Goal: Task Accomplishment & Management: Manage account settings

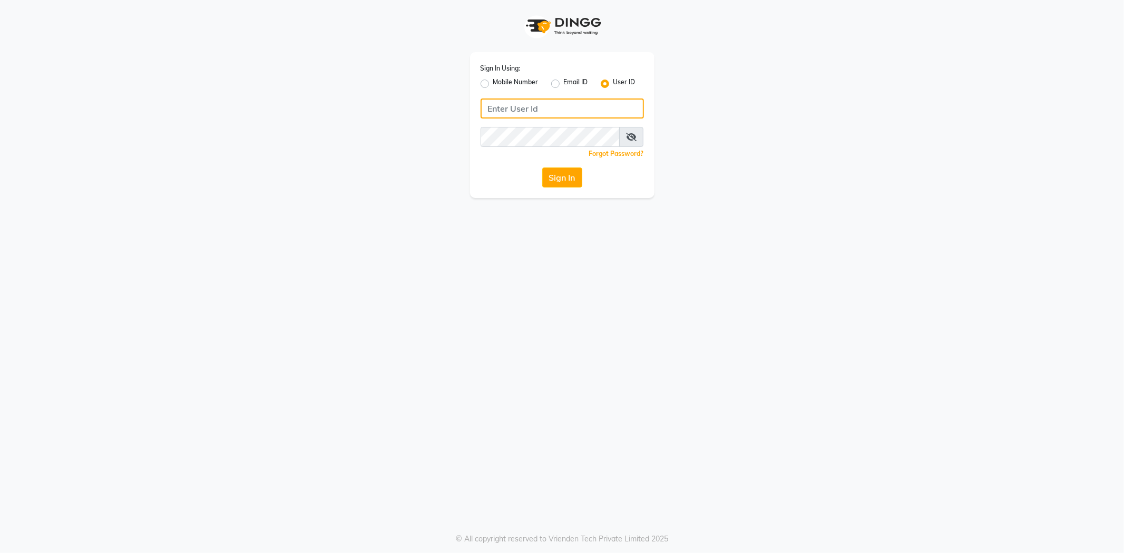
click at [557, 106] on input "Username" at bounding box center [562, 109] width 163 height 20
type input "[PERSON_NAME]@123"
click at [542, 168] on button "Sign In" at bounding box center [562, 178] width 40 height 20
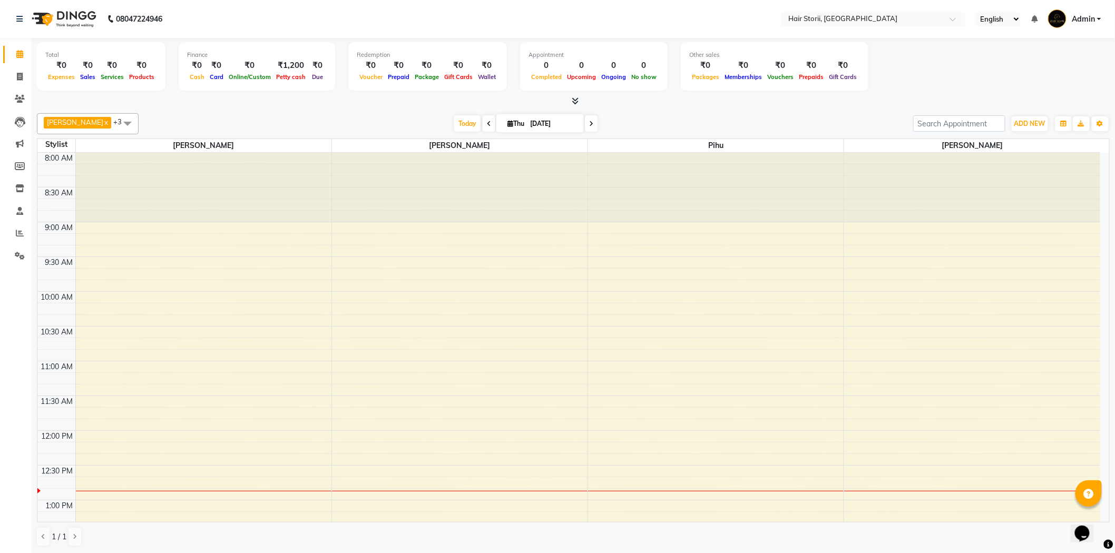
click at [574, 102] on icon at bounding box center [575, 101] width 7 height 8
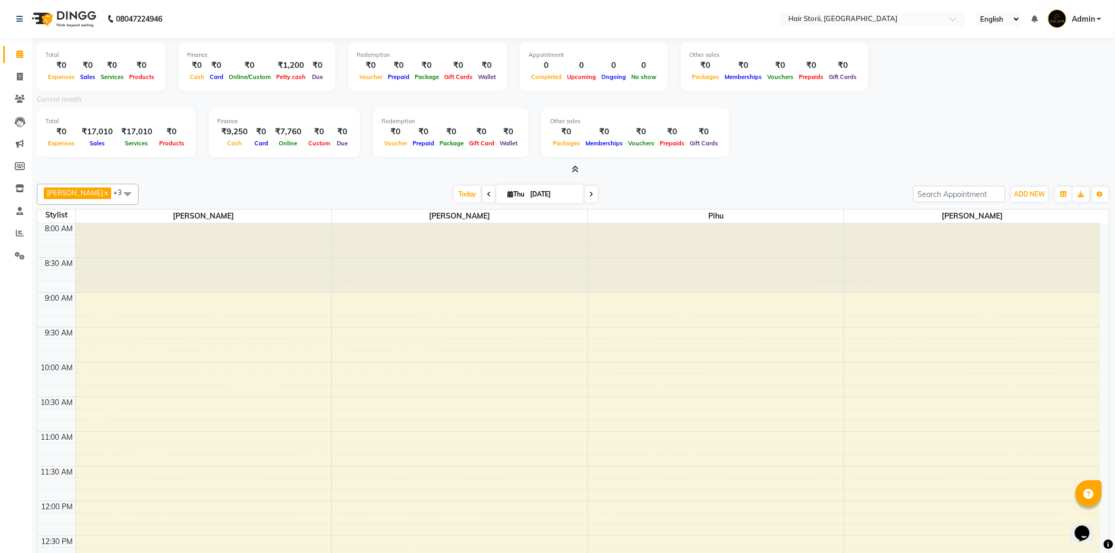
click at [578, 167] on icon at bounding box center [575, 169] width 7 height 8
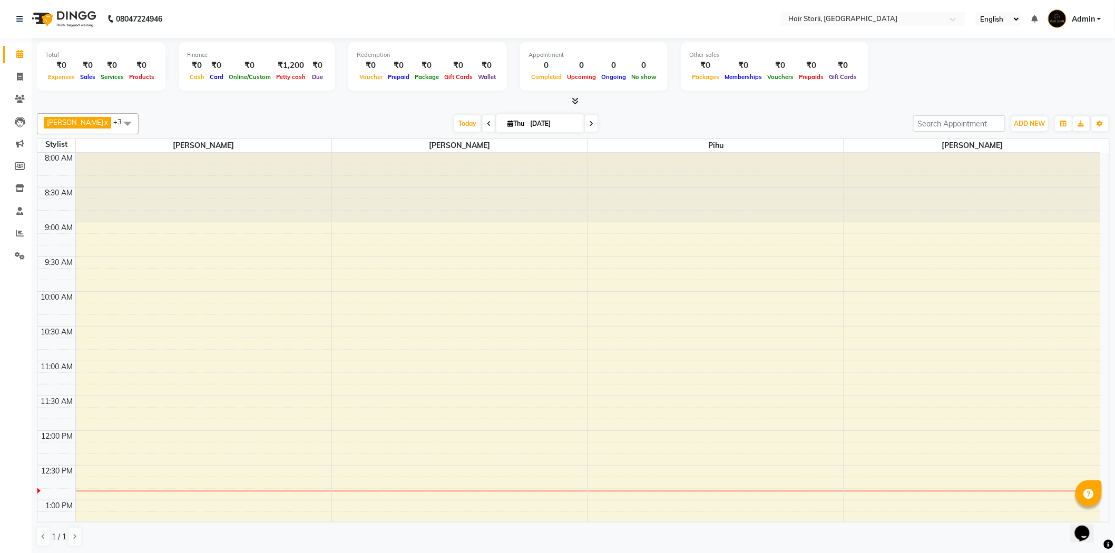
click at [117, 118] on span at bounding box center [127, 123] width 21 height 20
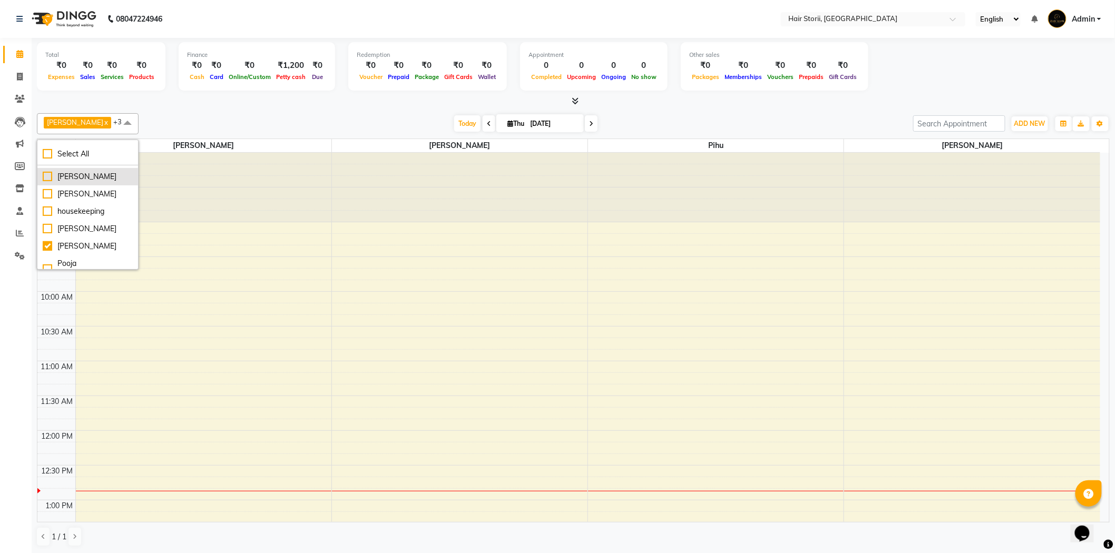
scroll to position [161, 0]
click at [46, 227] on div "Pihu" at bounding box center [88, 225] width 90 height 11
checkbox input "false"
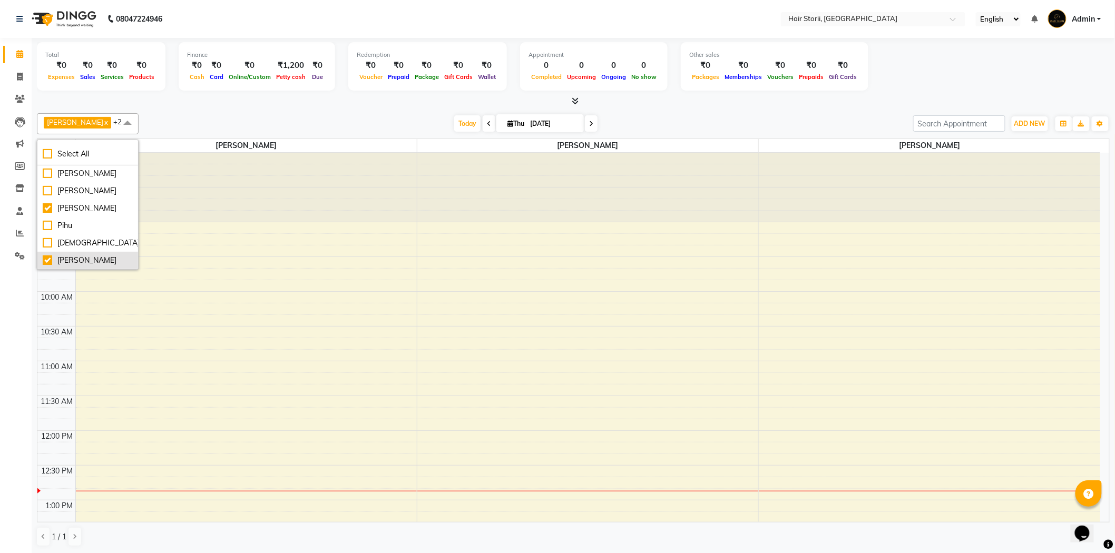
click at [45, 259] on div "[PERSON_NAME]" at bounding box center [88, 260] width 90 height 11
checkbox input "false"
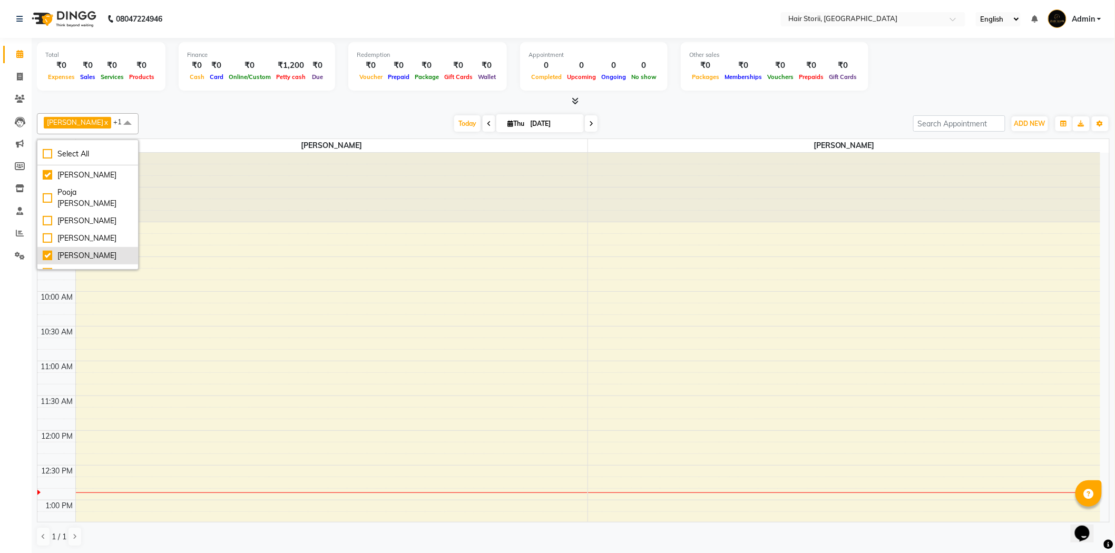
scroll to position [103, 0]
click at [46, 210] on div "Pooja [PERSON_NAME]" at bounding box center [88, 199] width 90 height 22
checkbox input "true"
click at [233, 113] on div "[PERSON_NAME] x [PERSON_NAME] x Pooja [PERSON_NAME] x +2 Select All [PERSON_NAM…" at bounding box center [573, 123] width 1073 height 21
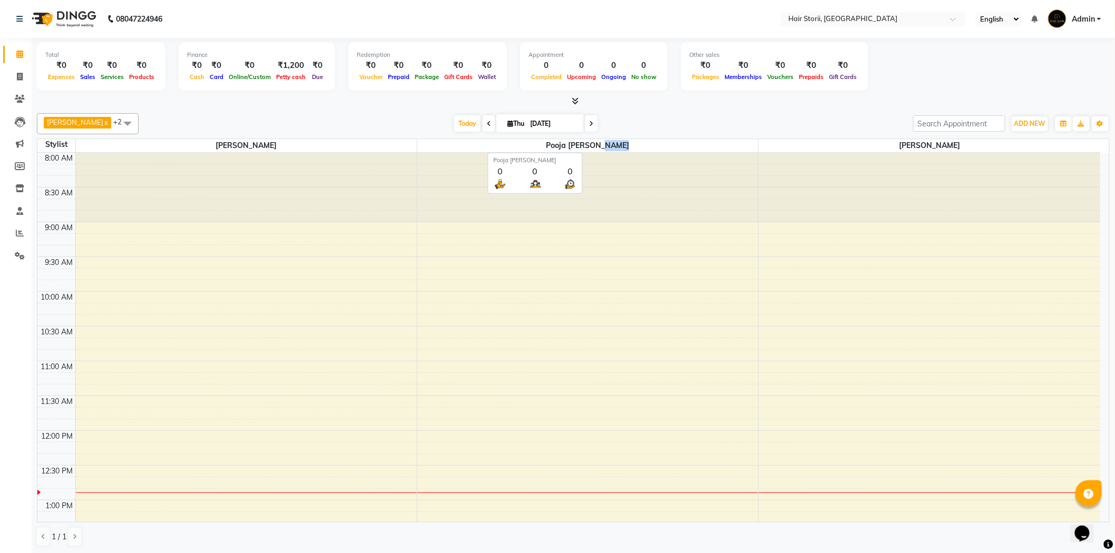
drag, startPoint x: 860, startPoint y: 146, endPoint x: 628, endPoint y: 148, distance: 232.9
click at [628, 148] on tr "Stylist [PERSON_NAME] Pooja [PERSON_NAME] [PERSON_NAME]" at bounding box center [568, 146] width 1063 height 14
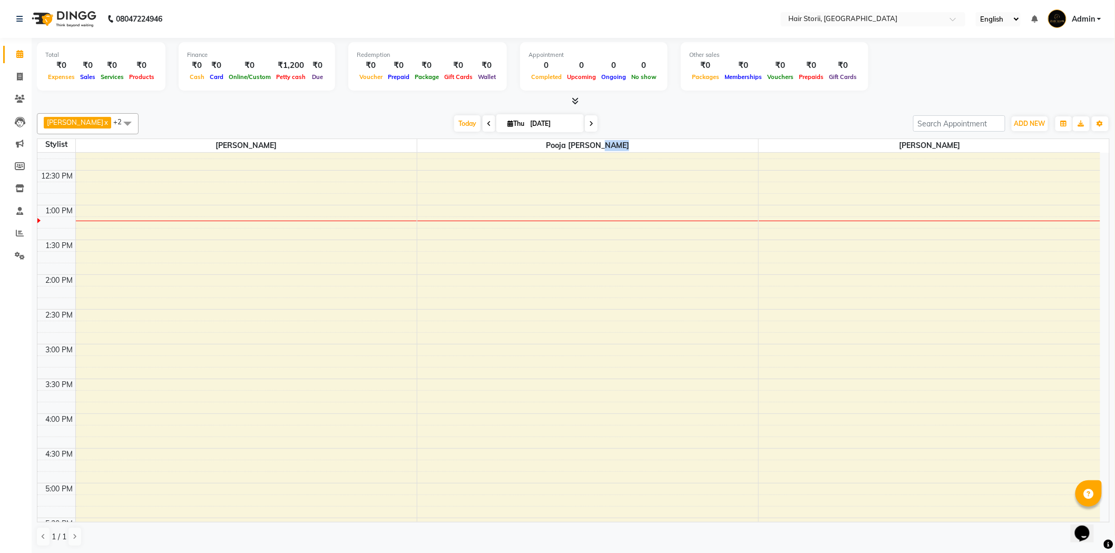
scroll to position [292, 0]
click at [159, 218] on div "8:00 AM 8:30 AM 9:00 AM 9:30 AM 10:00 AM 10:30 AM 11:00 AM 11:30 AM 12:00 PM 12…" at bounding box center [568, 416] width 1063 height 1112
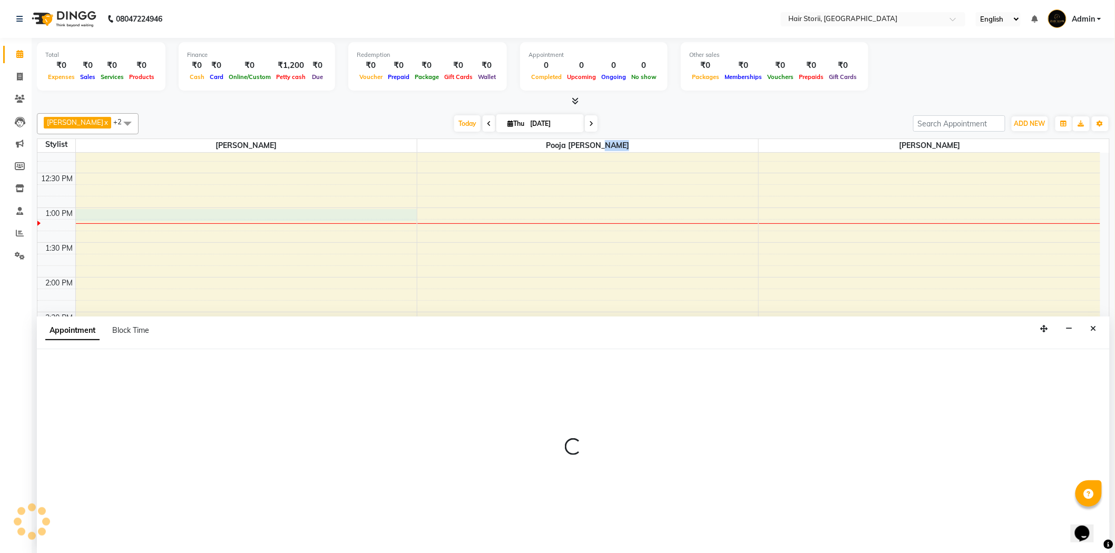
scroll to position [1, 0]
select select "51423"
select select "780"
select select "tentative"
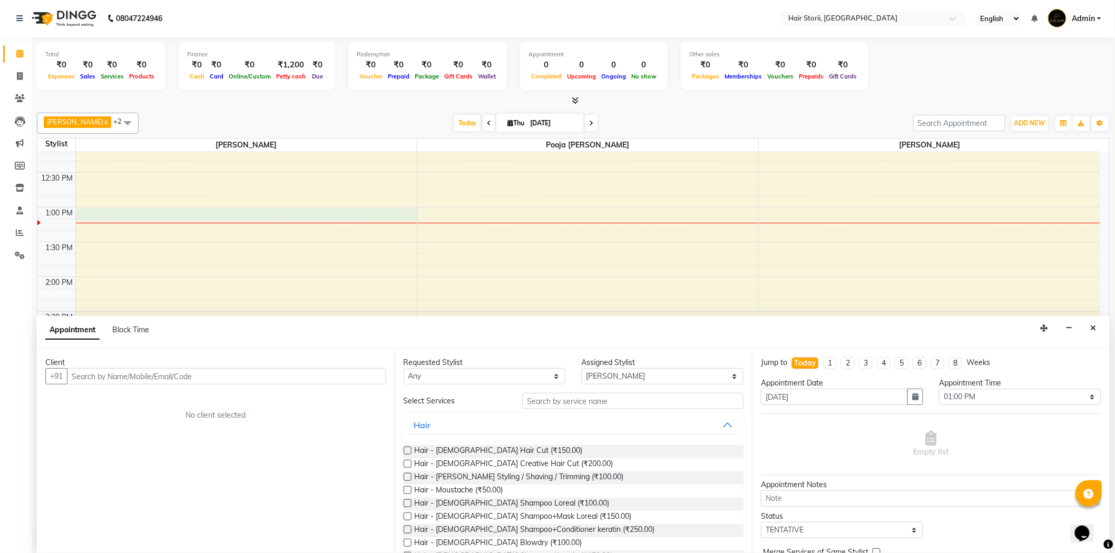
drag, startPoint x: 159, startPoint y: 218, endPoint x: 124, endPoint y: 379, distance: 164.9
click at [124, 379] on input "text" at bounding box center [226, 376] width 319 height 16
drag, startPoint x: 408, startPoint y: 449, endPoint x: 401, endPoint y: 447, distance: 7.7
click at [407, 449] on label at bounding box center [408, 451] width 8 height 8
click at [407, 449] on input "checkbox" at bounding box center [407, 451] width 7 height 7
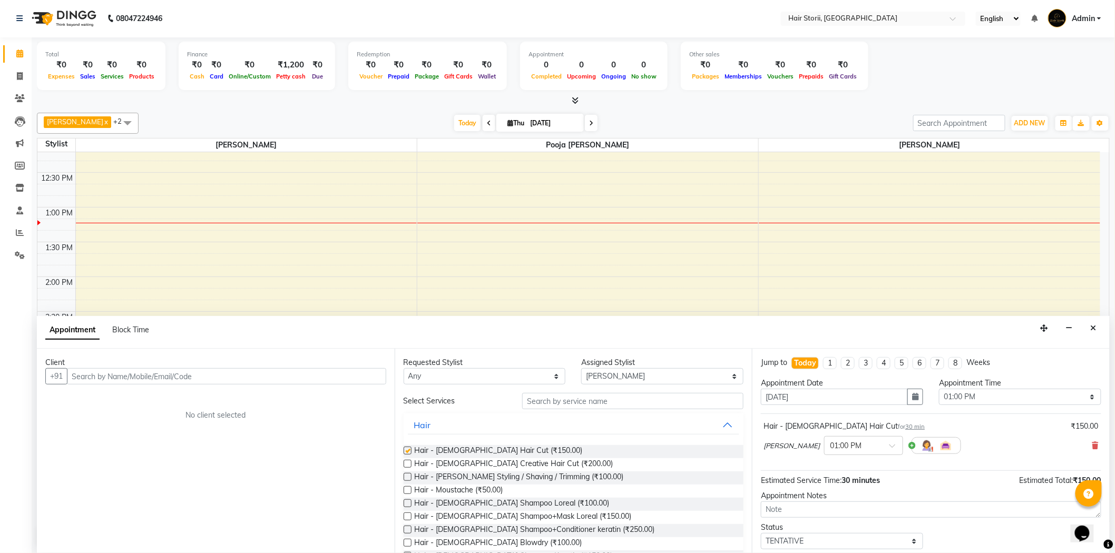
checkbox input "false"
click at [406, 518] on label at bounding box center [408, 517] width 8 height 8
click at [406, 518] on input "checkbox" at bounding box center [407, 517] width 7 height 7
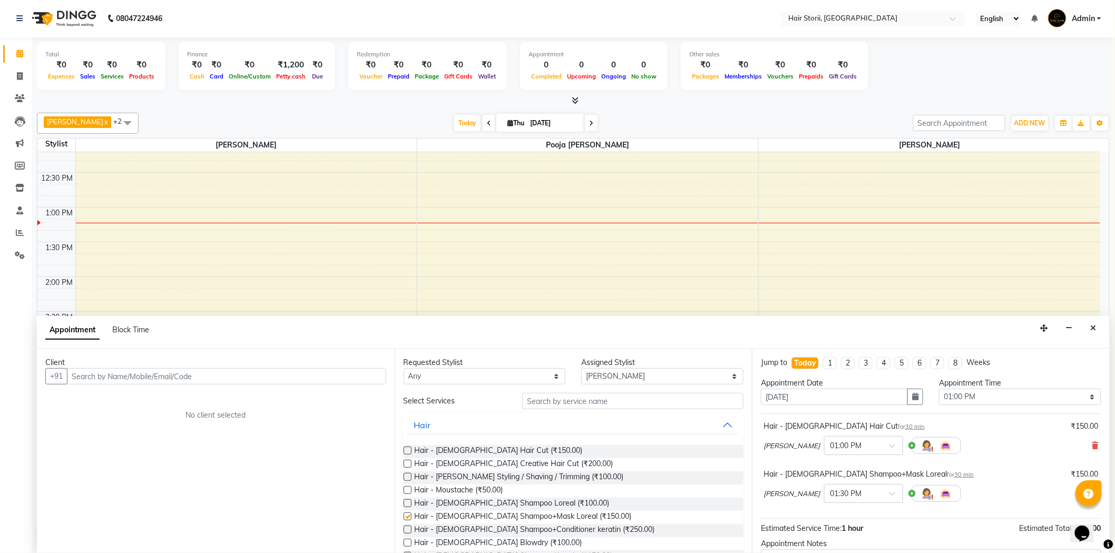
checkbox input "false"
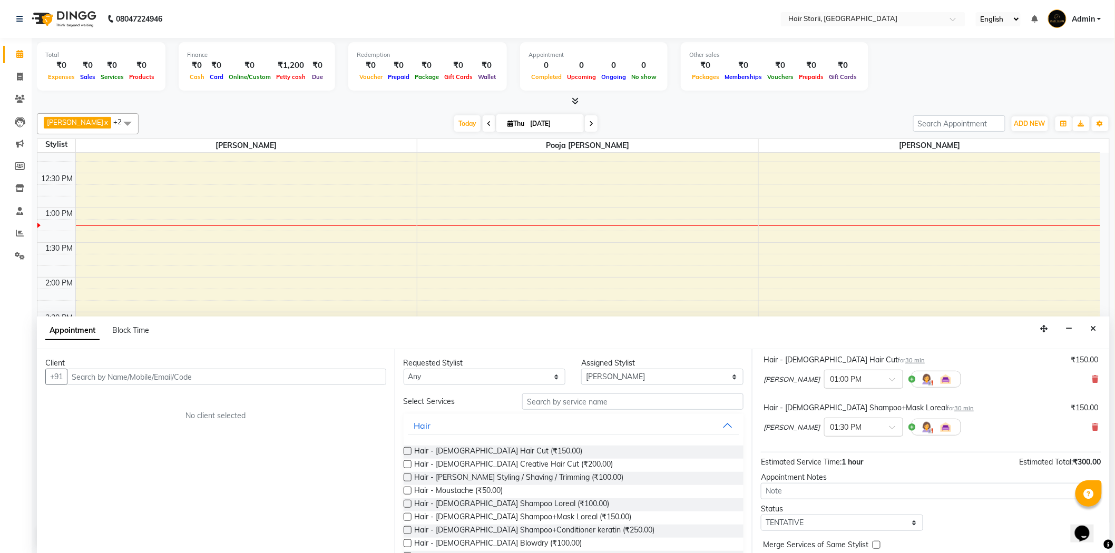
scroll to position [112, 0]
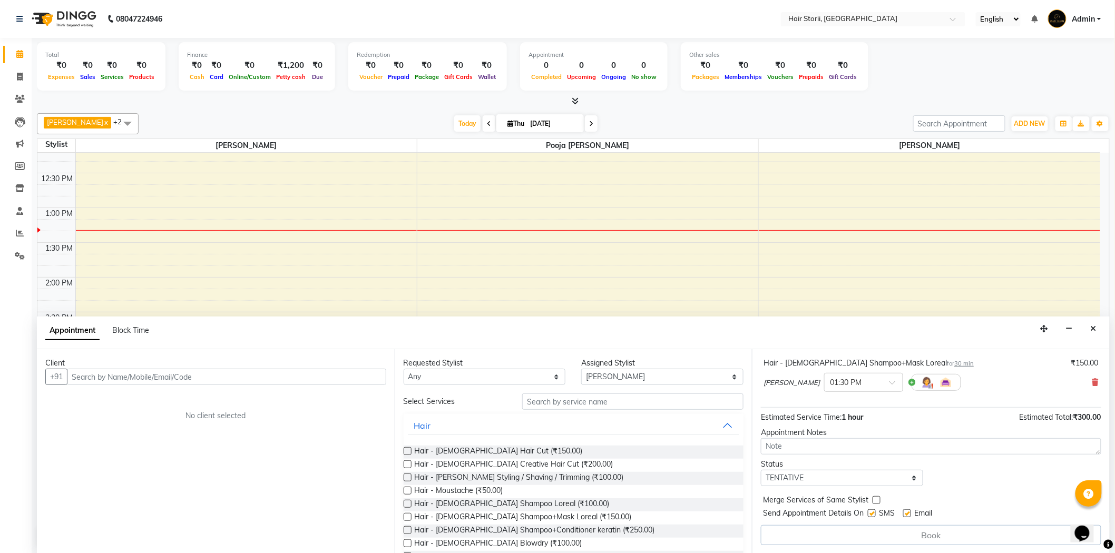
click at [408, 477] on label at bounding box center [408, 478] width 8 height 8
click at [408, 477] on input "checkbox" at bounding box center [407, 478] width 7 height 7
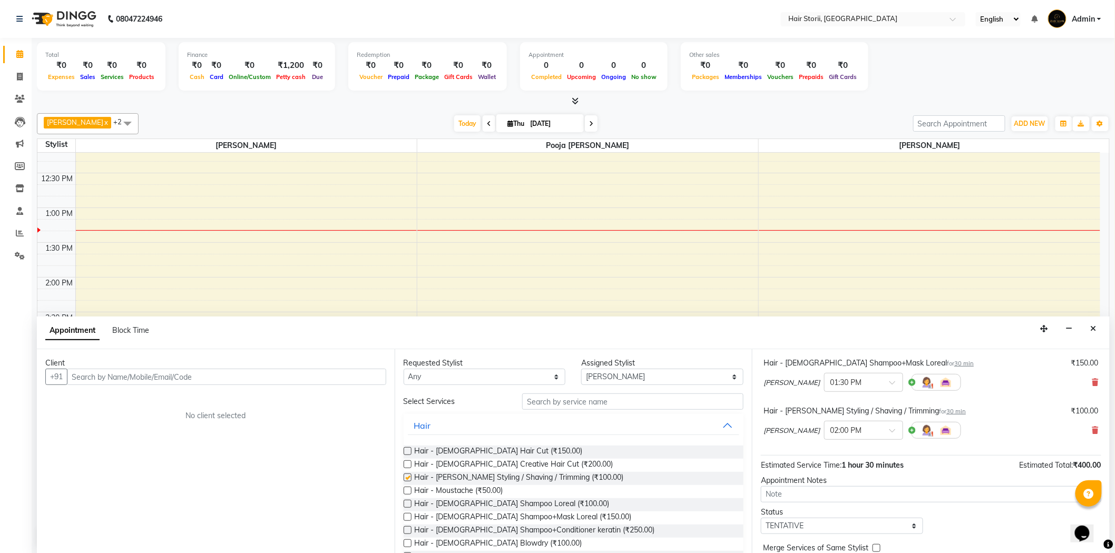
checkbox input "false"
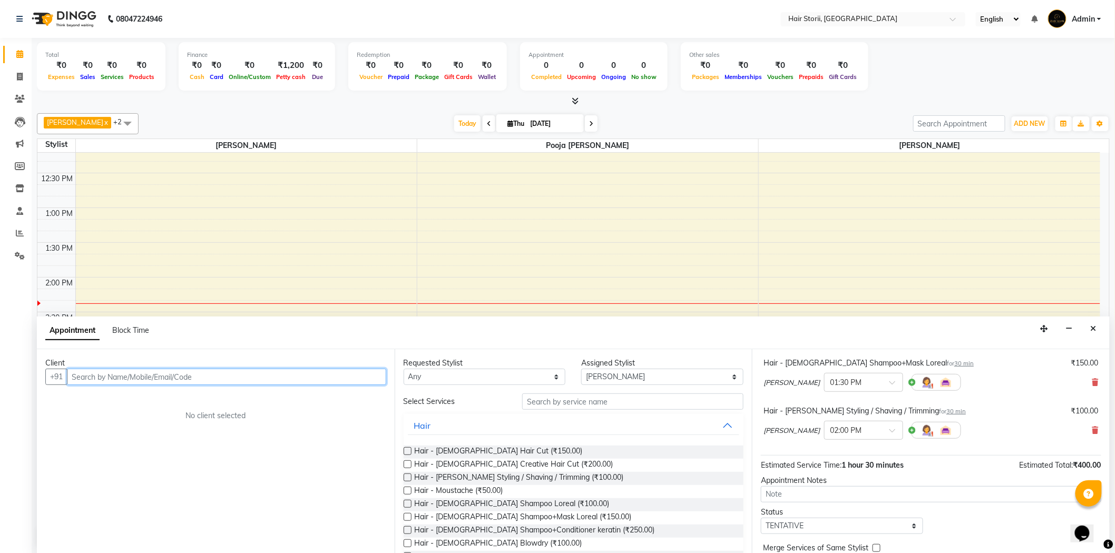
click at [127, 377] on input "text" at bounding box center [226, 377] width 319 height 16
type input "7389611990"
click at [357, 377] on span "Add Client" at bounding box center [364, 376] width 35 height 9
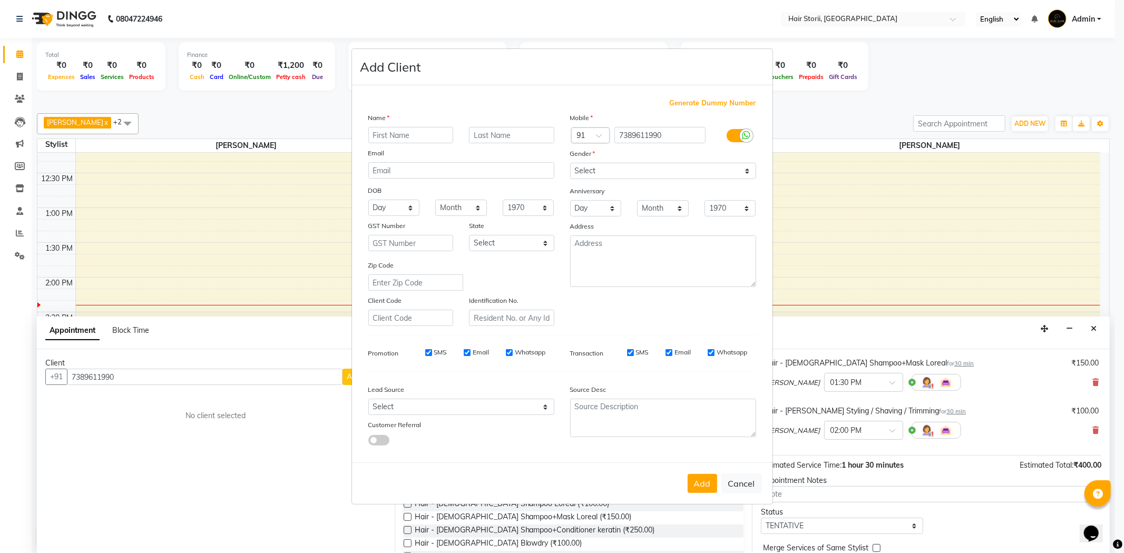
click at [420, 138] on input "text" at bounding box center [410, 135] width 85 height 16
type input "[PERSON_NAME]"
click at [584, 167] on select "Select [DEMOGRAPHIC_DATA] [DEMOGRAPHIC_DATA] Other Prefer Not To Say" at bounding box center [663, 171] width 186 height 16
select select "[DEMOGRAPHIC_DATA]"
click at [570, 163] on select "Select [DEMOGRAPHIC_DATA] [DEMOGRAPHIC_DATA] Other Prefer Not To Say" at bounding box center [663, 171] width 186 height 16
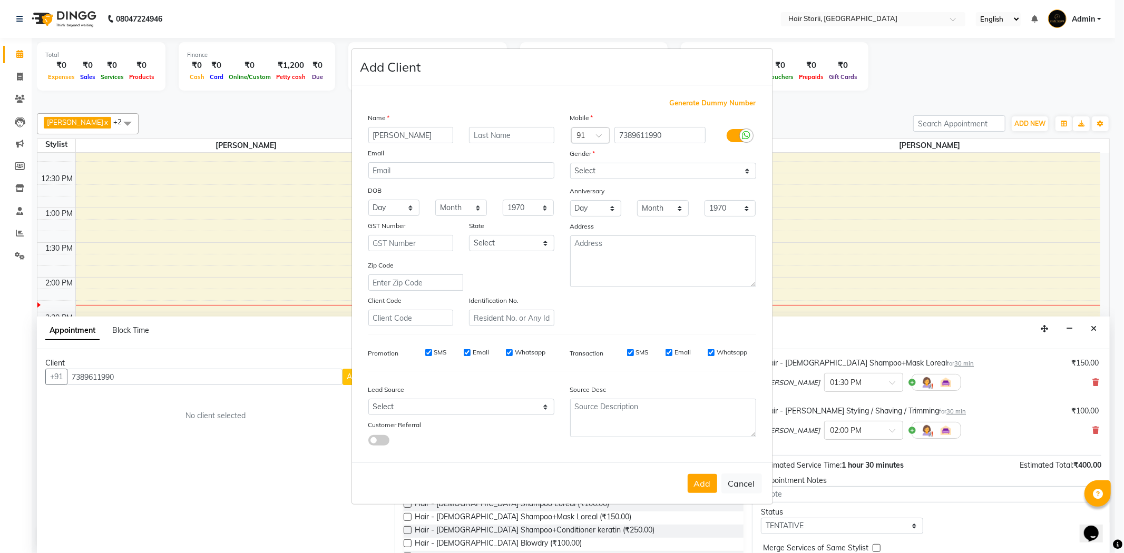
click at [720, 353] on label "Whatsapp" at bounding box center [732, 352] width 31 height 9
click at [714, 353] on input "Whatsapp" at bounding box center [711, 352] width 7 height 7
checkbox input "false"
click at [684, 354] on label "Email" at bounding box center [682, 352] width 16 height 9
click at [672, 354] on input "Email" at bounding box center [668, 352] width 7 height 7
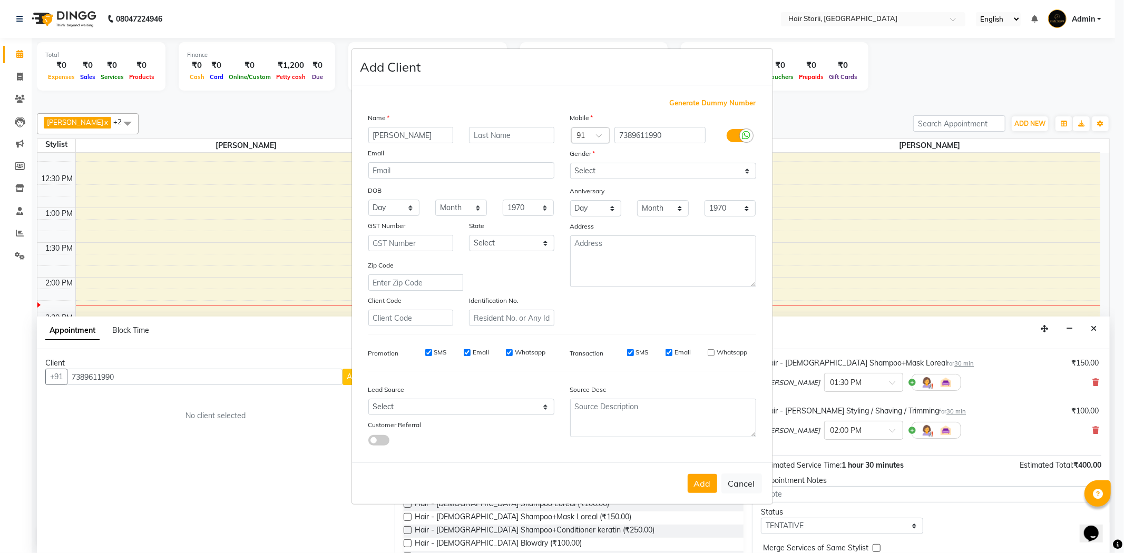
checkbox input "false"
click at [528, 353] on label "Whatsapp" at bounding box center [530, 352] width 31 height 9
click at [513, 353] on input "Whatsapp" at bounding box center [509, 352] width 7 height 7
checkbox input "false"
drag, startPoint x: 479, startPoint y: 353, endPoint x: 467, endPoint y: 353, distance: 12.1
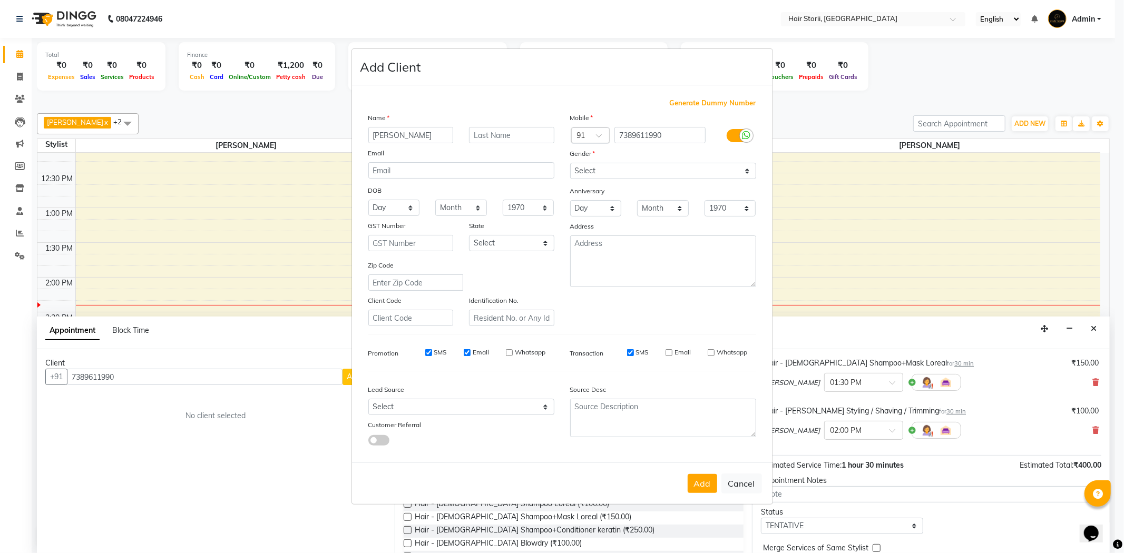
click at [478, 353] on label "Email" at bounding box center [481, 352] width 16 height 9
drag, startPoint x: 477, startPoint y: 353, endPoint x: 471, endPoint y: 355, distance: 7.0
click at [477, 354] on label "Email" at bounding box center [481, 352] width 16 height 9
click at [471, 354] on input "Email" at bounding box center [467, 352] width 7 height 7
checkbox input "false"
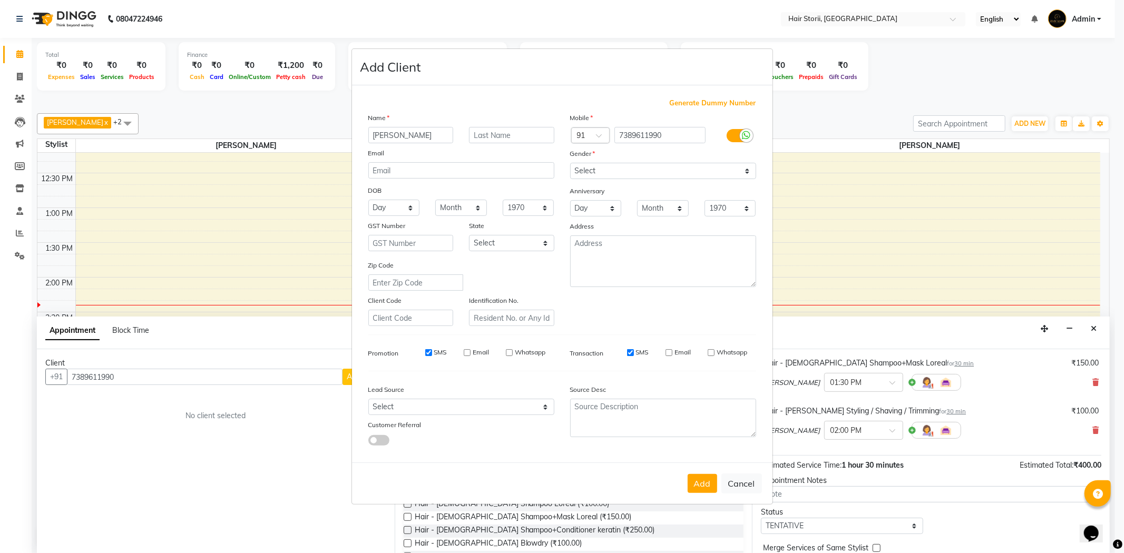
click at [445, 352] on label "SMS" at bounding box center [440, 352] width 13 height 9
click at [432, 352] on input "SMS" at bounding box center [428, 352] width 7 height 7
checkbox input "false"
click at [704, 482] on button "Add" at bounding box center [703, 483] width 30 height 19
select select
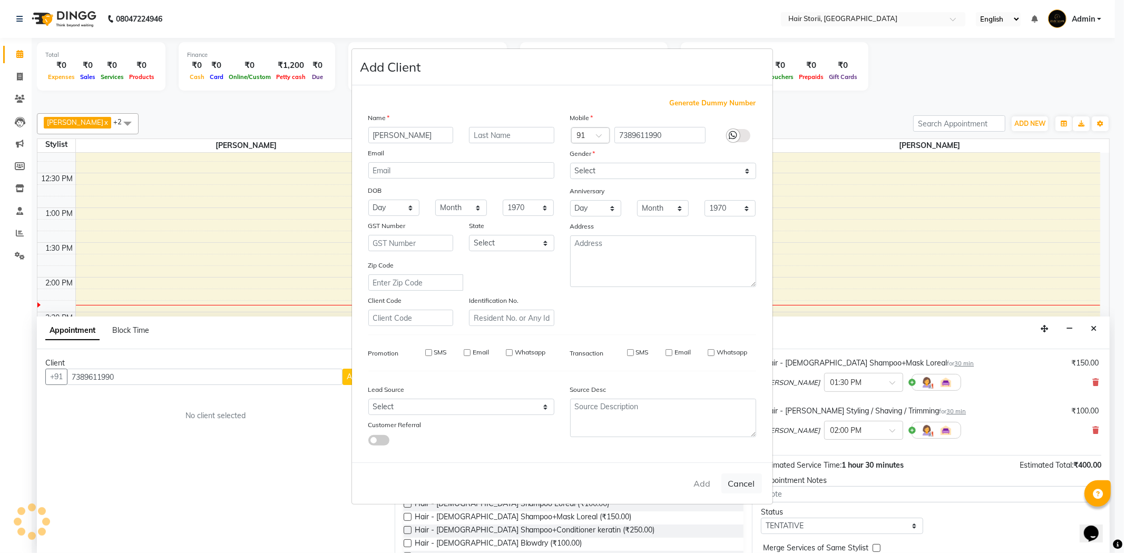
select select
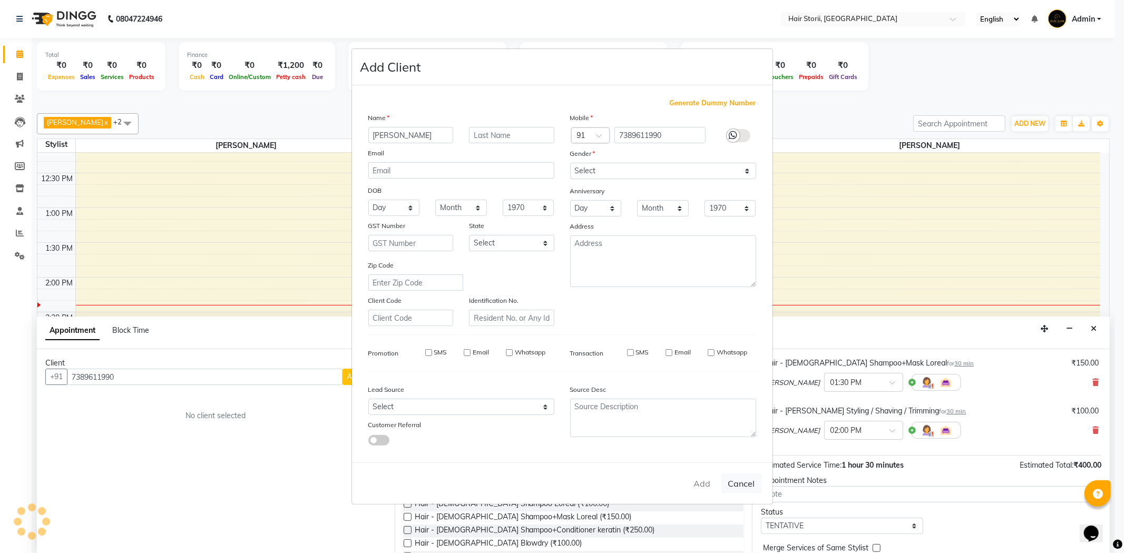
select select
checkbox input "false"
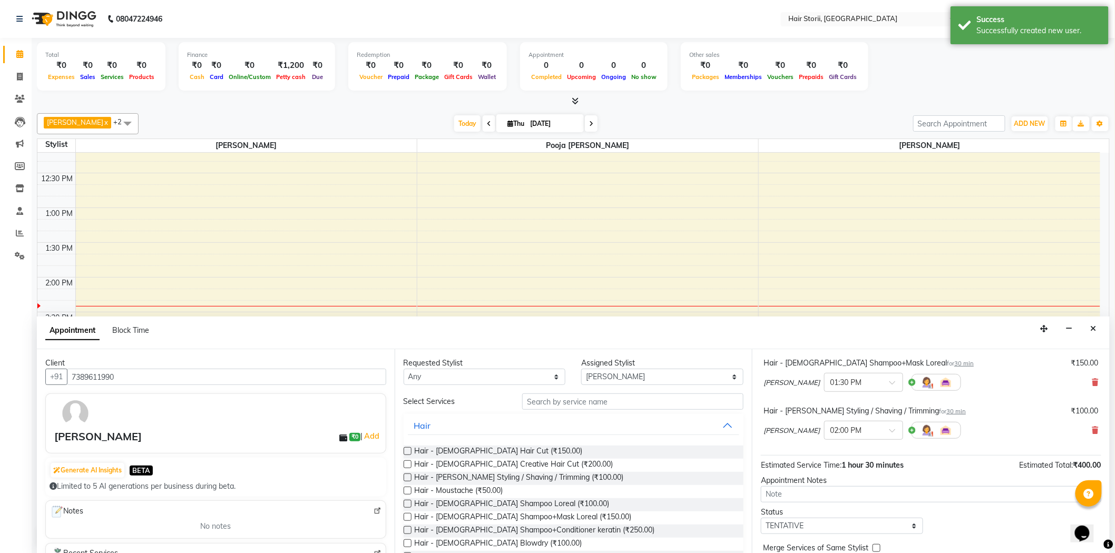
click at [404, 450] on label at bounding box center [408, 451] width 8 height 8
click at [404, 450] on input "checkbox" at bounding box center [407, 452] width 7 height 7
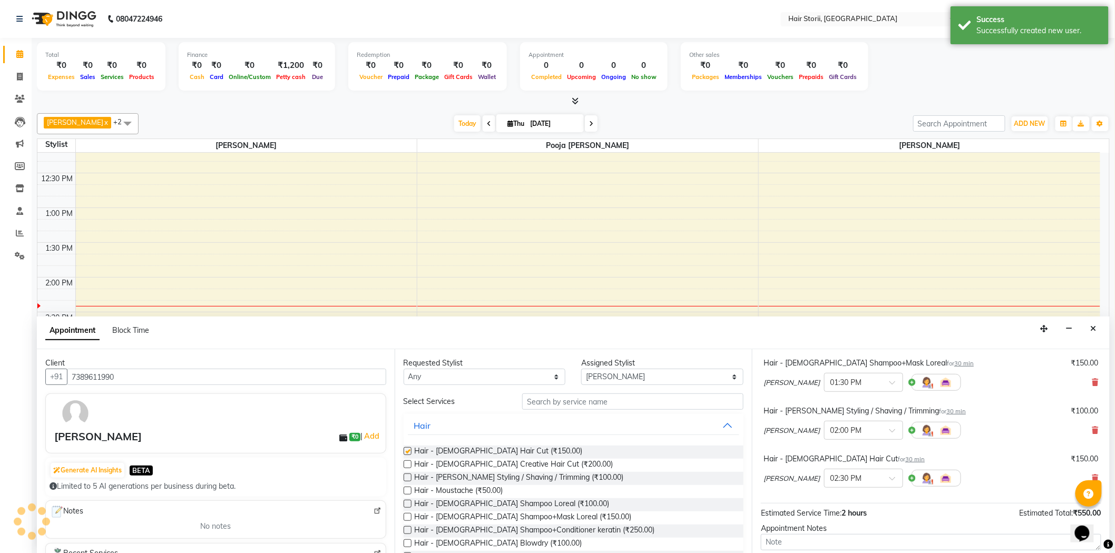
checkbox input "false"
click at [406, 476] on label at bounding box center [408, 478] width 8 height 8
click at [406, 476] on input "checkbox" at bounding box center [407, 478] width 7 height 7
checkbox input "false"
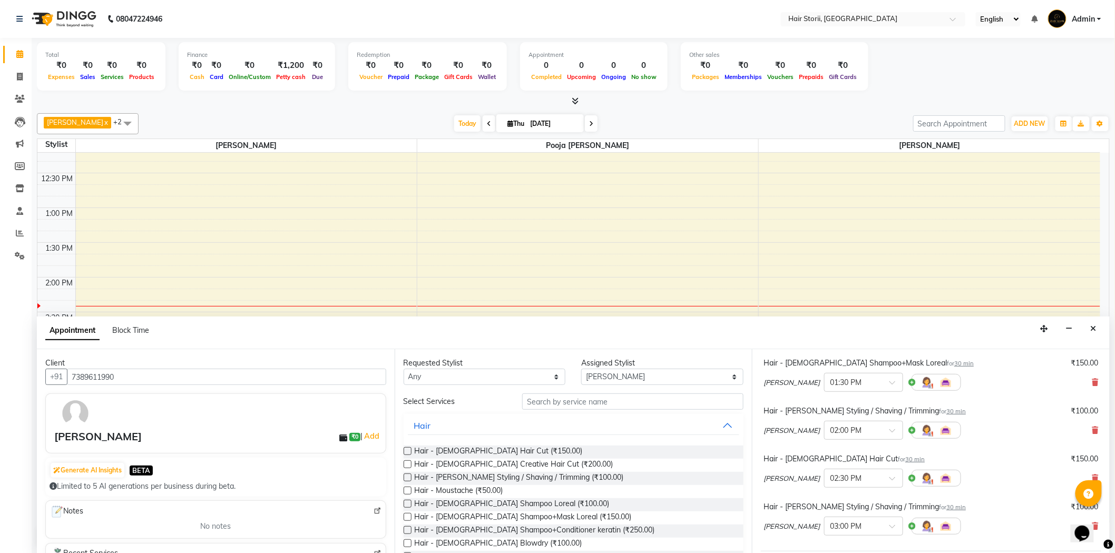
click at [405, 518] on label at bounding box center [408, 517] width 8 height 8
click at [405, 518] on input "checkbox" at bounding box center [407, 518] width 7 height 7
checkbox input "false"
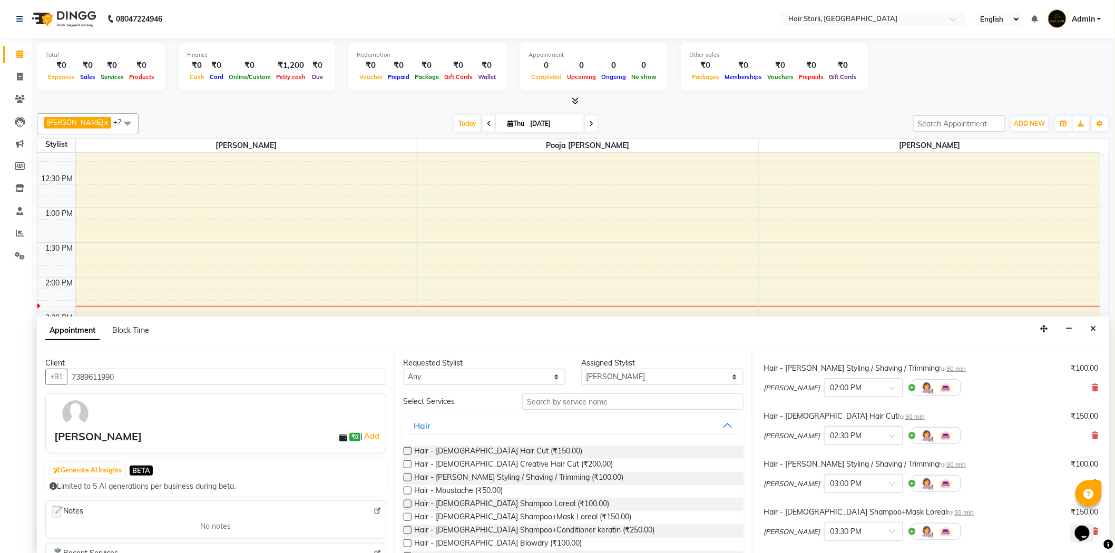
scroll to position [302, 0]
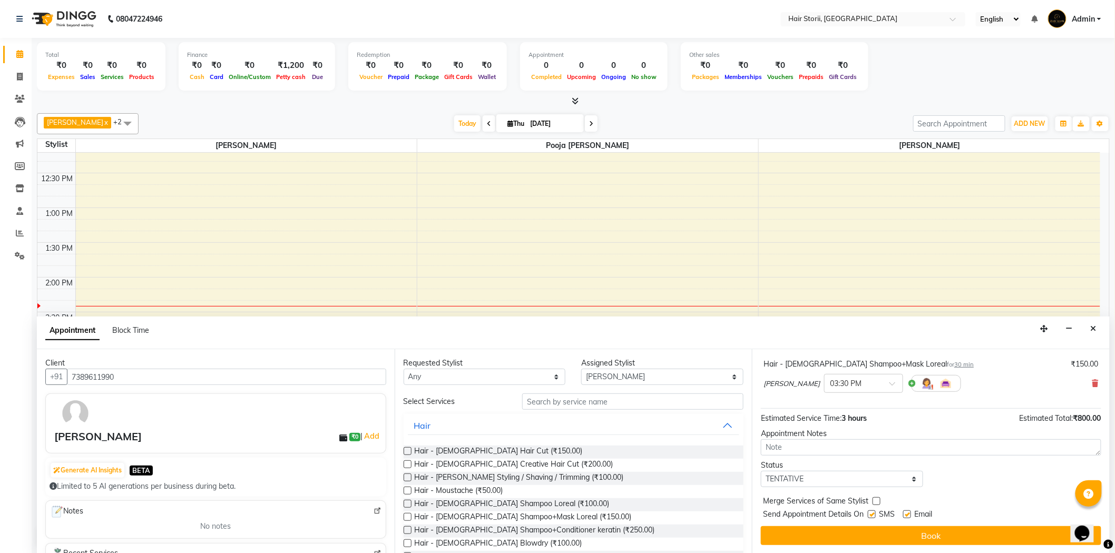
click at [407, 450] on label at bounding box center [408, 451] width 8 height 8
click at [407, 450] on input "checkbox" at bounding box center [407, 452] width 7 height 7
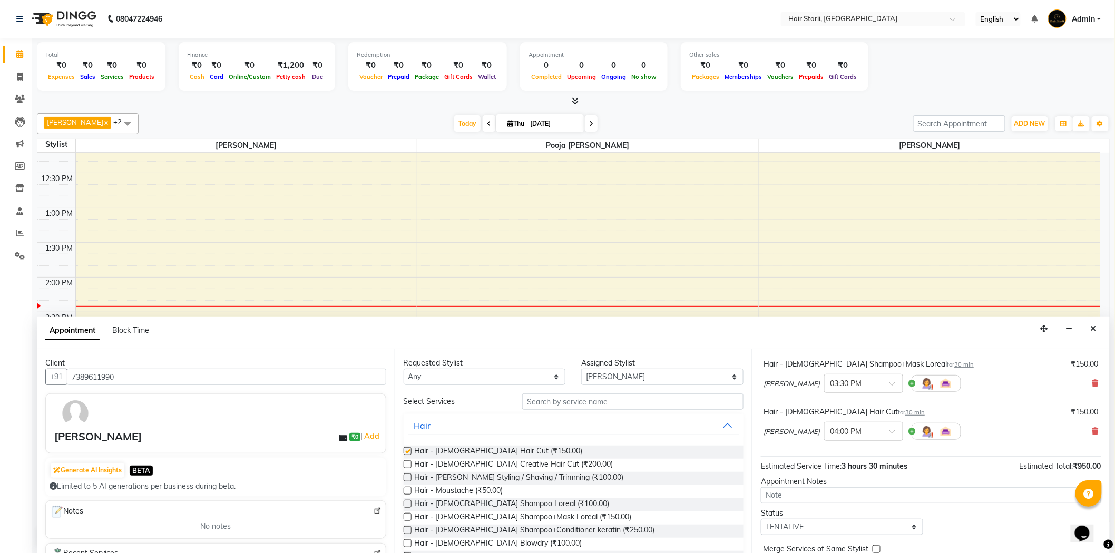
checkbox input "false"
click at [406, 504] on label at bounding box center [408, 504] width 8 height 8
click at [406, 504] on input "checkbox" at bounding box center [407, 505] width 7 height 7
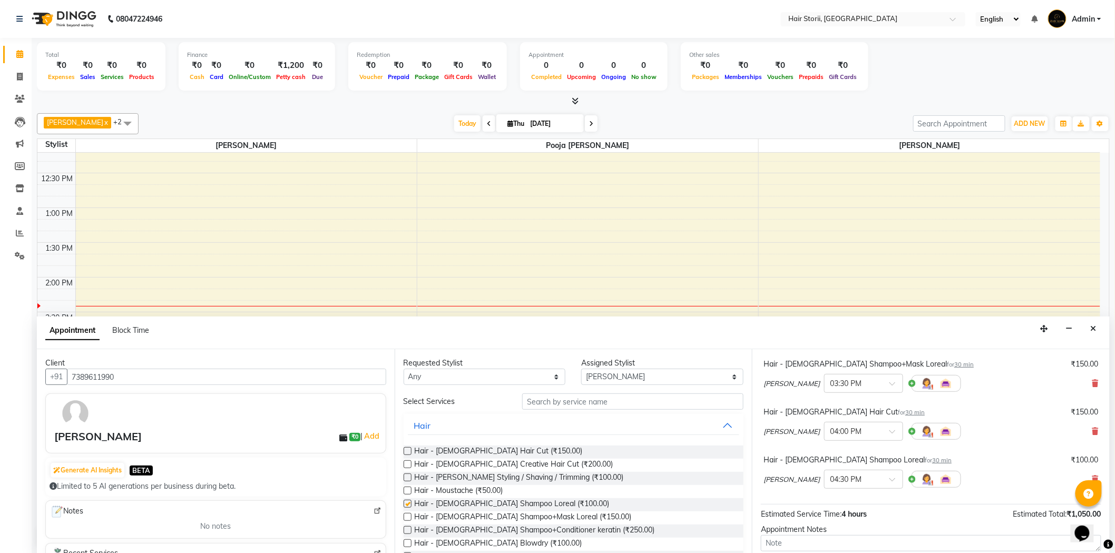
checkbox input "false"
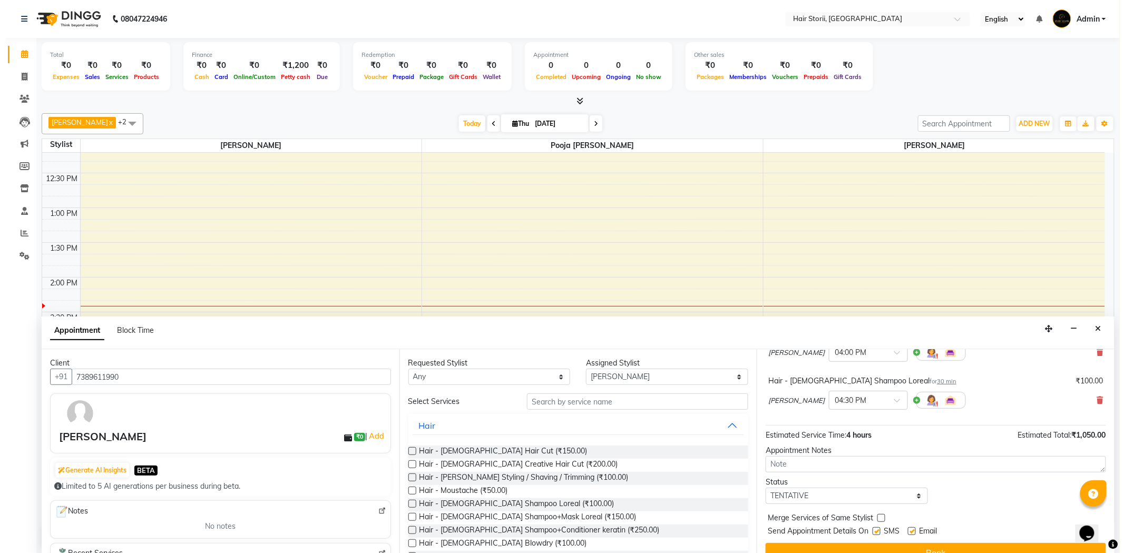
scroll to position [398, 0]
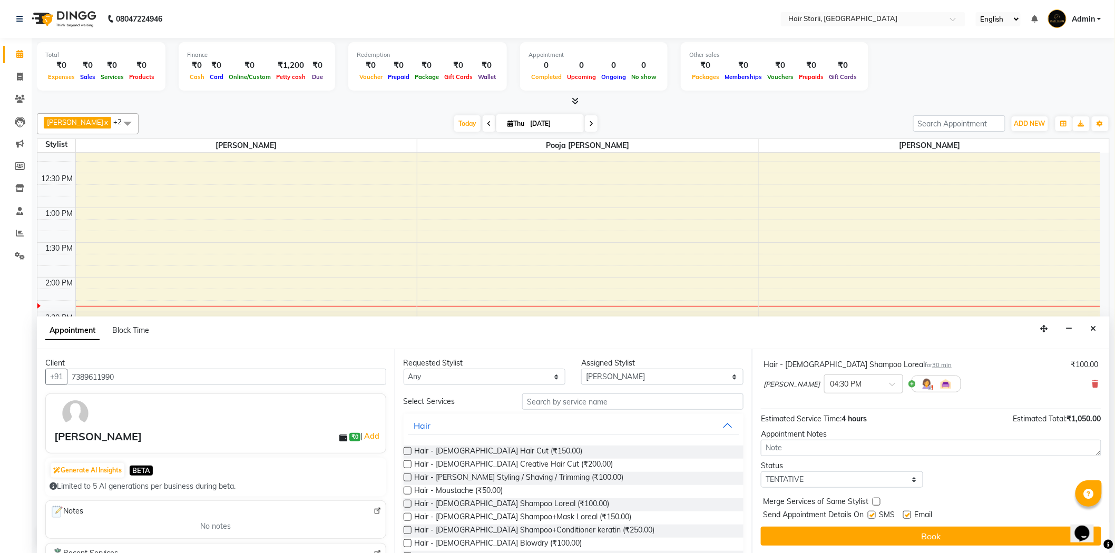
click at [908, 513] on label at bounding box center [907, 515] width 8 height 8
click at [908, 513] on input "checkbox" at bounding box center [906, 516] width 7 height 7
checkbox input "false"
click at [871, 514] on label at bounding box center [872, 515] width 8 height 8
click at [871, 514] on input "checkbox" at bounding box center [871, 516] width 7 height 7
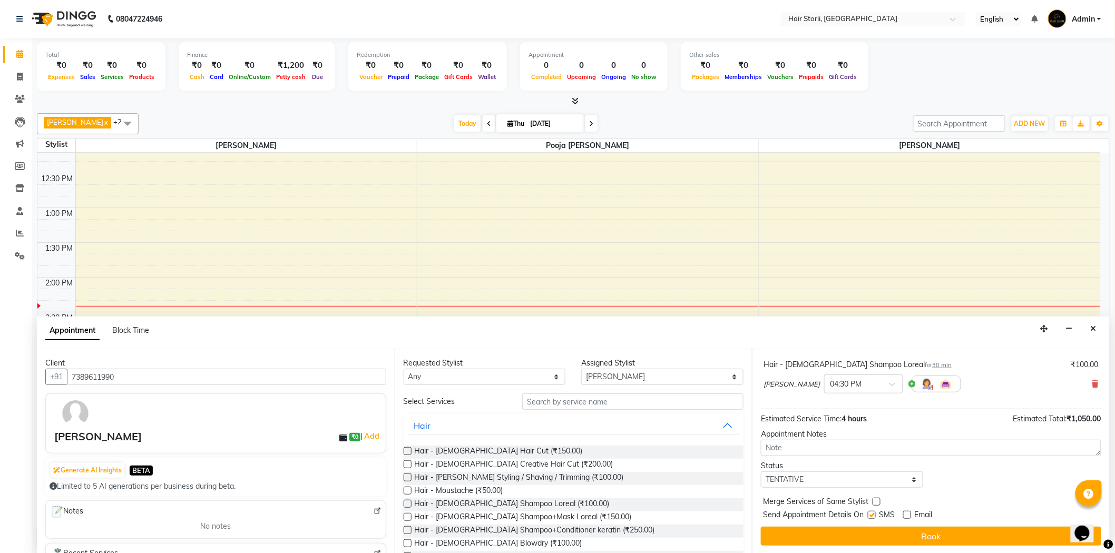
checkbox input "false"
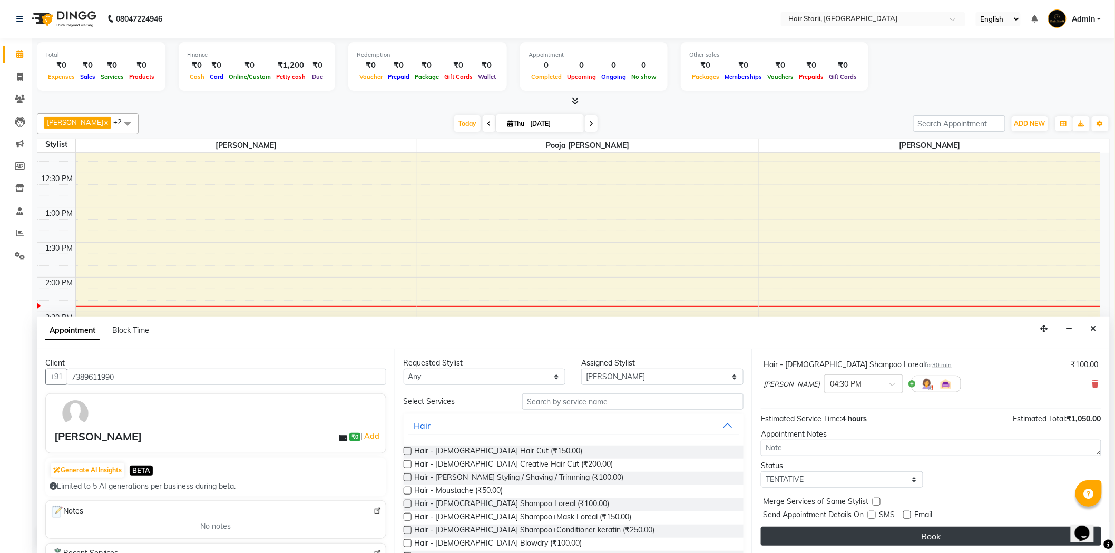
click at [898, 529] on button "Book" at bounding box center [931, 536] width 340 height 19
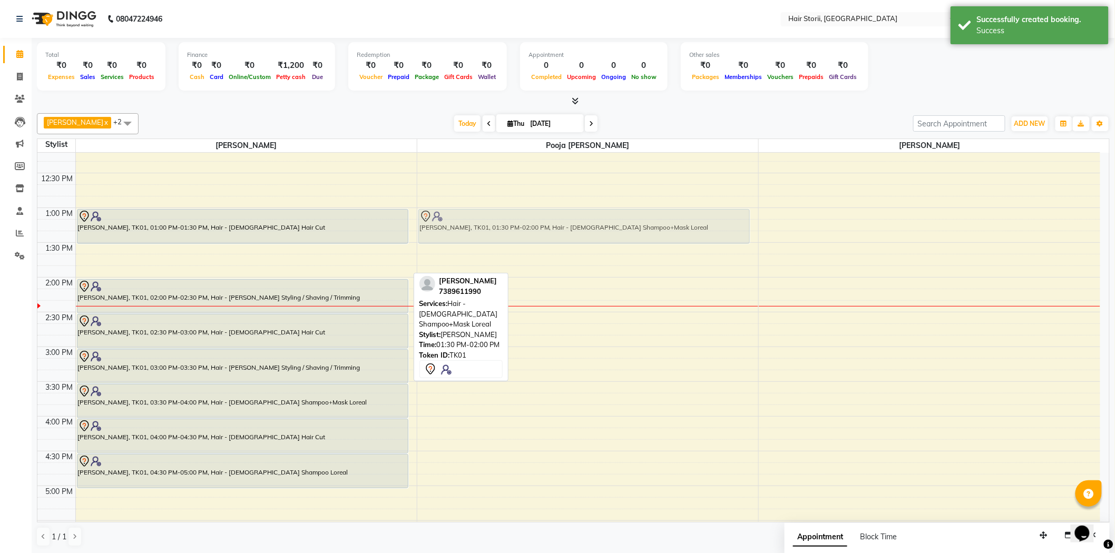
drag, startPoint x: 276, startPoint y: 264, endPoint x: 527, endPoint y: 230, distance: 253.7
click at [527, 230] on tr "[PERSON_NAME], TK01, 01:00 PM-01:30 PM, Hair - [DEMOGRAPHIC_DATA] Hair Cut [PER…" at bounding box center [568, 416] width 1063 height 1112
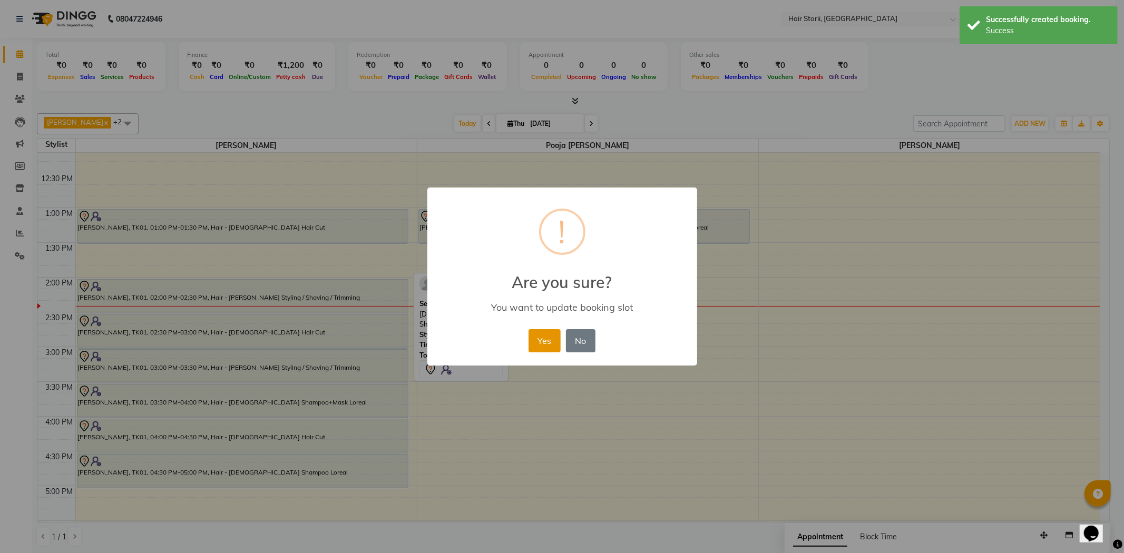
click at [551, 339] on button "Yes" at bounding box center [544, 340] width 32 height 23
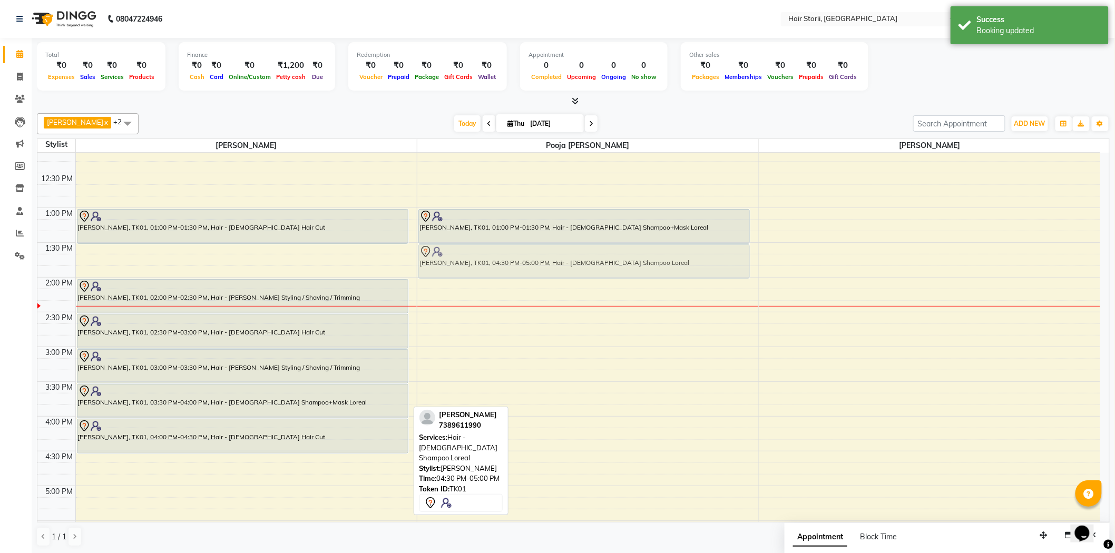
drag, startPoint x: 223, startPoint y: 472, endPoint x: 566, endPoint y: 266, distance: 400.6
click at [566, 266] on tr "[PERSON_NAME], TK01, 01:00 PM-01:30 PM, Hair - [DEMOGRAPHIC_DATA] Hair Cut [PER…" at bounding box center [568, 416] width 1063 height 1112
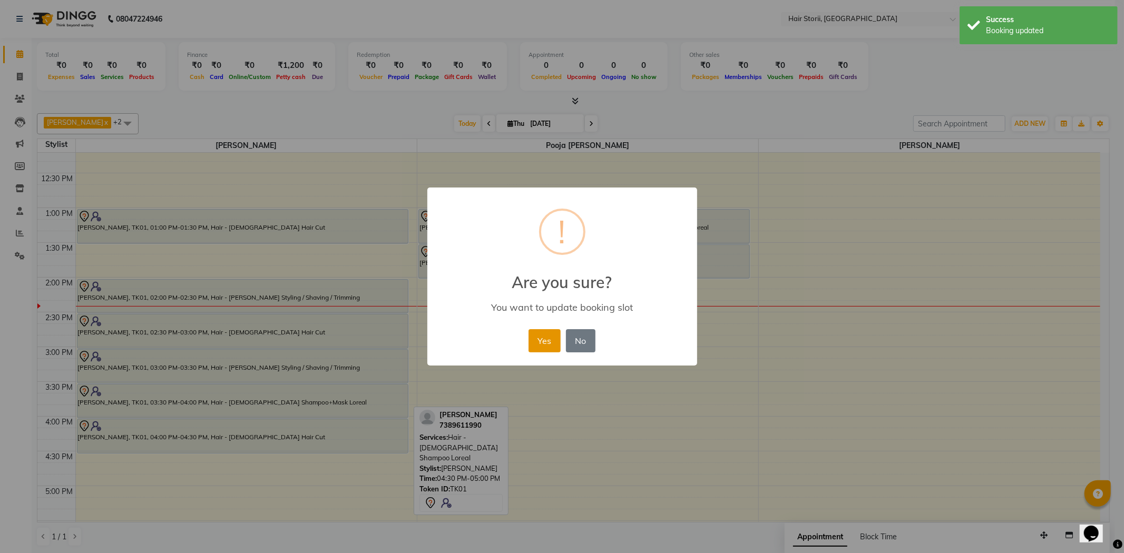
click at [550, 337] on button "Yes" at bounding box center [544, 340] width 32 height 23
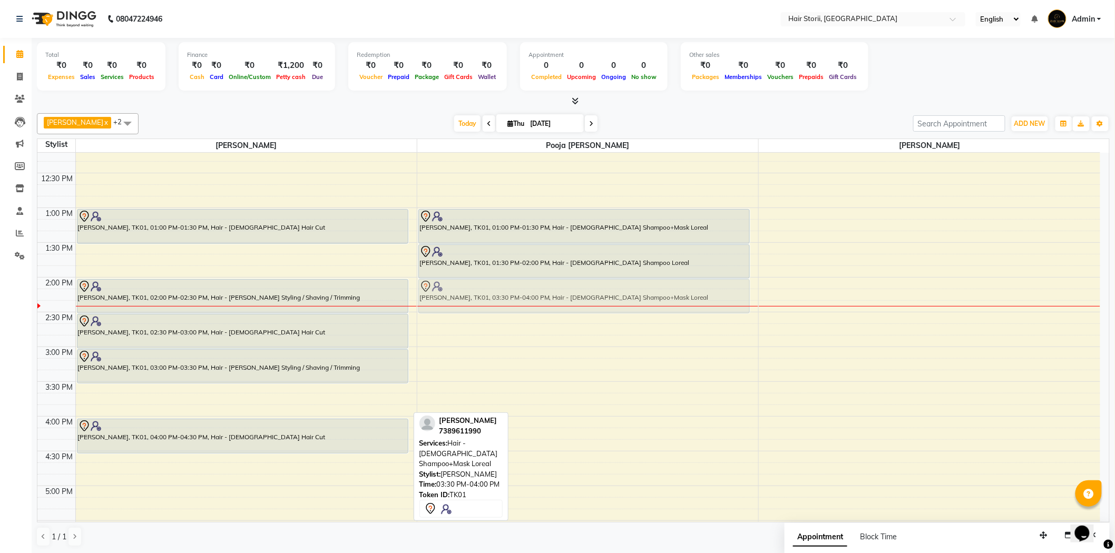
drag, startPoint x: 259, startPoint y: 404, endPoint x: 530, endPoint y: 297, distance: 291.0
click at [530, 297] on tr "[PERSON_NAME], TK01, 01:00 PM-01:30 PM, Hair - [DEMOGRAPHIC_DATA] Hair Cut [PER…" at bounding box center [568, 416] width 1063 height 1112
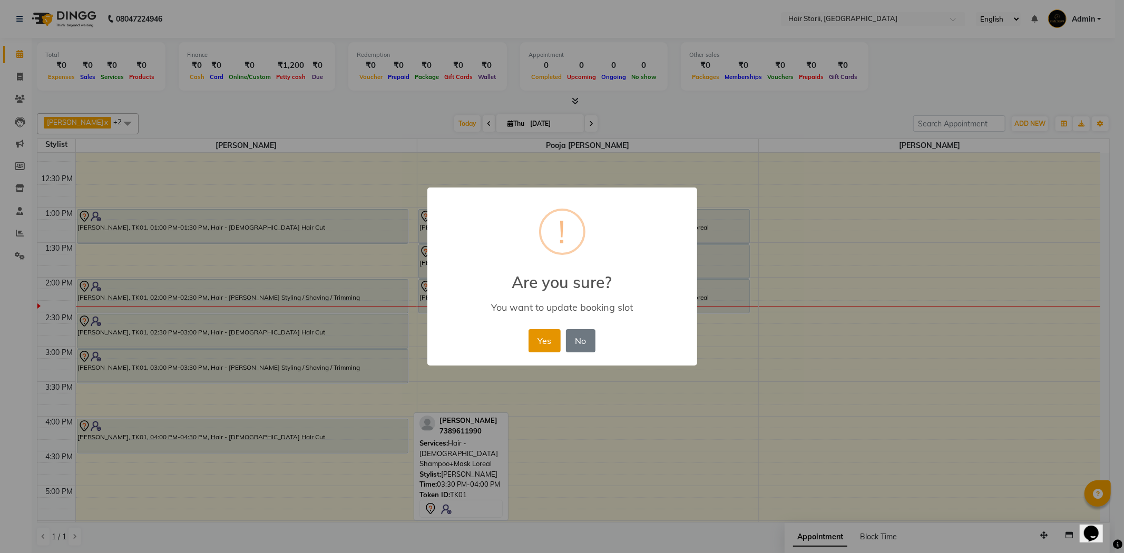
click at [547, 338] on button "Yes" at bounding box center [544, 340] width 32 height 23
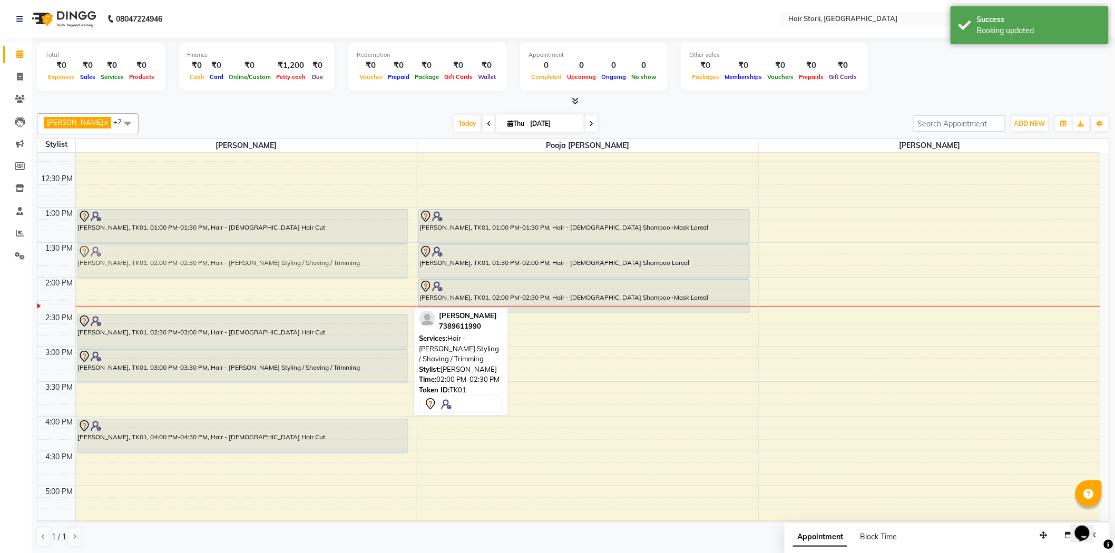
drag, startPoint x: 296, startPoint y: 297, endPoint x: 312, endPoint y: 267, distance: 34.2
click at [312, 267] on div "[PERSON_NAME], TK01, 01:00 PM-01:30 PM, Hair - [DEMOGRAPHIC_DATA] Hair Cut [PER…" at bounding box center [246, 416] width 341 height 1112
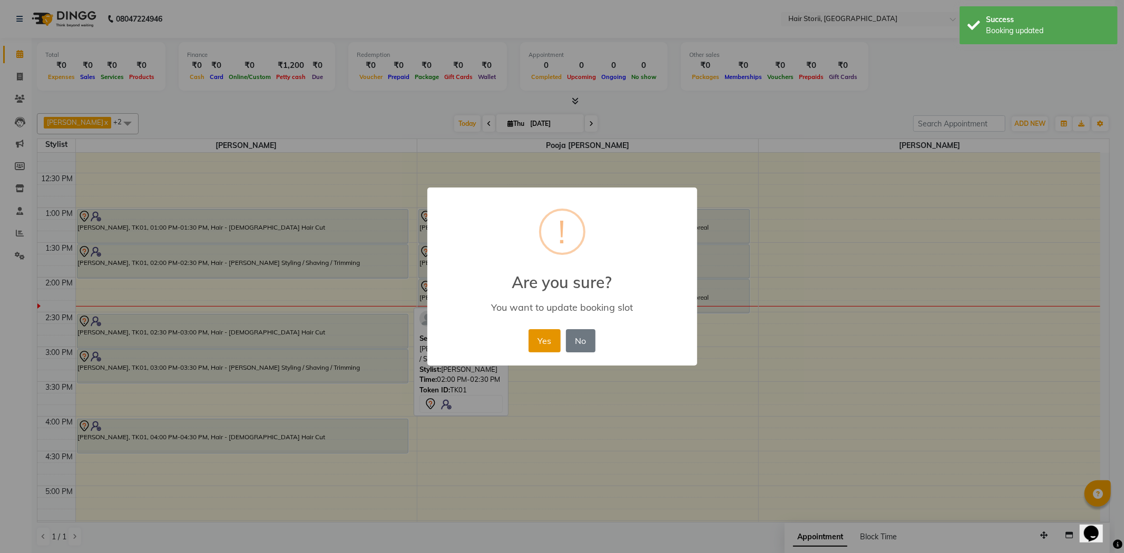
click at [541, 337] on button "Yes" at bounding box center [544, 340] width 32 height 23
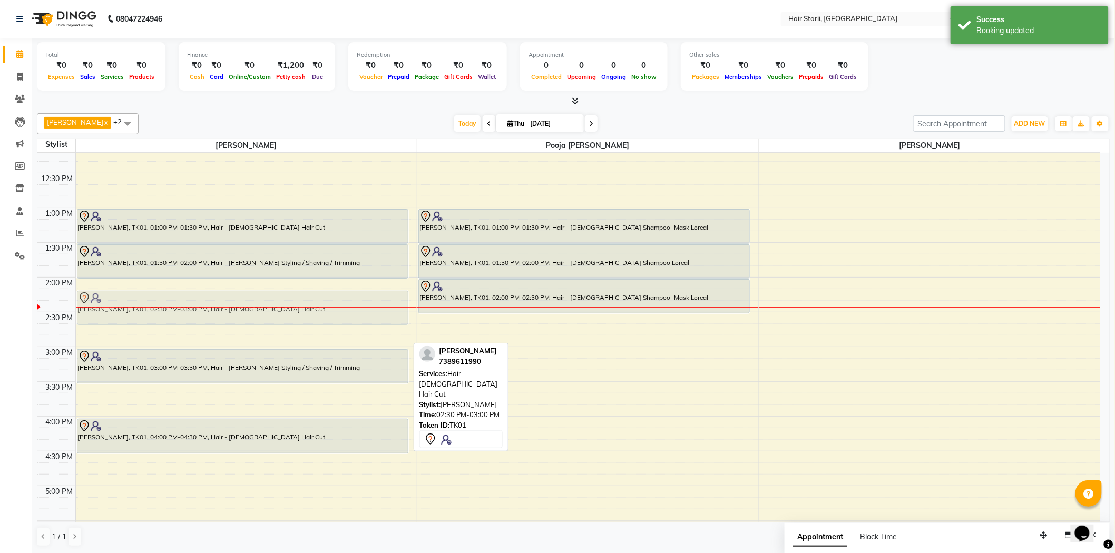
drag, startPoint x: 350, startPoint y: 335, endPoint x: 368, endPoint y: 311, distance: 29.8
click at [368, 311] on div "[PERSON_NAME], TK01, 01:00 PM-01:30 PM, Hair - [DEMOGRAPHIC_DATA] Hair Cut [PER…" at bounding box center [246, 416] width 341 height 1112
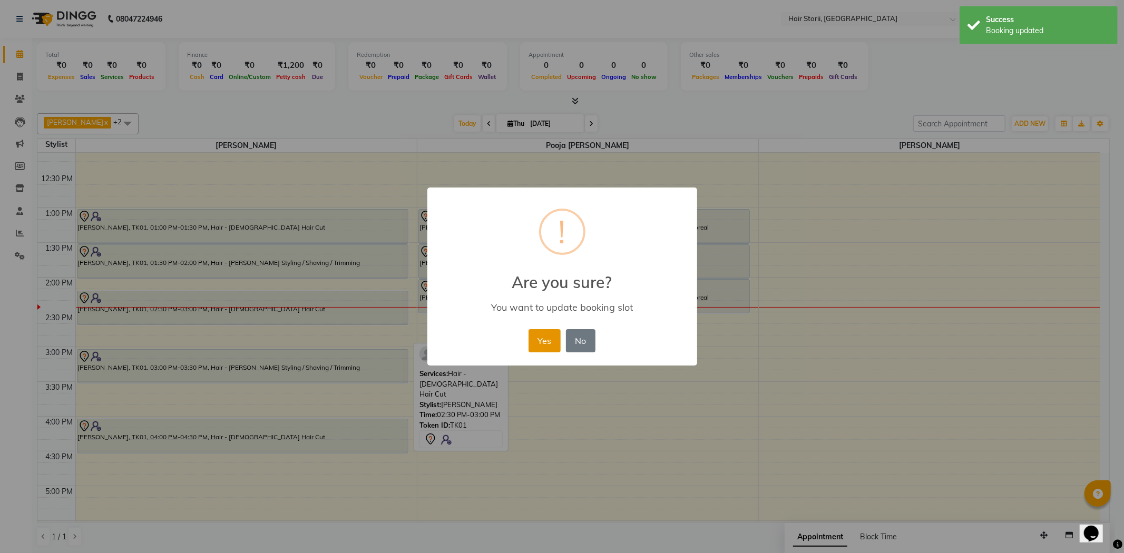
click at [541, 334] on button "Yes" at bounding box center [544, 340] width 32 height 23
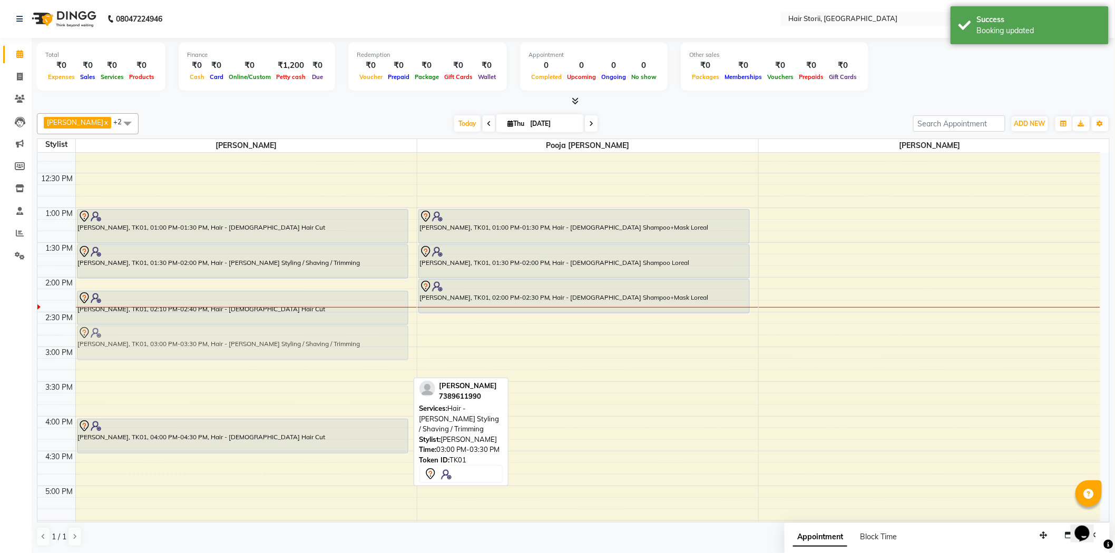
drag, startPoint x: 346, startPoint y: 360, endPoint x: 357, endPoint y: 335, distance: 27.4
click at [357, 335] on div "[PERSON_NAME], TK01, 01:00 PM-01:30 PM, Hair - [DEMOGRAPHIC_DATA] Hair Cut [PER…" at bounding box center [246, 416] width 341 height 1112
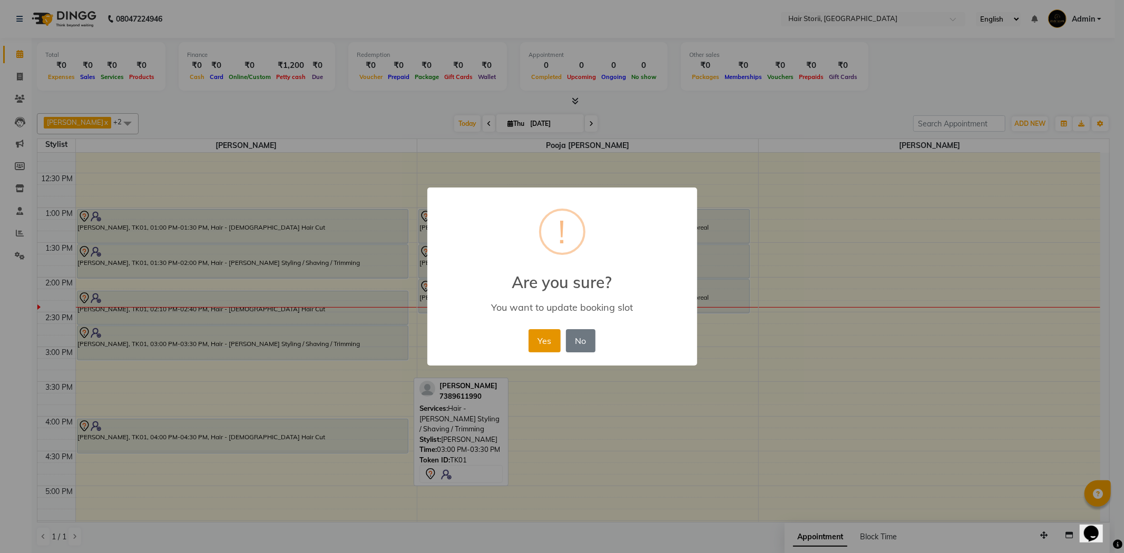
click at [543, 340] on button "Yes" at bounding box center [544, 340] width 32 height 23
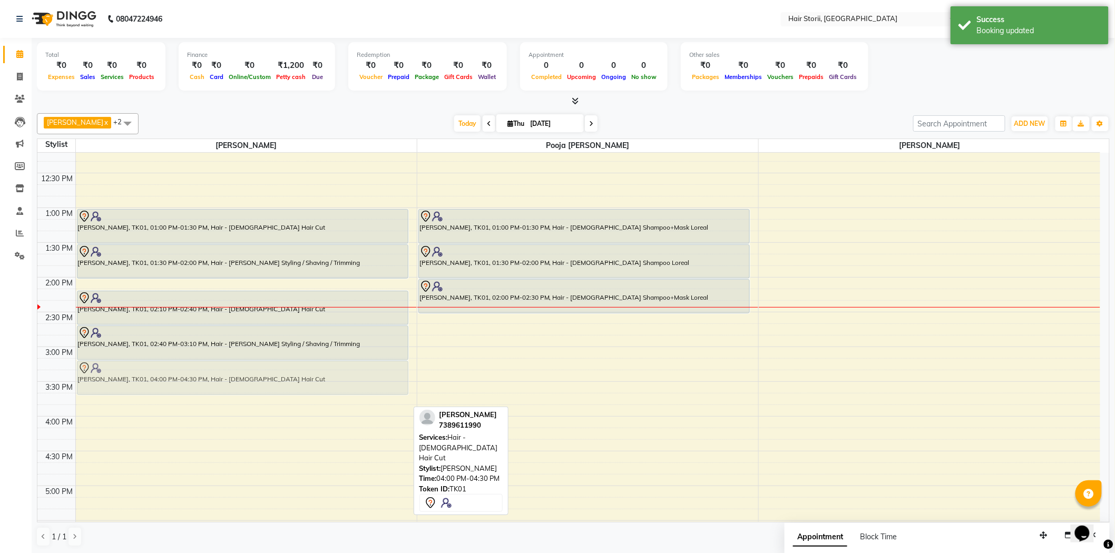
drag, startPoint x: 290, startPoint y: 428, endPoint x: 323, endPoint y: 368, distance: 68.6
click at [323, 368] on div "[PERSON_NAME], TK01, 01:00 PM-01:30 PM, Hair - [DEMOGRAPHIC_DATA] Hair Cut [PER…" at bounding box center [246, 416] width 341 height 1112
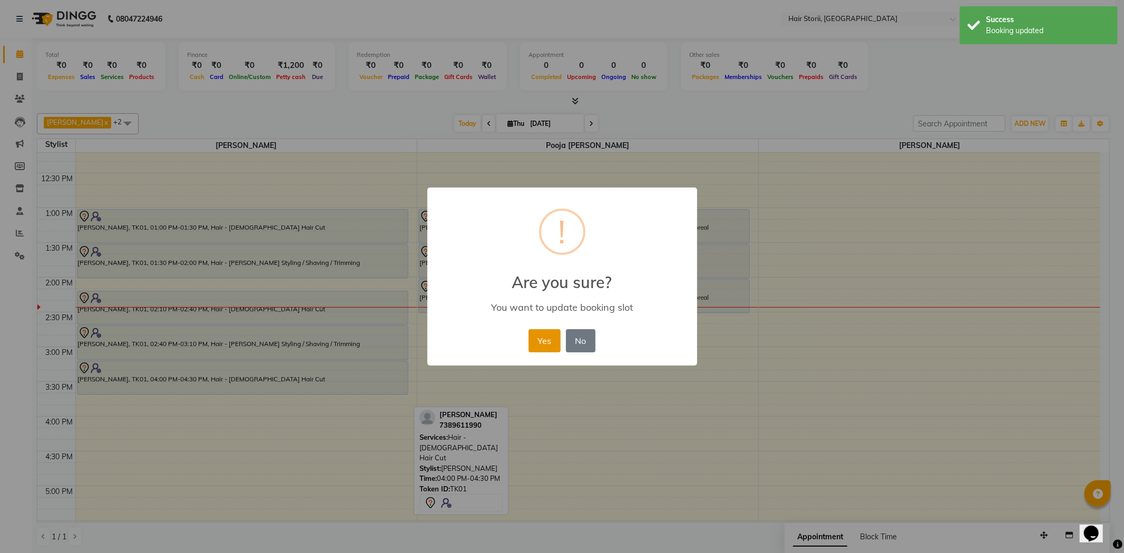
click at [538, 341] on button "Yes" at bounding box center [544, 340] width 32 height 23
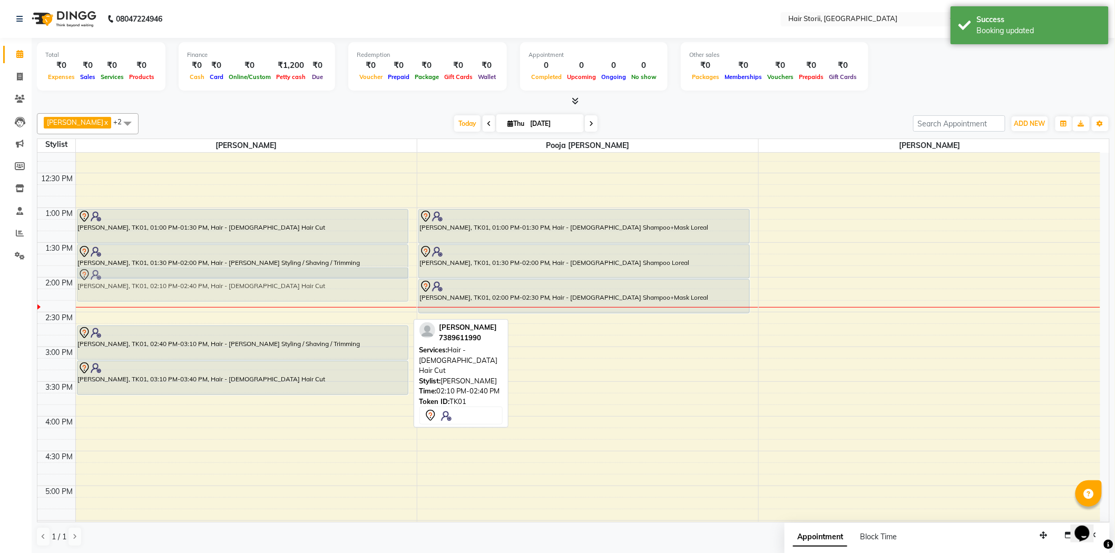
drag, startPoint x: 348, startPoint y: 314, endPoint x: 360, endPoint y: 293, distance: 23.9
click at [360, 293] on div "[PERSON_NAME], TK01, 01:00 PM-01:30 PM, Hair - [DEMOGRAPHIC_DATA] Hair Cut [PER…" at bounding box center [246, 416] width 341 height 1112
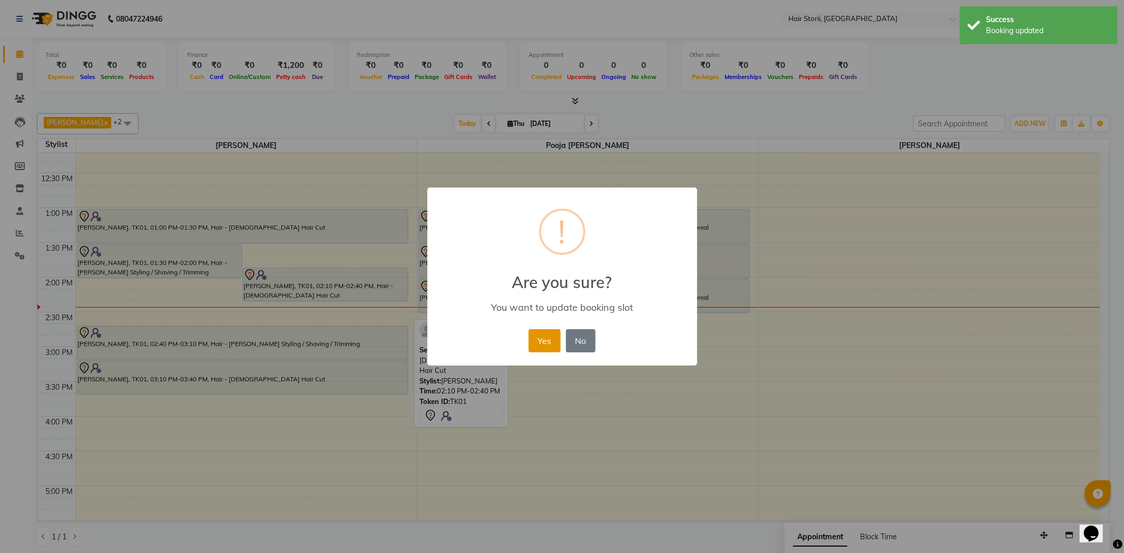
click at [549, 344] on button "Yes" at bounding box center [544, 340] width 32 height 23
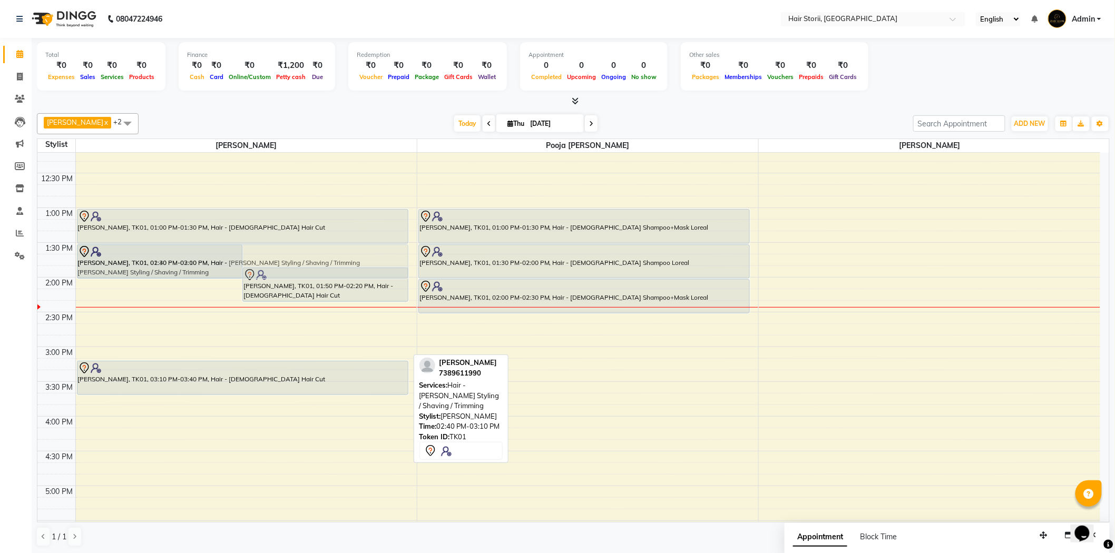
drag, startPoint x: 297, startPoint y: 337, endPoint x: 311, endPoint y: 261, distance: 77.3
click at [311, 261] on div "[PERSON_NAME], TK01, 01:30 PM-02:00 PM, Hair - [PERSON_NAME] Styling / Shaving …" at bounding box center [246, 416] width 341 height 1112
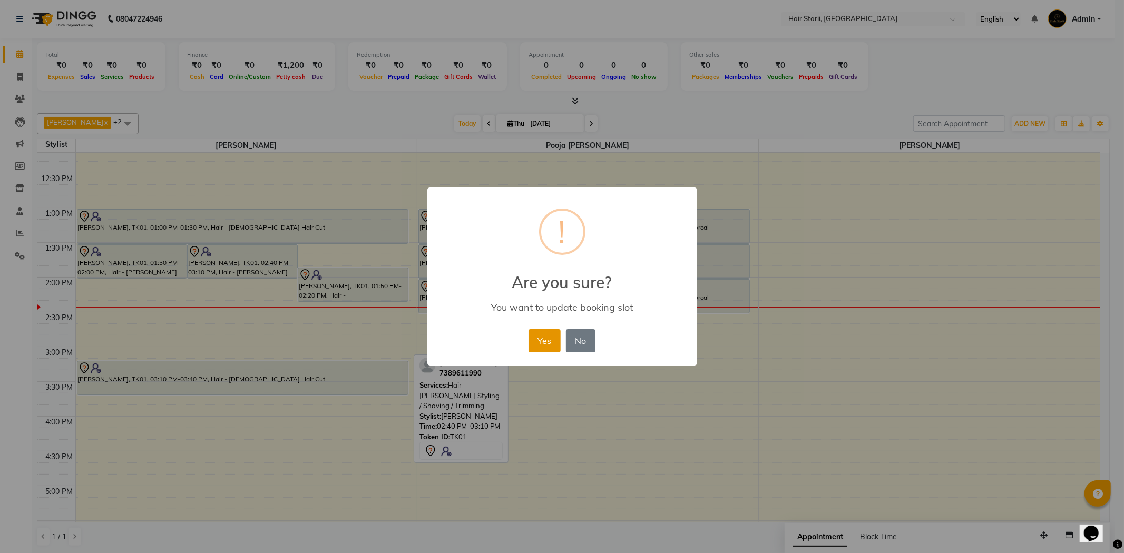
click at [537, 334] on button "Yes" at bounding box center [544, 340] width 32 height 23
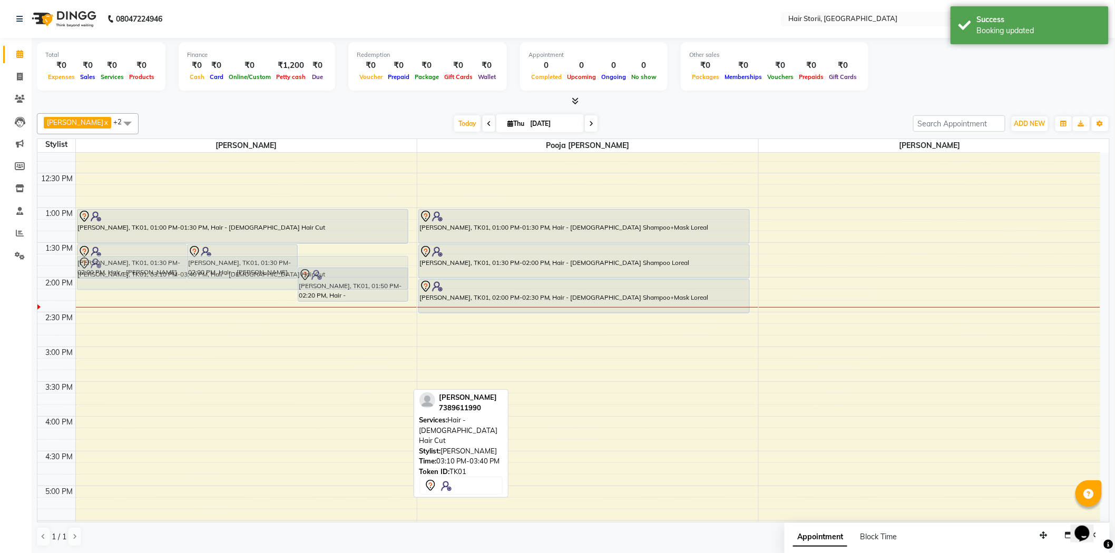
drag, startPoint x: 287, startPoint y: 370, endPoint x: 337, endPoint y: 262, distance: 119.3
click at [337, 262] on div "[PERSON_NAME], TK01, 01:30 PM-02:00 PM, Hair - [PERSON_NAME] Styling / Shaving …" at bounding box center [246, 416] width 341 height 1112
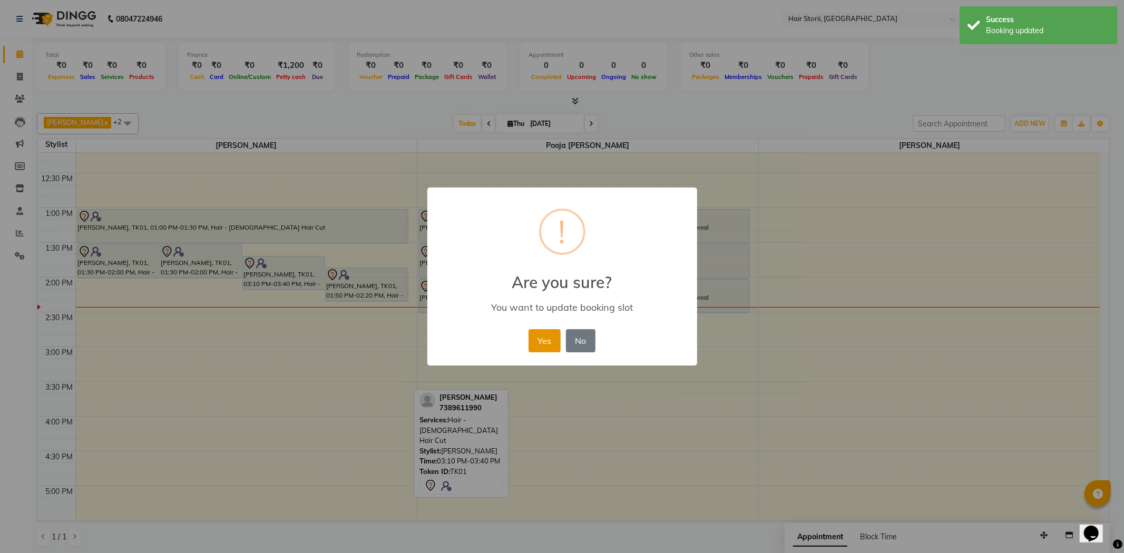
click at [540, 339] on button "Yes" at bounding box center [544, 340] width 32 height 23
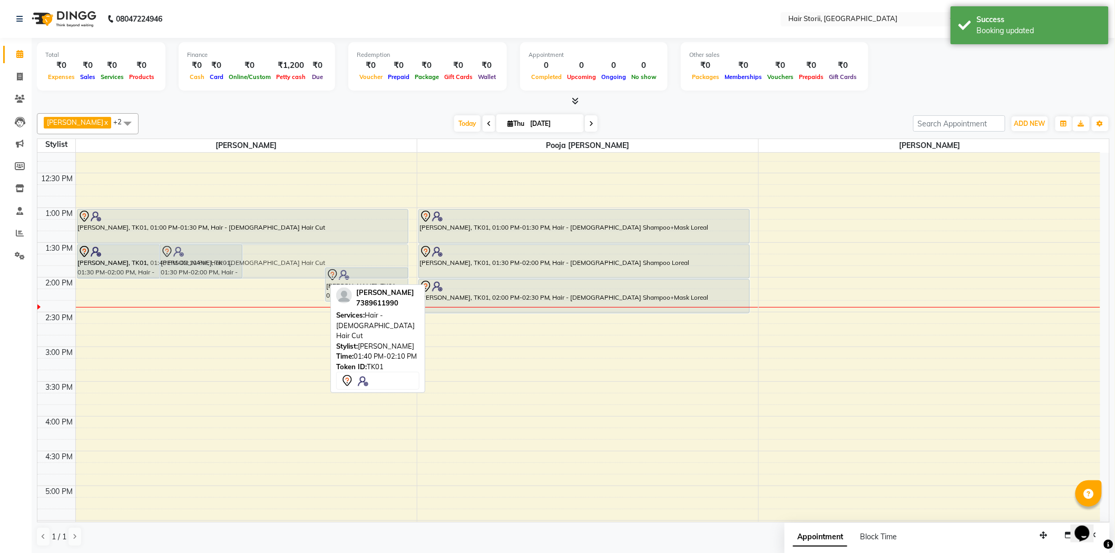
drag, startPoint x: 292, startPoint y: 276, endPoint x: 297, endPoint y: 261, distance: 15.5
click at [297, 261] on div "[PERSON_NAME], TK01, 01:30 PM-02:00 PM, Hair - [PERSON_NAME] Styling / Shaving …" at bounding box center [246, 416] width 341 height 1112
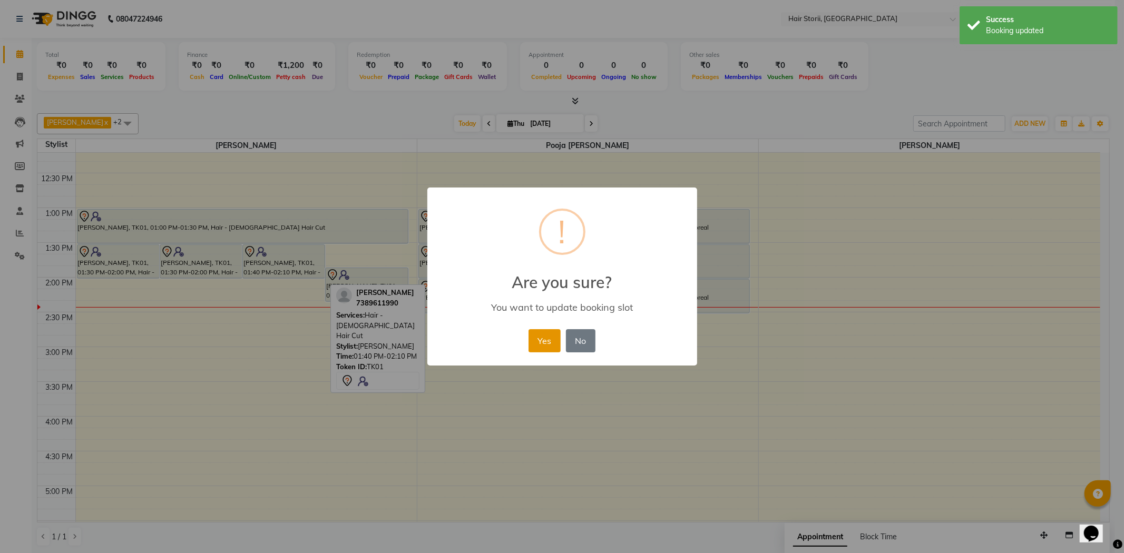
click at [544, 341] on button "Yes" at bounding box center [544, 340] width 32 height 23
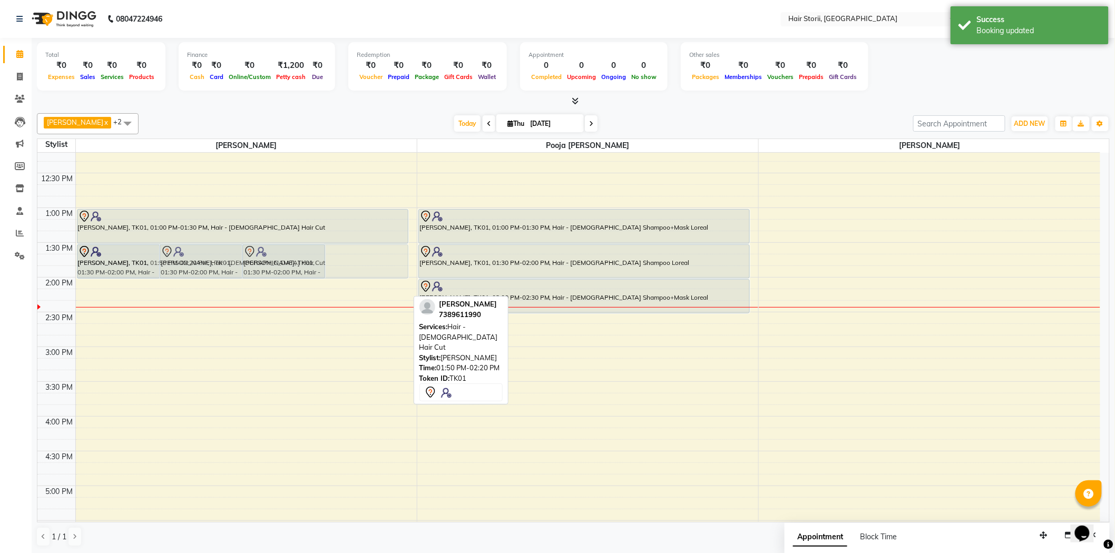
drag, startPoint x: 387, startPoint y: 288, endPoint x: 394, endPoint y: 268, distance: 21.5
click at [394, 268] on div "[PERSON_NAME], TK01, 01:30 PM-02:00 PM, Hair - [PERSON_NAME] Styling / Shaving …" at bounding box center [246, 416] width 341 height 1112
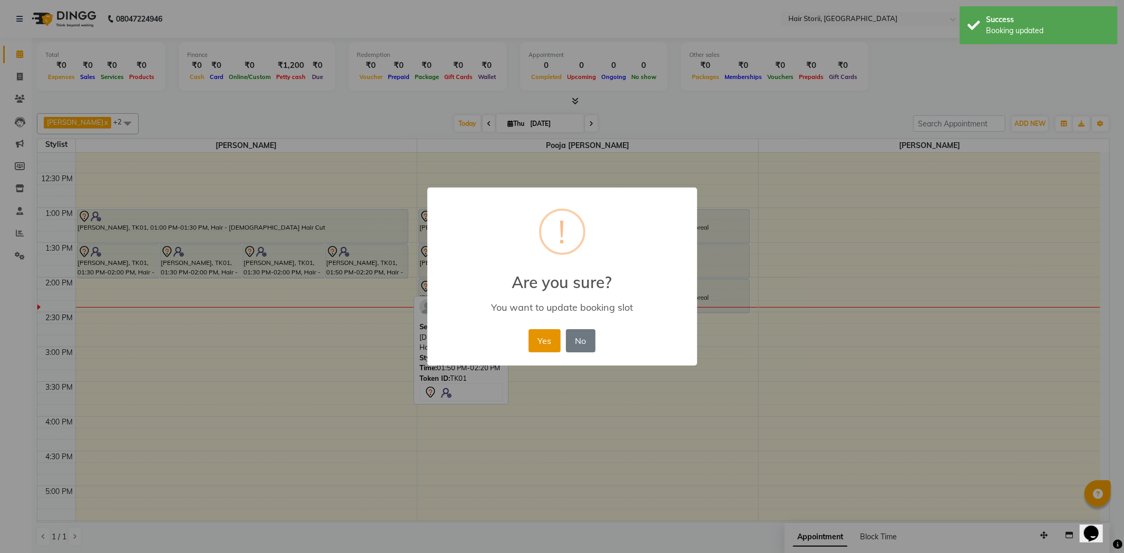
click at [549, 344] on button "Yes" at bounding box center [544, 340] width 32 height 23
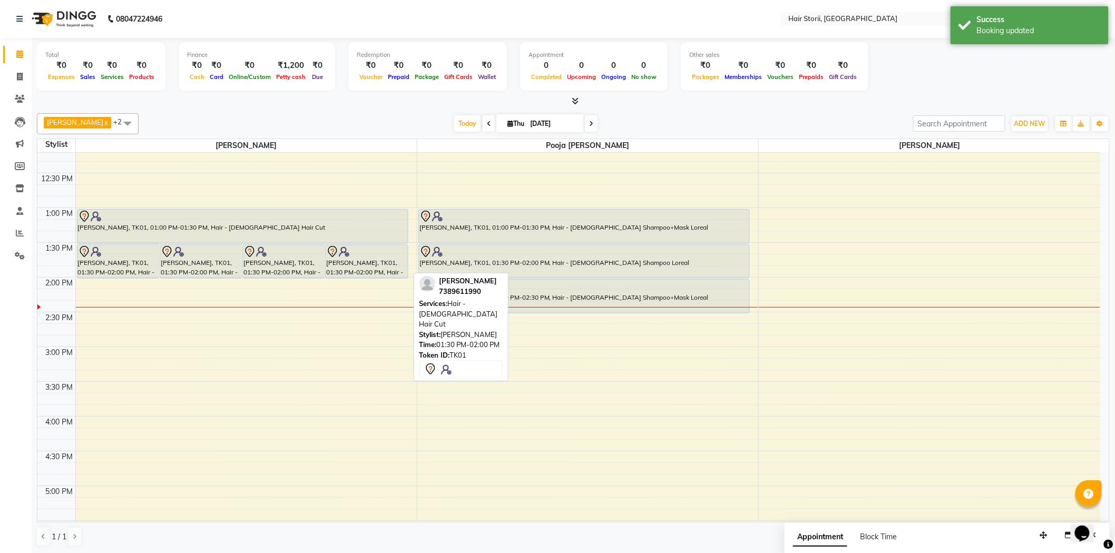
click at [363, 261] on div "[PERSON_NAME], TK01, 01:30 PM-02:00 PM, Hair - [DEMOGRAPHIC_DATA] Hair Cut" at bounding box center [367, 261] width 82 height 33
click at [364, 262] on div "[PERSON_NAME], TK01, 01:30 PM-02:00 PM, Hair - [DEMOGRAPHIC_DATA] Hair Cut" at bounding box center [367, 261] width 82 height 33
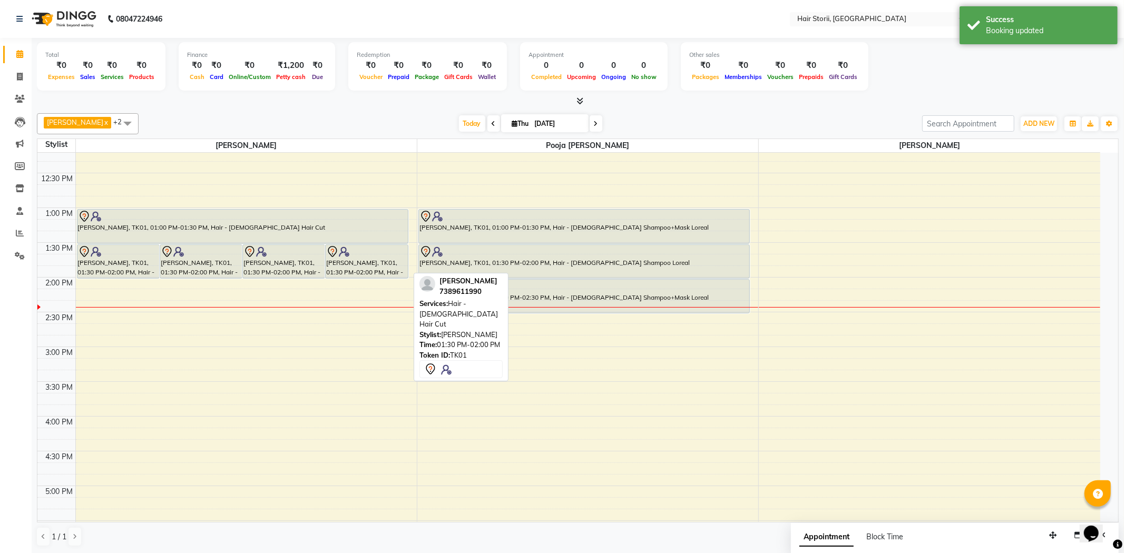
select select "7"
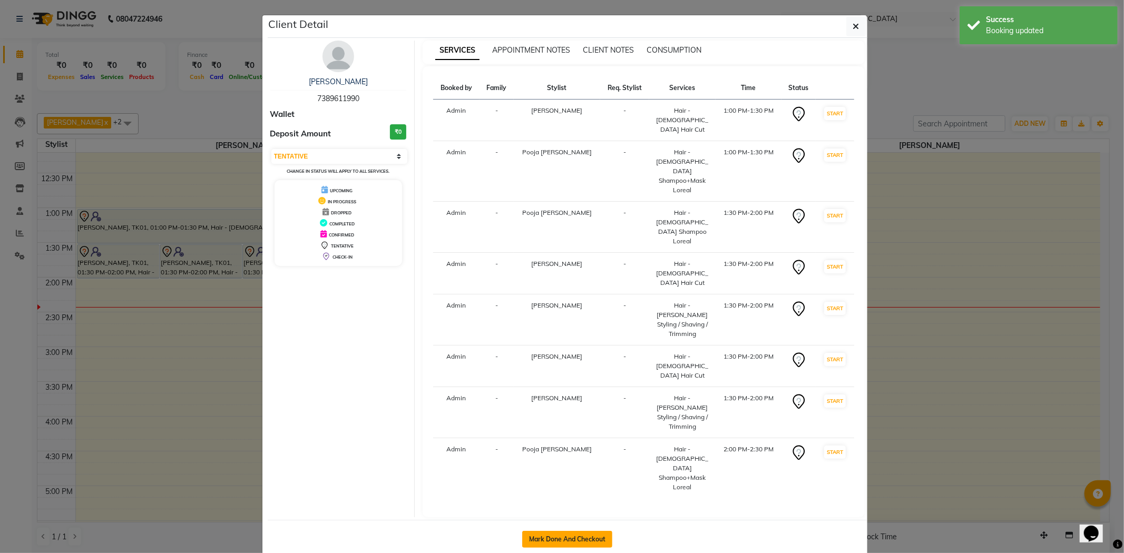
click at [557, 531] on button "Mark Done And Checkout" at bounding box center [567, 539] width 90 height 17
select select "service"
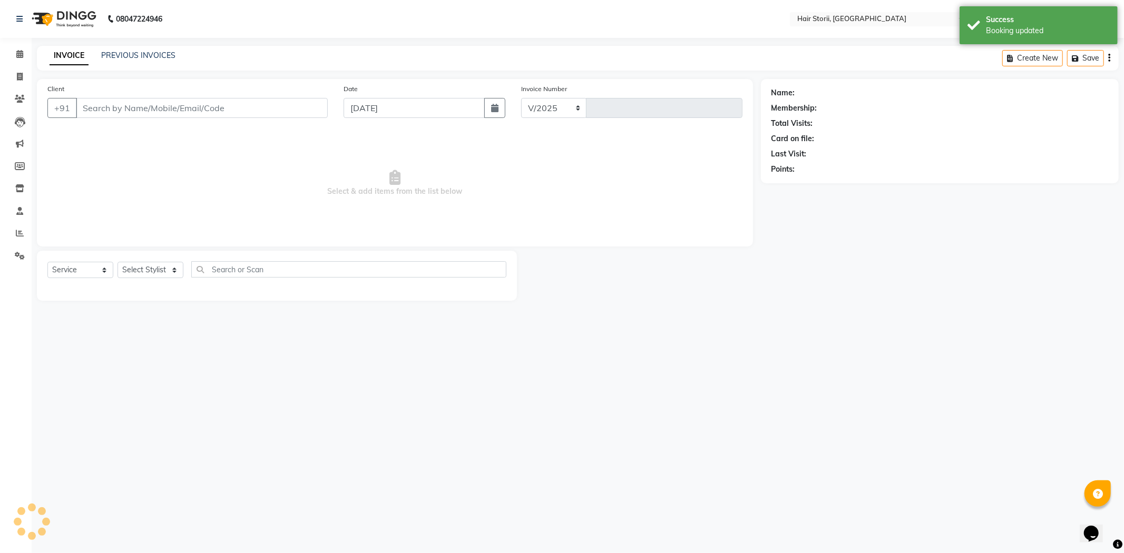
select select "6638"
type input "1995"
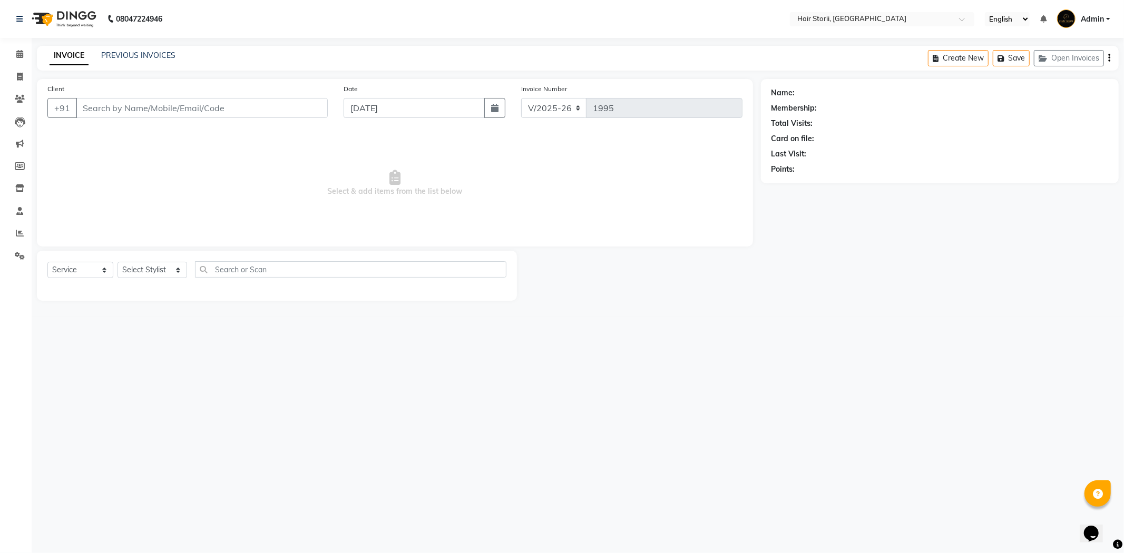
type input "7389611990"
select select "51423"
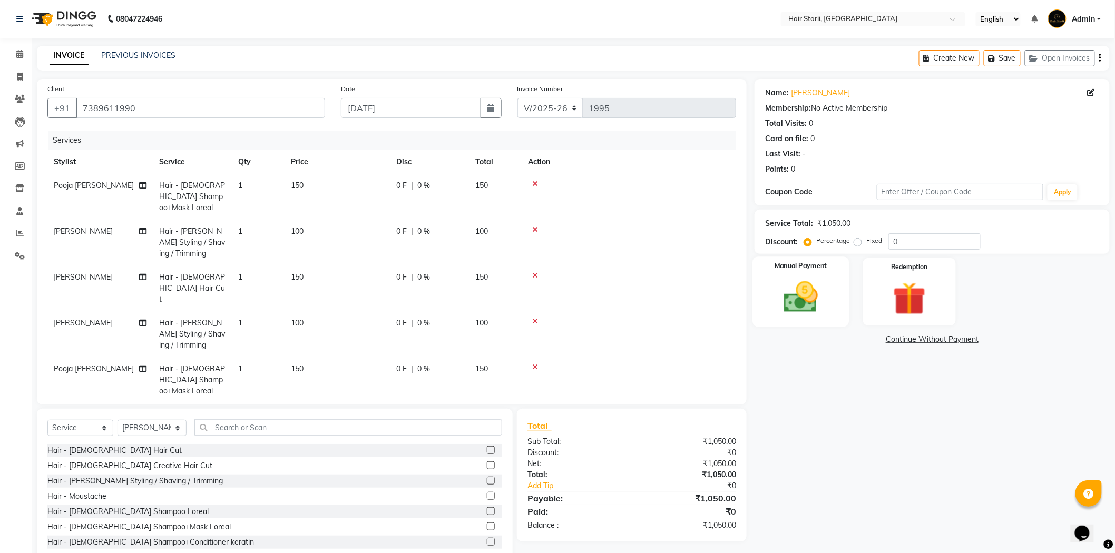
click at [785, 297] on img at bounding box center [801, 298] width 56 height 40
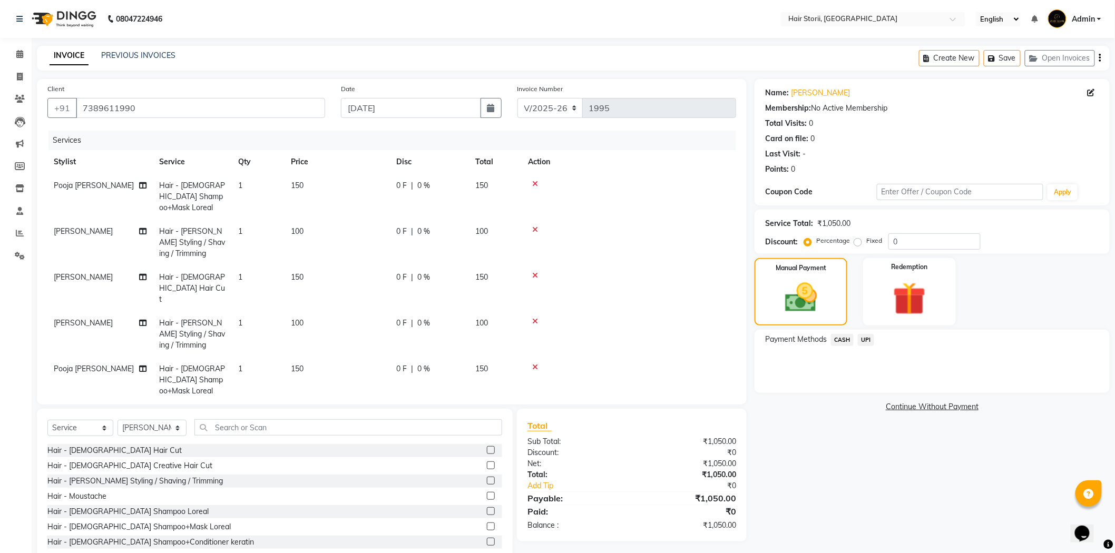
click at [845, 340] on span "CASH" at bounding box center [842, 340] width 23 height 12
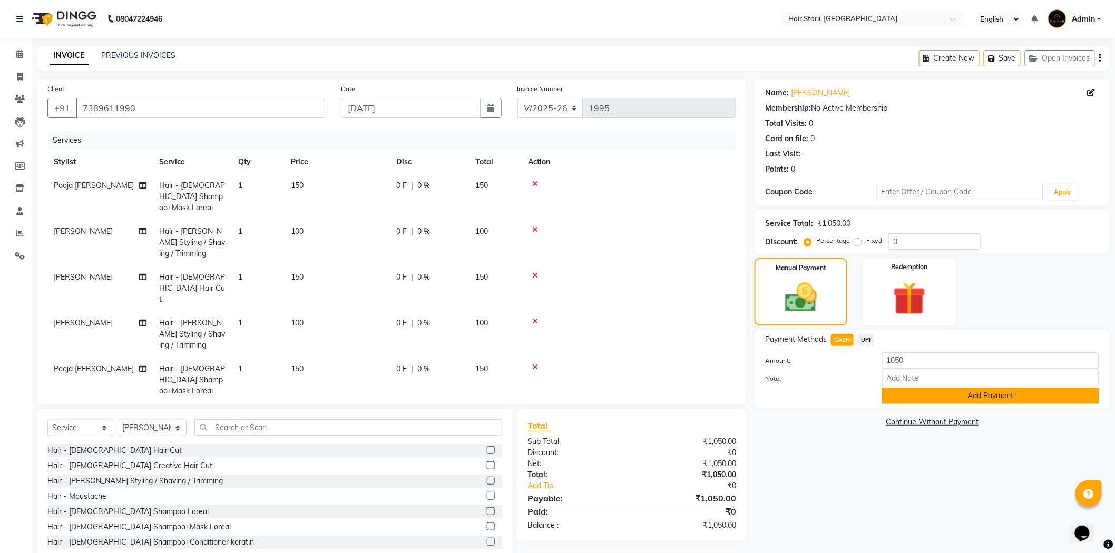
click at [929, 392] on button "Add Payment" at bounding box center [990, 396] width 217 height 16
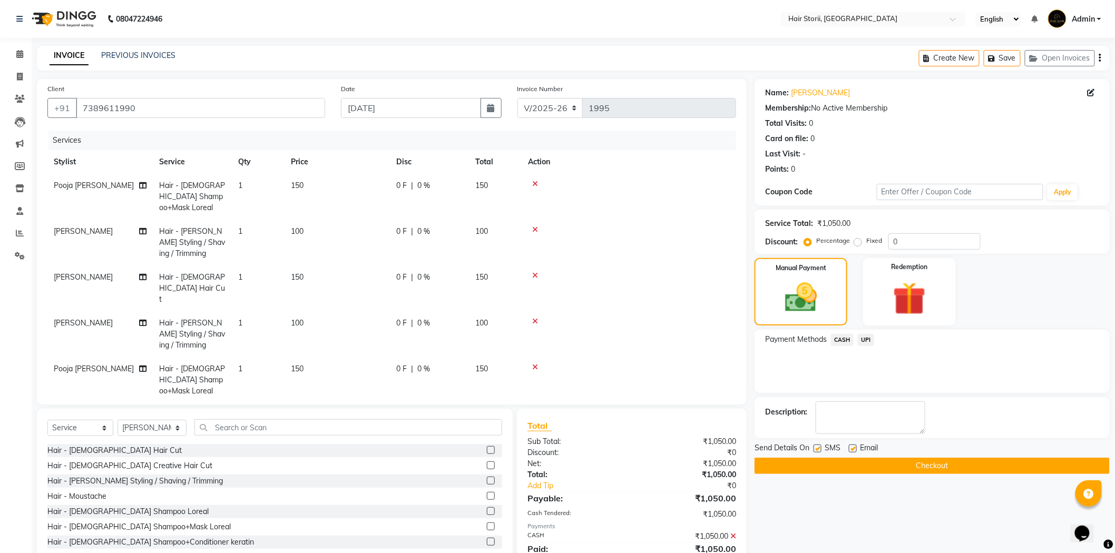
click at [820, 448] on label at bounding box center [818, 449] width 8 height 8
click at [820, 448] on input "checkbox" at bounding box center [817, 449] width 7 height 7
checkbox input "false"
click at [873, 464] on button "Checkout" at bounding box center [932, 466] width 355 height 16
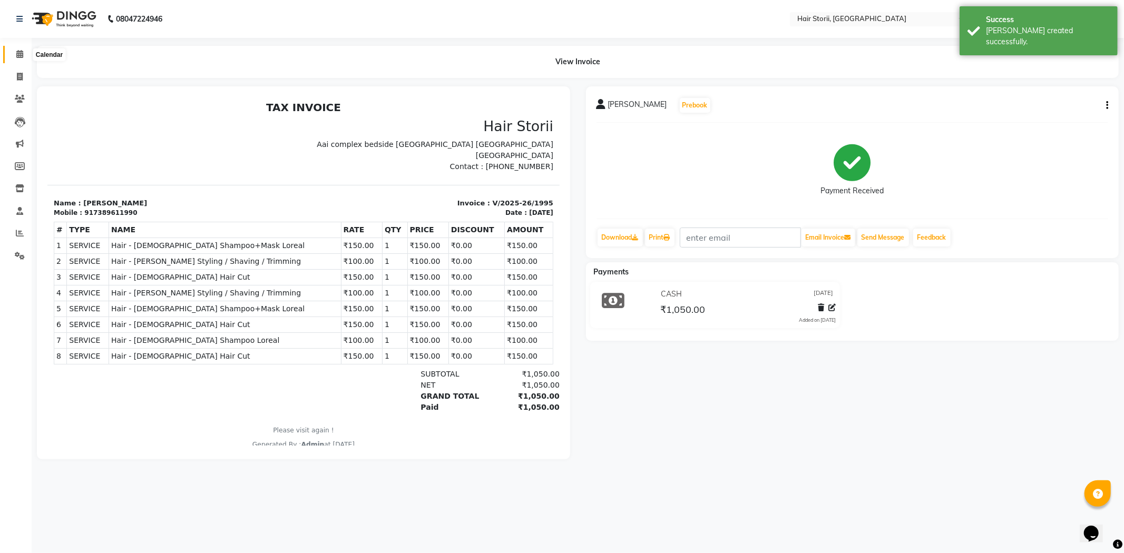
click at [21, 55] on icon at bounding box center [19, 54] width 7 height 8
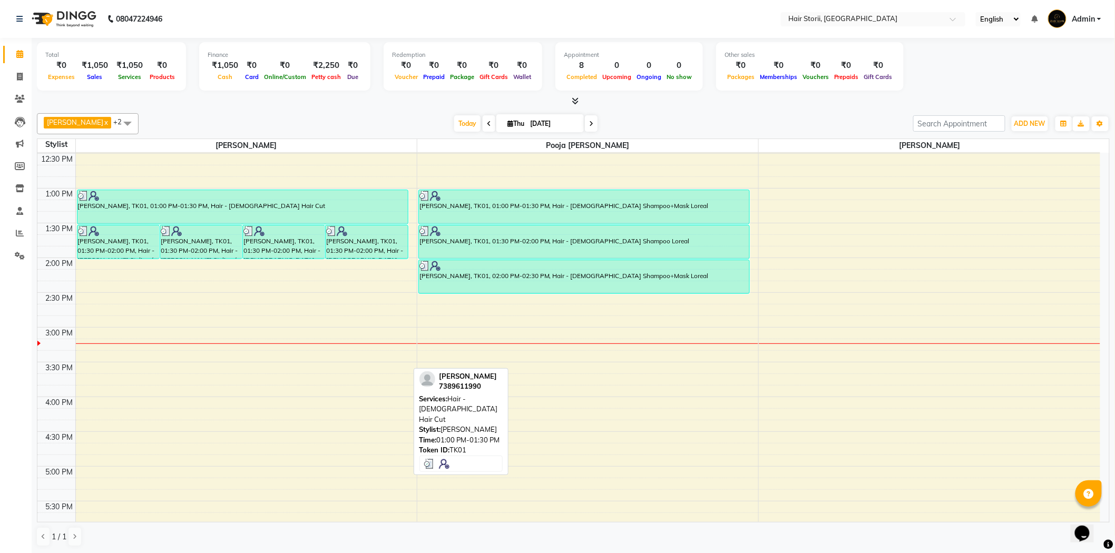
scroll to position [338, 0]
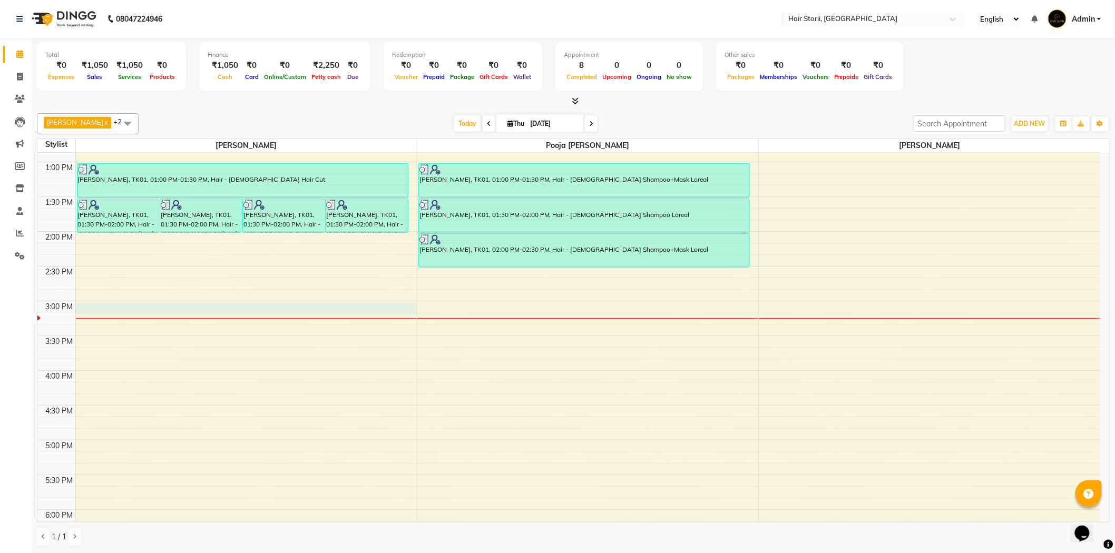
click at [175, 311] on div "8:00 AM 8:30 AM 9:00 AM 9:30 AM 10:00 AM 10:30 AM 11:00 AM 11:30 AM 12:00 PM 12…" at bounding box center [568, 371] width 1063 height 1112
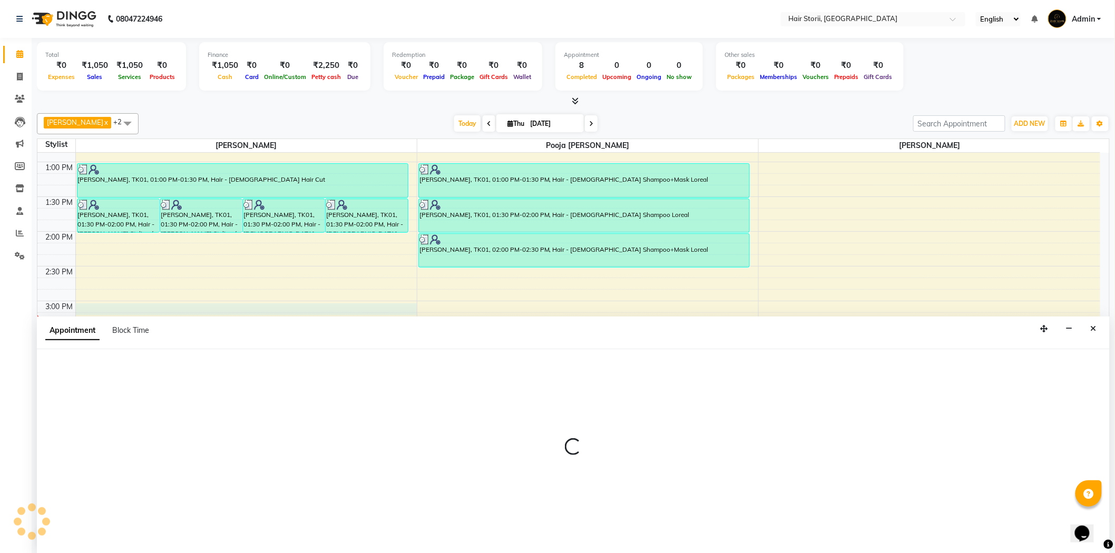
scroll to position [1, 0]
select select "51423"
select select "900"
select select "tentative"
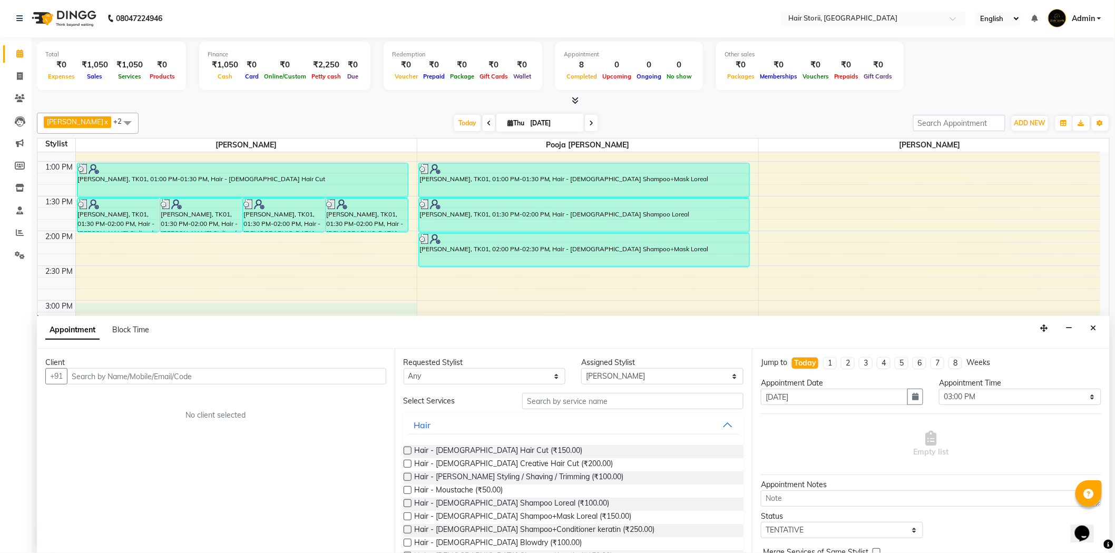
click at [329, 377] on input "text" at bounding box center [226, 376] width 319 height 16
type input "9589588661"
click at [351, 375] on span "Add Client" at bounding box center [364, 375] width 35 height 9
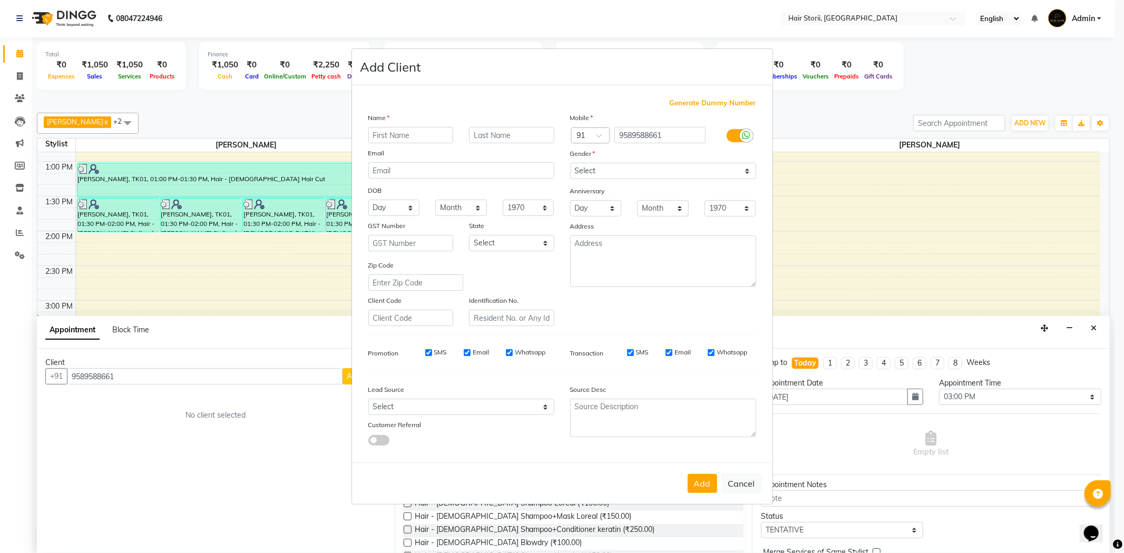
click at [420, 134] on input "text" at bounding box center [410, 135] width 85 height 16
type input "inam"
click at [592, 169] on select "Select [DEMOGRAPHIC_DATA] [DEMOGRAPHIC_DATA] Other Prefer Not To Say" at bounding box center [663, 171] width 186 height 16
select select "[DEMOGRAPHIC_DATA]"
click at [570, 163] on select "Select [DEMOGRAPHIC_DATA] [DEMOGRAPHIC_DATA] Other Prefer Not To Say" at bounding box center [663, 171] width 186 height 16
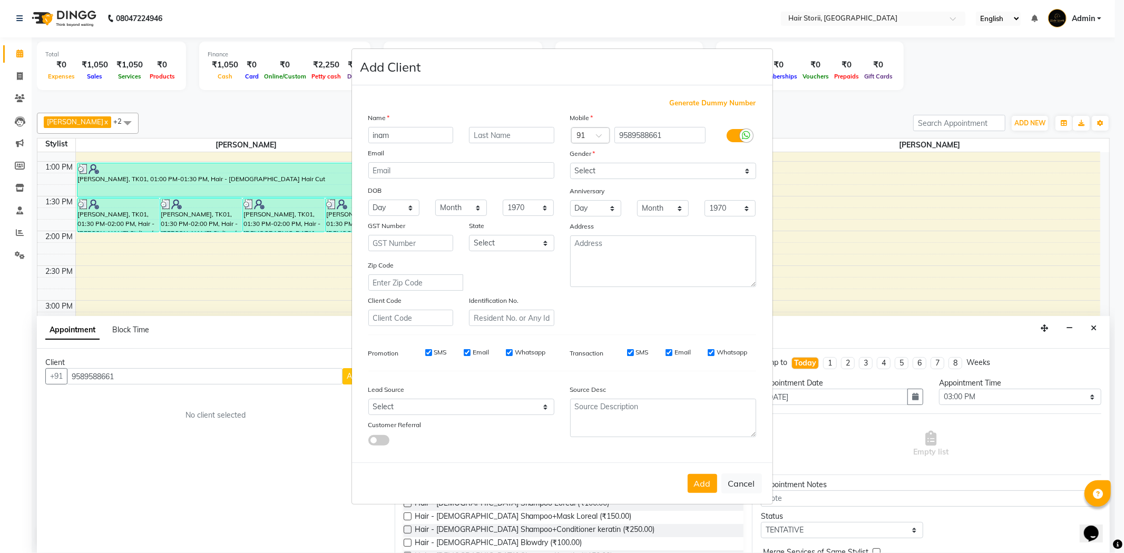
click at [714, 353] on div "Whatsapp" at bounding box center [728, 352] width 40 height 9
click at [719, 351] on label "Whatsapp" at bounding box center [732, 352] width 31 height 9
click at [714, 351] on input "Whatsapp" at bounding box center [711, 352] width 7 height 7
checkbox input "false"
click at [678, 353] on label "Email" at bounding box center [682, 352] width 16 height 9
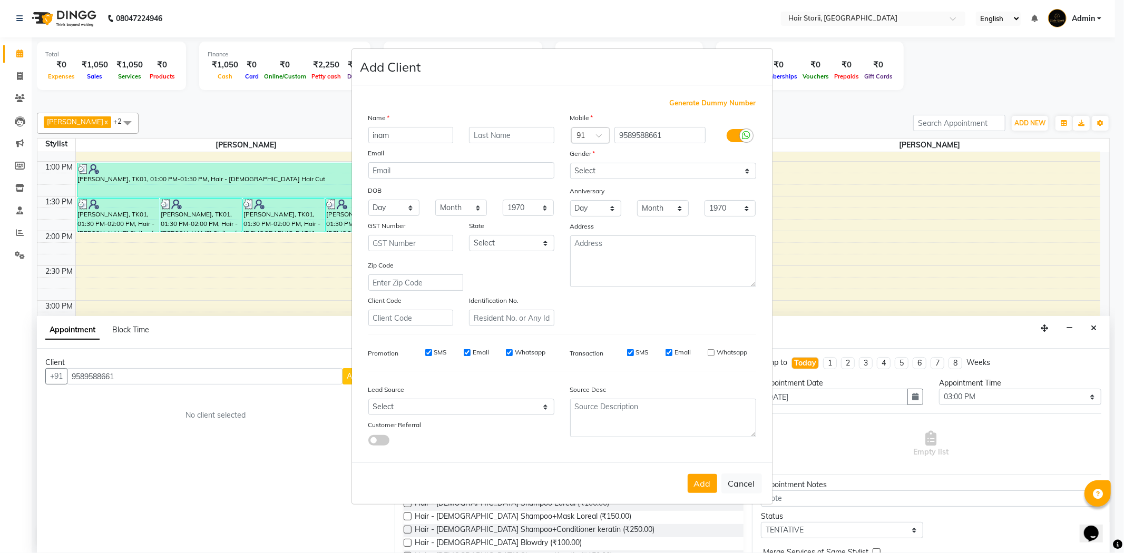
click at [672, 353] on input "Email" at bounding box center [668, 352] width 7 height 7
checkbox input "false"
click at [527, 352] on label "Whatsapp" at bounding box center [530, 352] width 31 height 9
click at [513, 352] on input "Whatsapp" at bounding box center [509, 352] width 7 height 7
checkbox input "false"
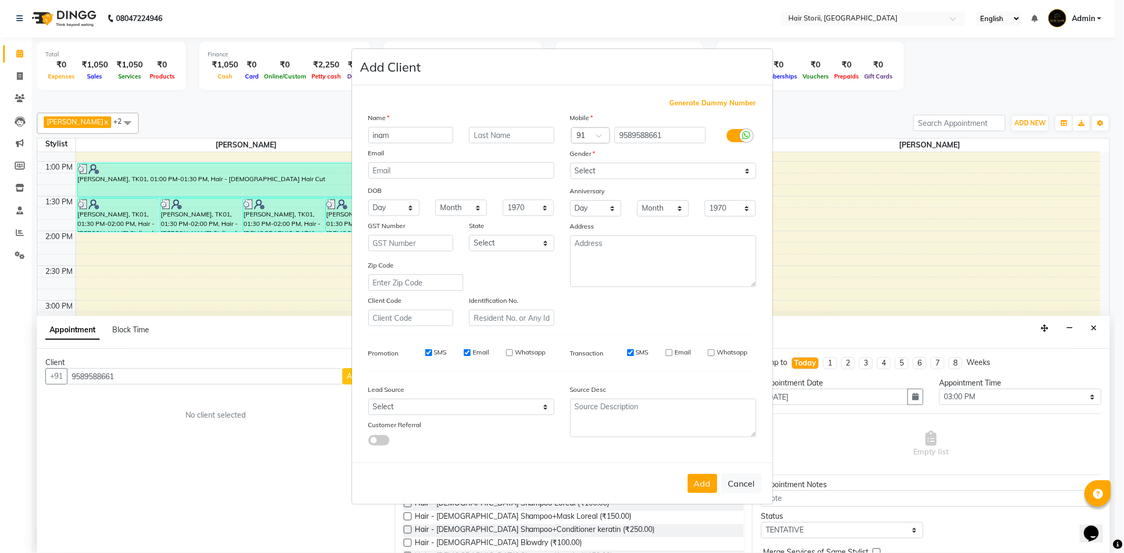
click at [485, 350] on label "Email" at bounding box center [481, 352] width 16 height 9
click at [471, 350] on input "Email" at bounding box center [467, 352] width 7 height 7
checkbox input "false"
click at [441, 352] on label "SMS" at bounding box center [440, 352] width 13 height 9
click at [432, 352] on input "SMS" at bounding box center [428, 352] width 7 height 7
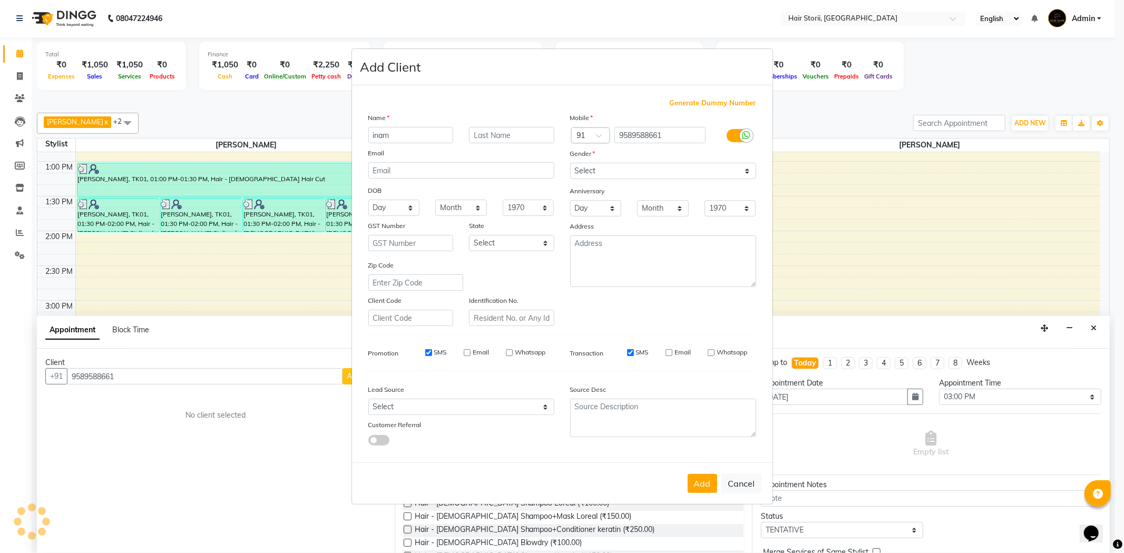
checkbox input "false"
click at [694, 485] on button "Add" at bounding box center [703, 483] width 30 height 19
select select
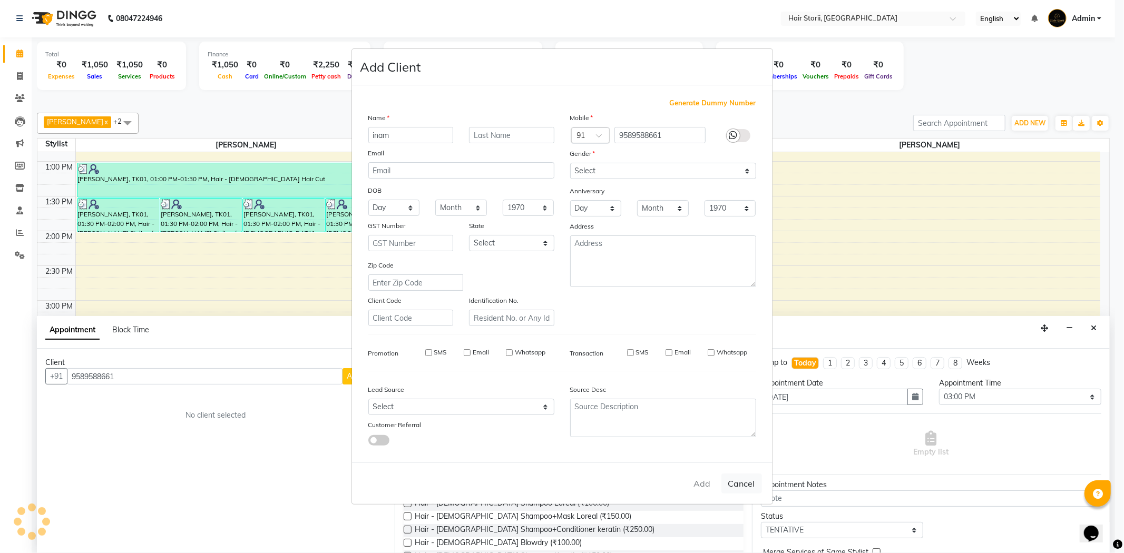
select select
checkbox input "false"
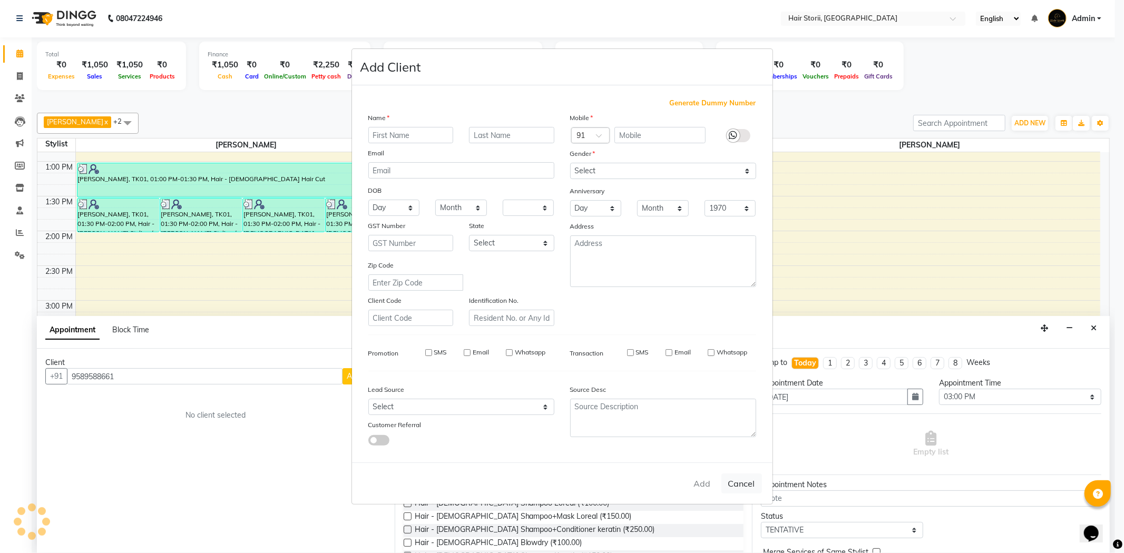
checkbox input "false"
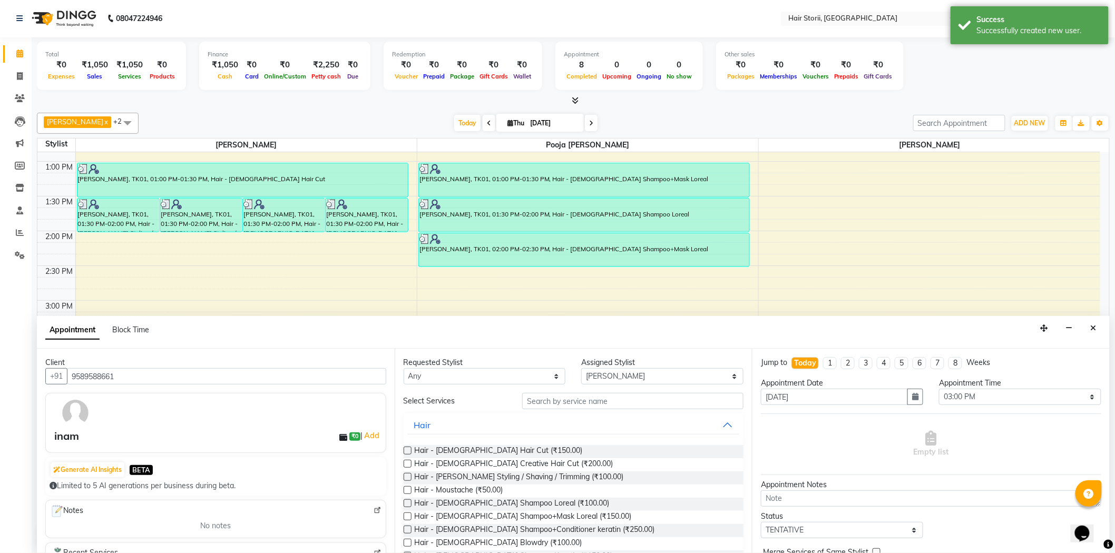
click at [406, 452] on label at bounding box center [408, 451] width 8 height 8
click at [406, 452] on input "checkbox" at bounding box center [407, 451] width 7 height 7
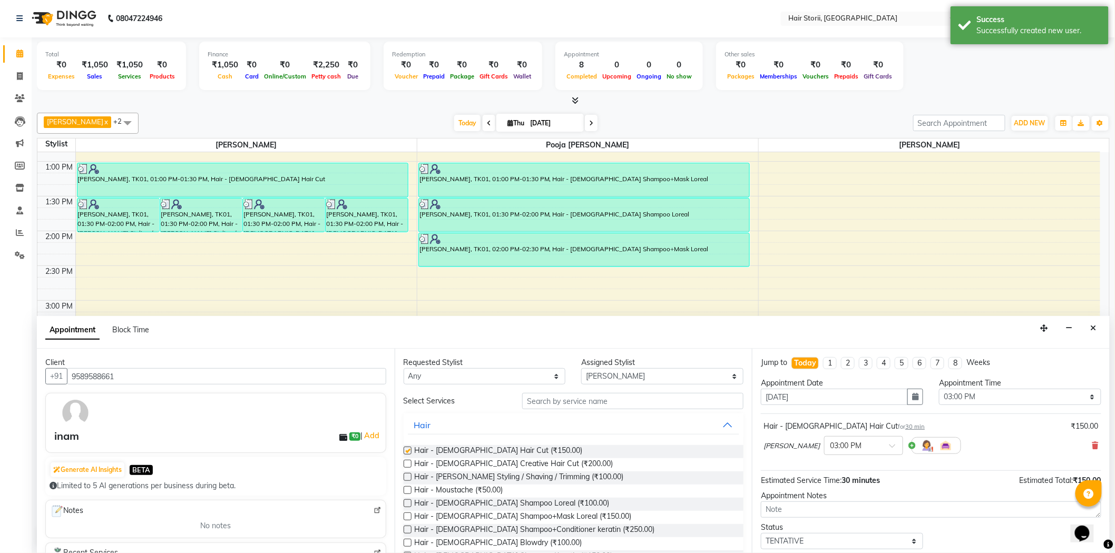
checkbox input "false"
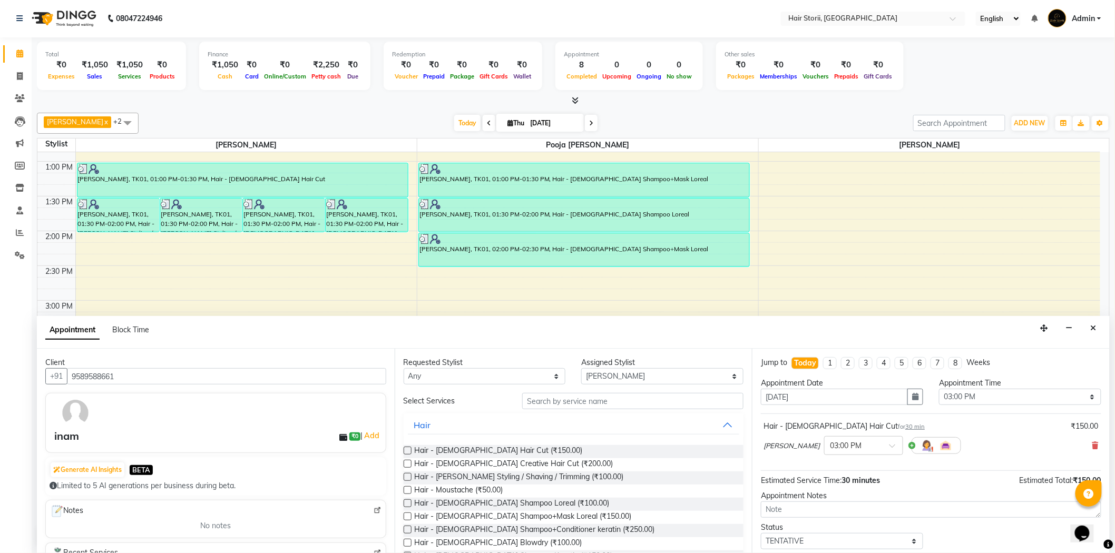
click at [408, 503] on label at bounding box center [408, 504] width 8 height 8
click at [408, 503] on input "checkbox" at bounding box center [407, 504] width 7 height 7
checkbox input "false"
click at [408, 478] on label at bounding box center [408, 477] width 8 height 8
click at [408, 478] on input "checkbox" at bounding box center [407, 478] width 7 height 7
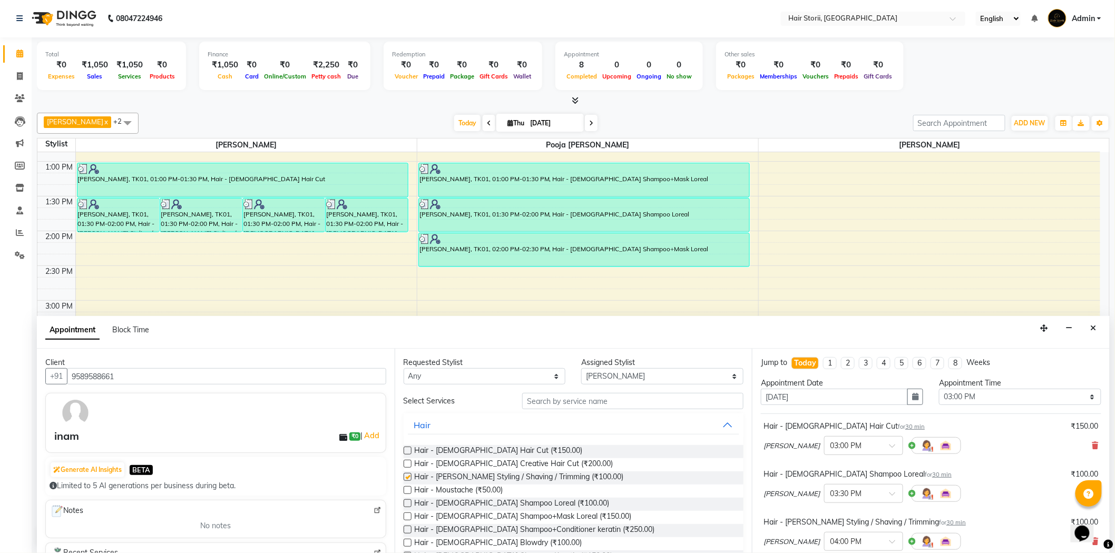
checkbox input "false"
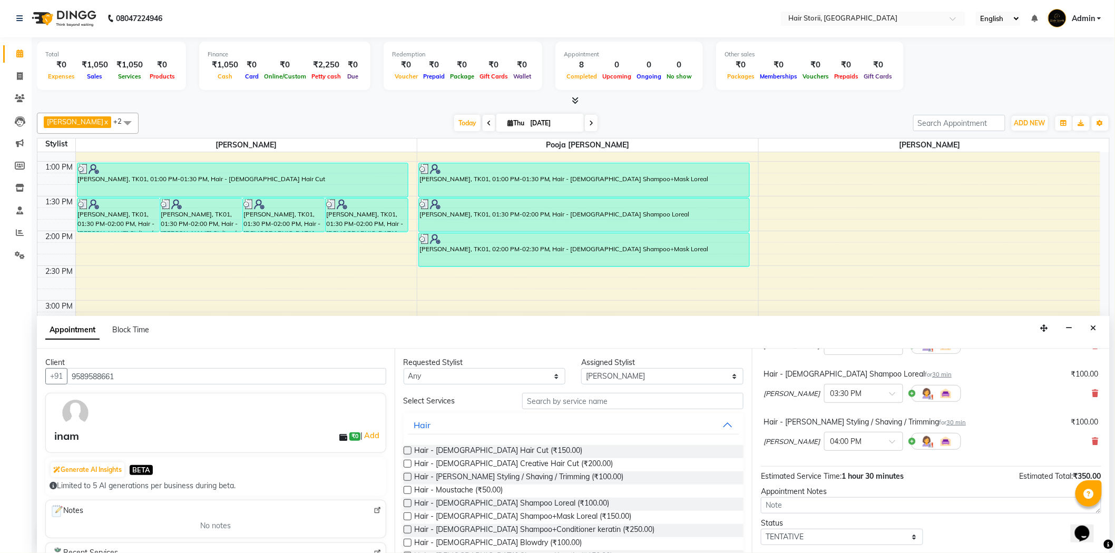
scroll to position [159, 0]
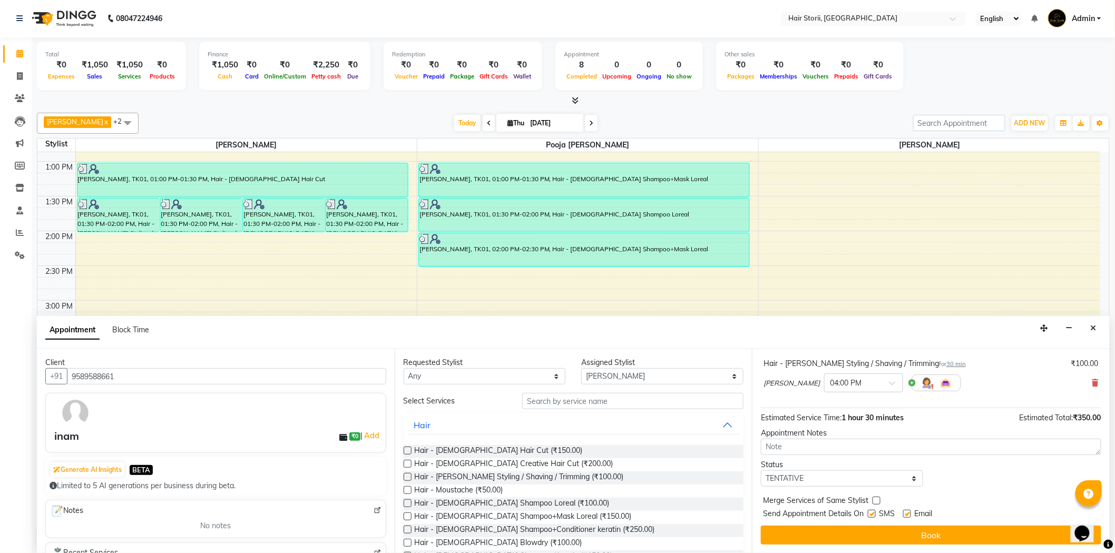
click at [905, 516] on label at bounding box center [907, 514] width 8 height 8
click at [905, 516] on input "checkbox" at bounding box center [906, 515] width 7 height 7
checkbox input "false"
click at [871, 514] on label at bounding box center [872, 514] width 8 height 8
click at [871, 514] on input "checkbox" at bounding box center [871, 515] width 7 height 7
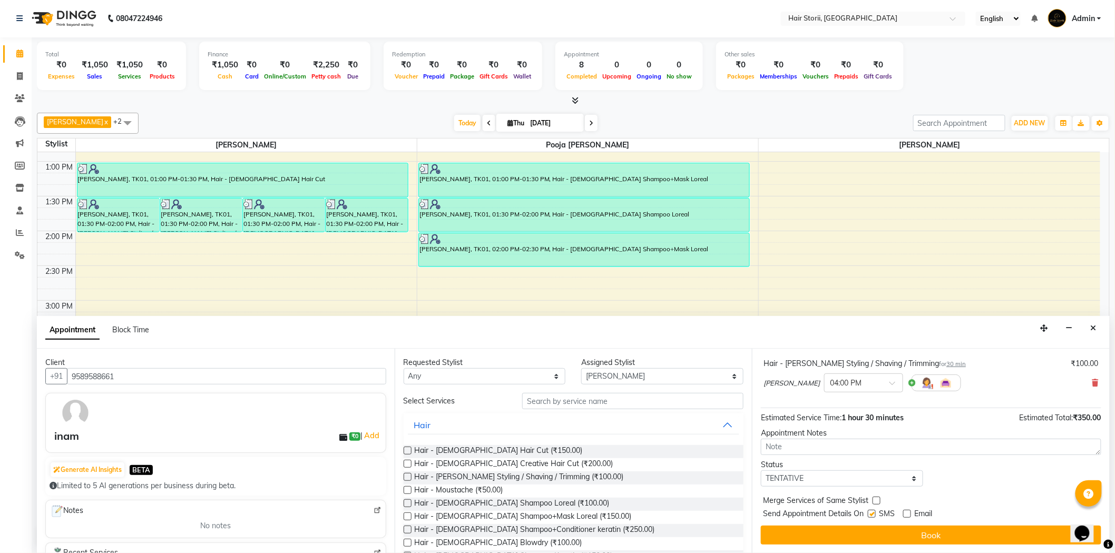
checkbox input "false"
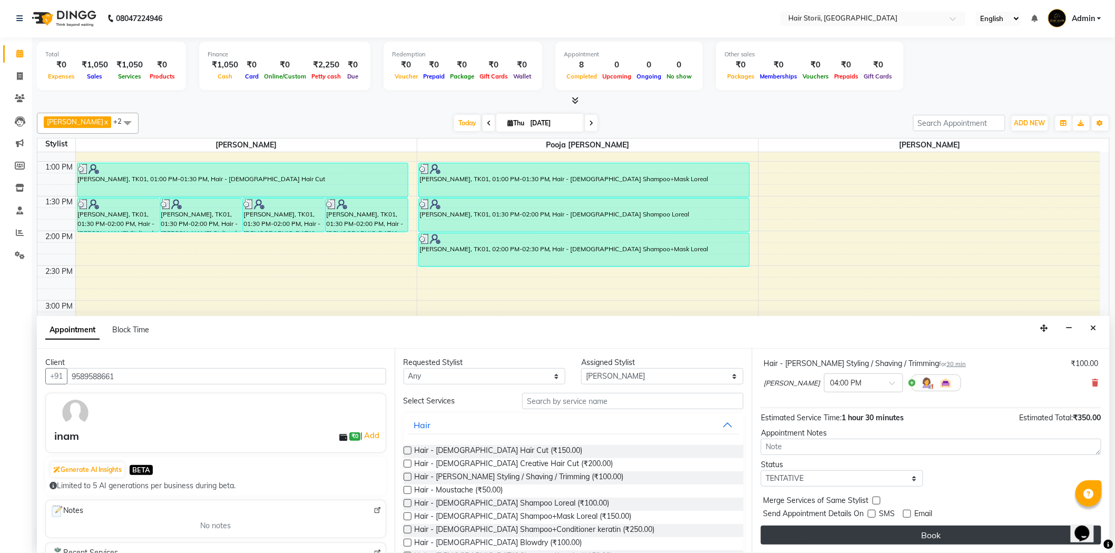
click at [876, 531] on button "Book" at bounding box center [931, 535] width 340 height 19
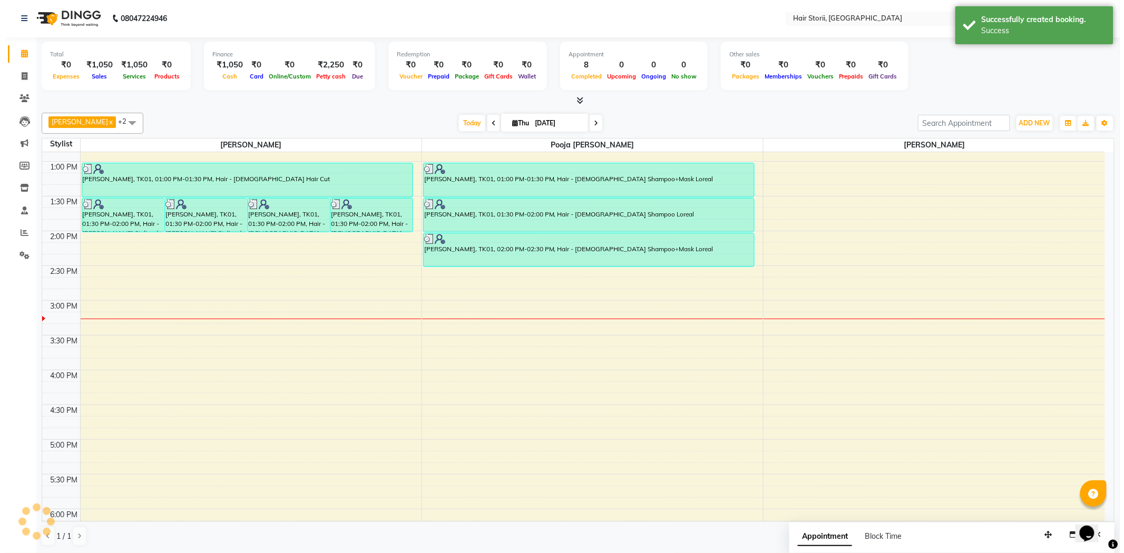
scroll to position [0, 0]
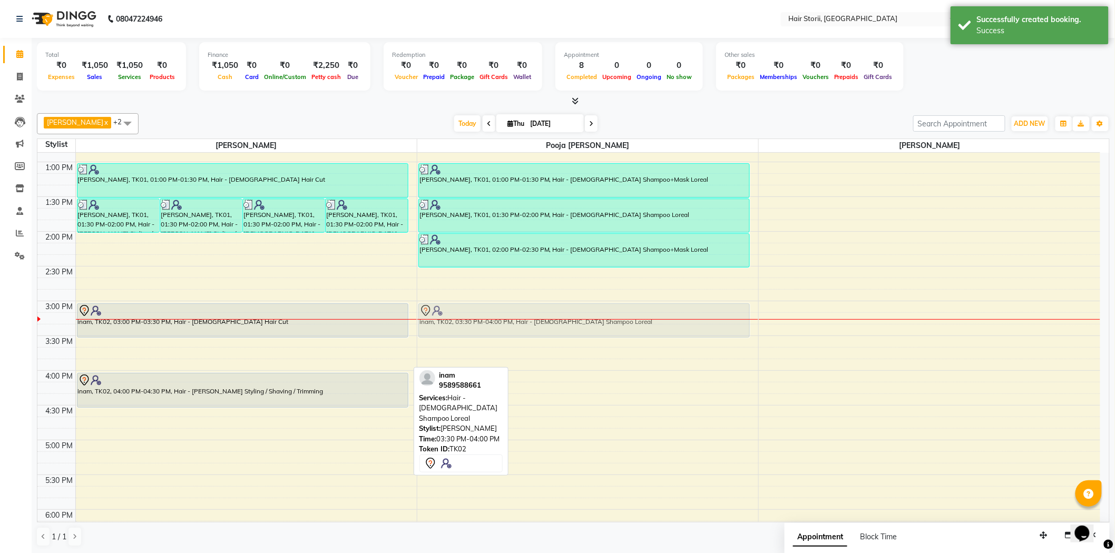
drag, startPoint x: 225, startPoint y: 357, endPoint x: 525, endPoint y: 322, distance: 301.8
click at [525, 322] on tr "[PERSON_NAME], TK01, 01:30 PM-02:00 PM, Hair - [PERSON_NAME] Styling / Shaving …" at bounding box center [568, 371] width 1063 height 1112
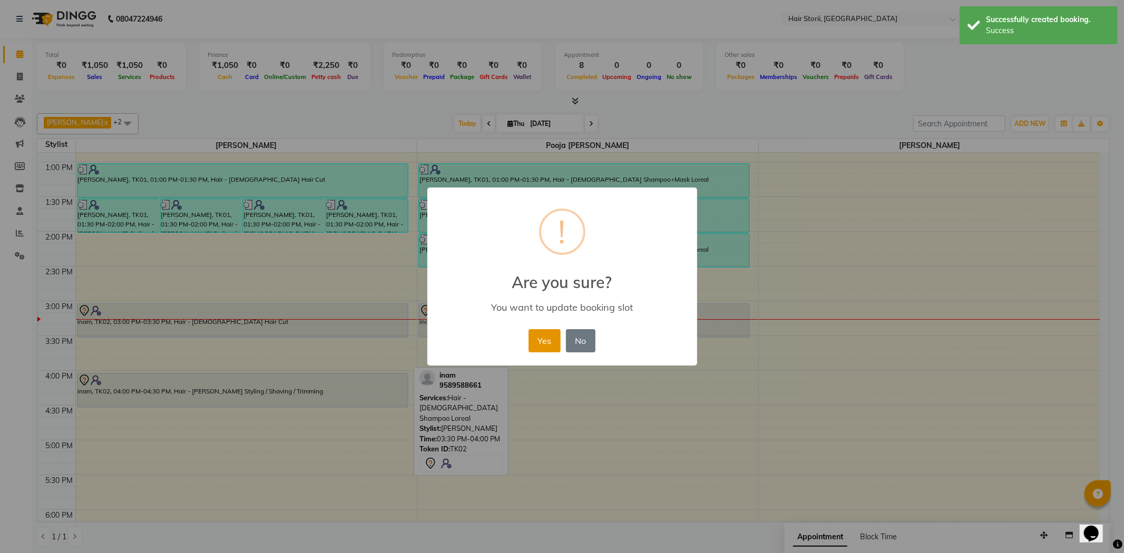
click at [550, 332] on button "Yes" at bounding box center [544, 340] width 32 height 23
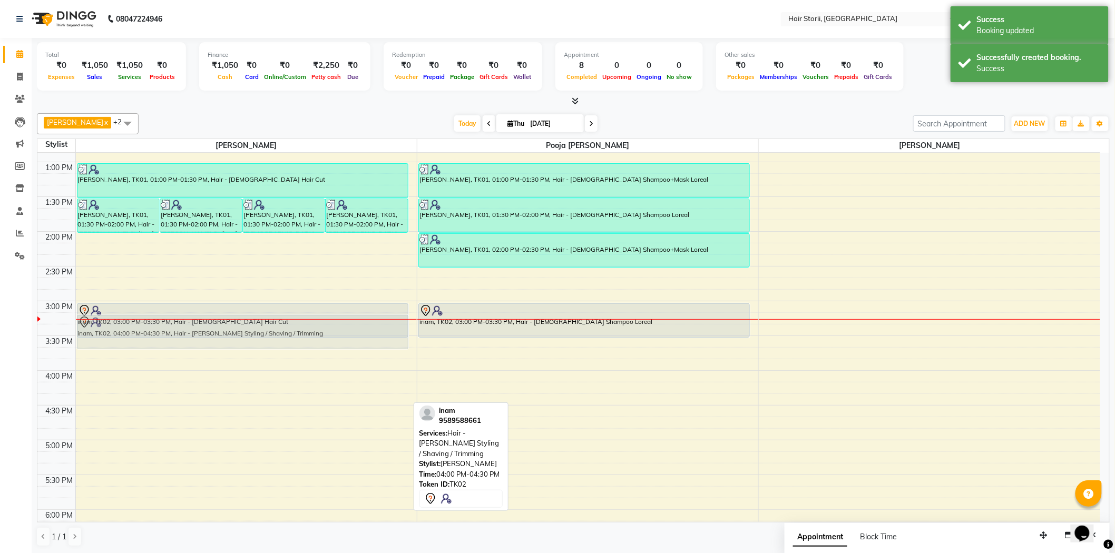
drag, startPoint x: 292, startPoint y: 381, endPoint x: 328, endPoint y: 322, distance: 68.3
click at [328, 322] on div "[PERSON_NAME], TK01, 01:30 PM-02:00 PM, Hair - [PERSON_NAME] Styling / Shaving …" at bounding box center [246, 371] width 341 height 1112
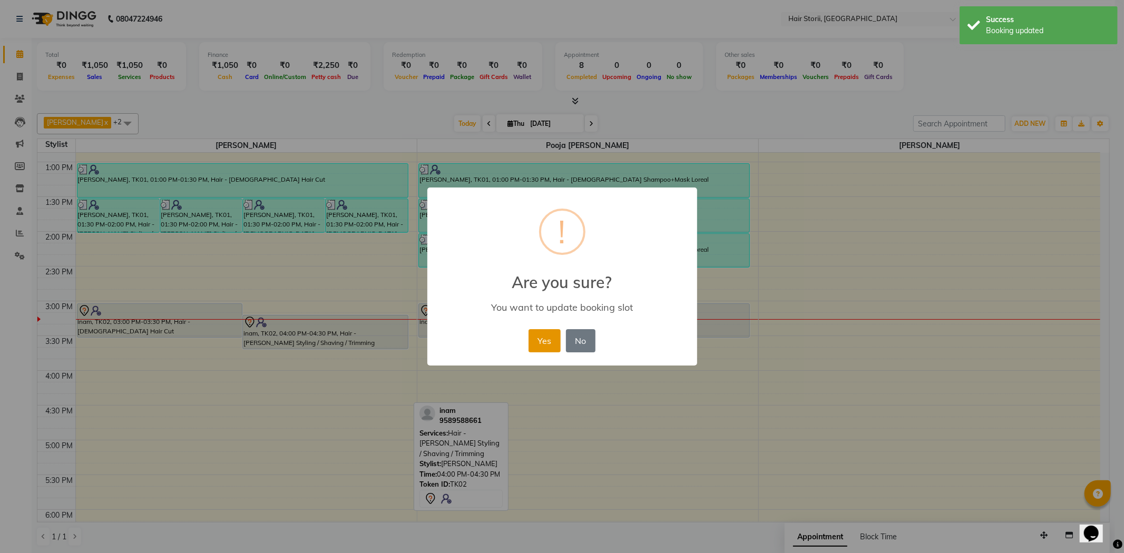
click at [549, 335] on button "Yes" at bounding box center [544, 340] width 32 height 23
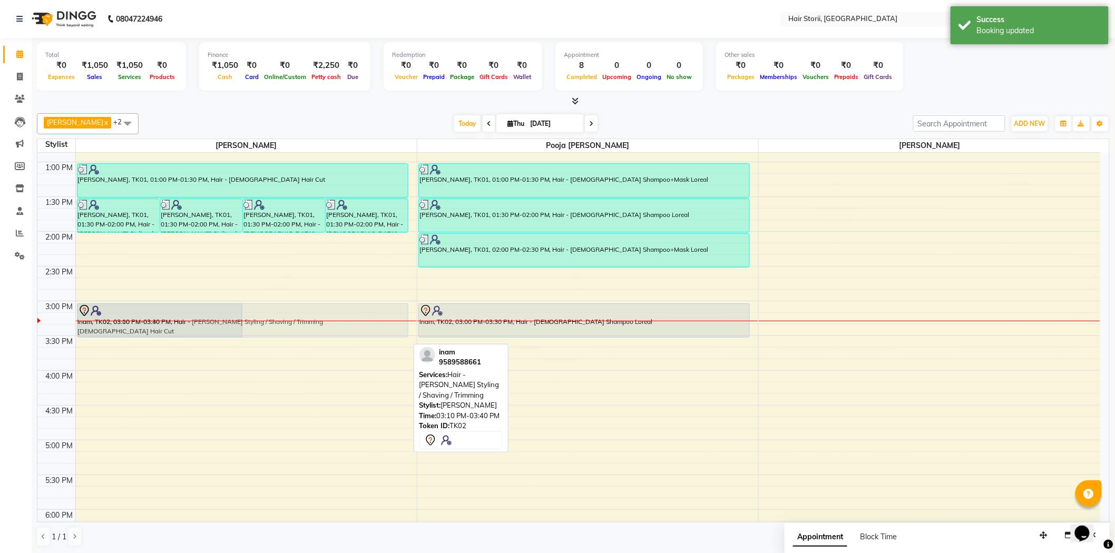
drag, startPoint x: 319, startPoint y: 331, endPoint x: 322, endPoint y: 324, distance: 7.8
click at [322, 324] on div "[PERSON_NAME], TK01, 01:30 PM-02:00 PM, Hair - [PERSON_NAME] Styling / Shaving …" at bounding box center [246, 371] width 341 height 1112
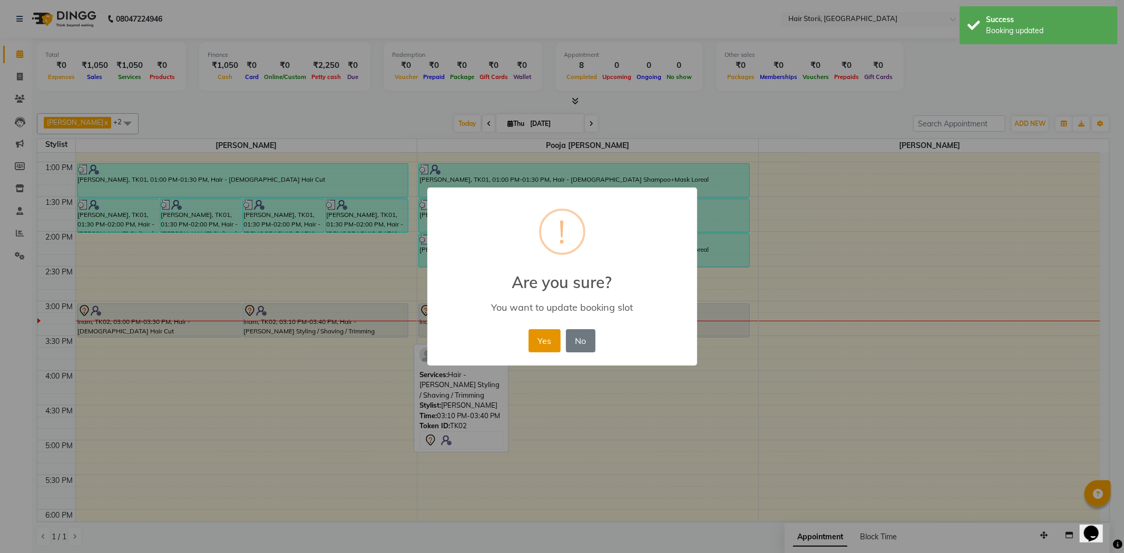
click at [543, 341] on button "Yes" at bounding box center [544, 340] width 32 height 23
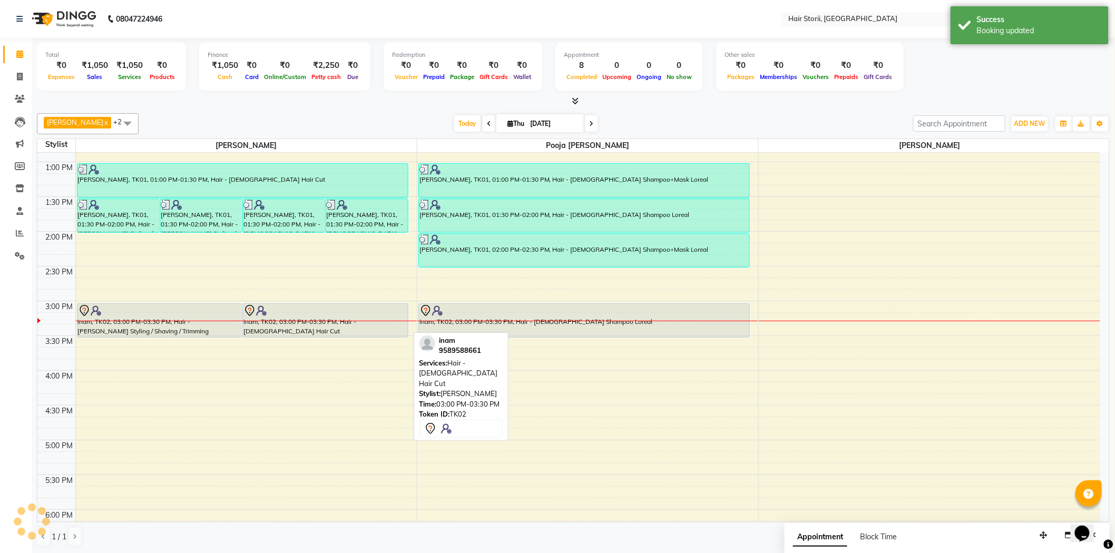
click at [372, 332] on div "inam, TK02, 03:00 PM-03:30 PM, Hair - [DEMOGRAPHIC_DATA] Hair Cut" at bounding box center [325, 320] width 165 height 33
click at [352, 328] on div "inam, TK02, 03:00 PM-03:30 PM, Hair - [DEMOGRAPHIC_DATA] Hair Cut" at bounding box center [325, 320] width 165 height 33
select select "7"
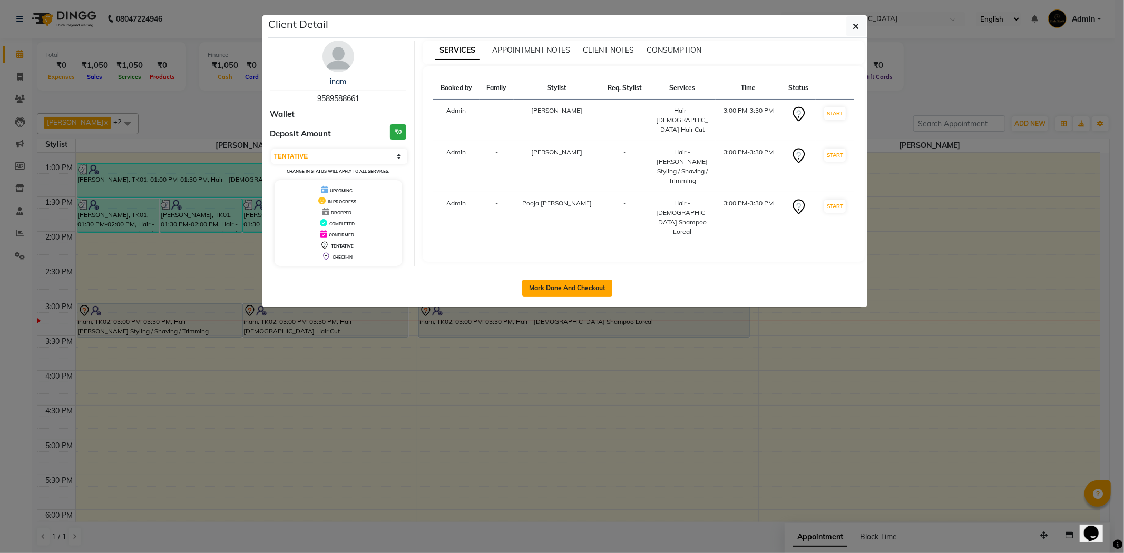
click at [556, 281] on button "Mark Done And Checkout" at bounding box center [567, 288] width 90 height 17
select select "service"
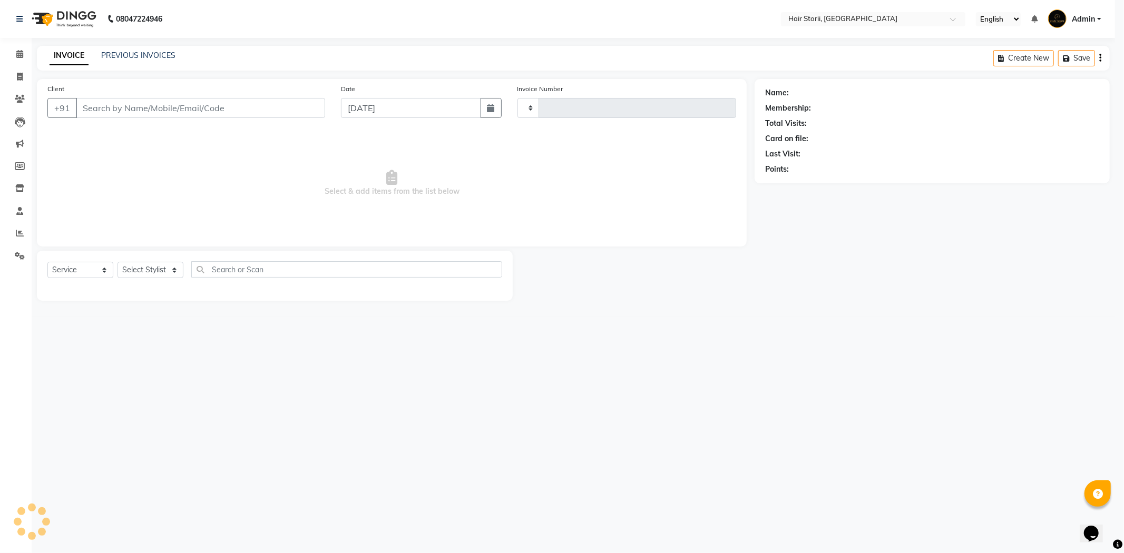
type input "1996"
select select "6638"
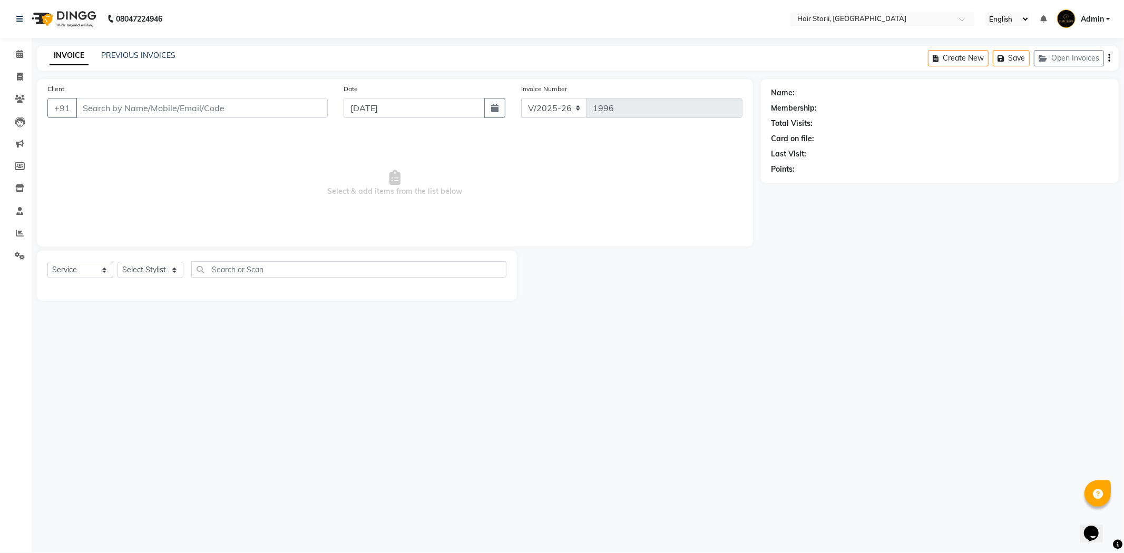
type input "9589588661"
select select "51423"
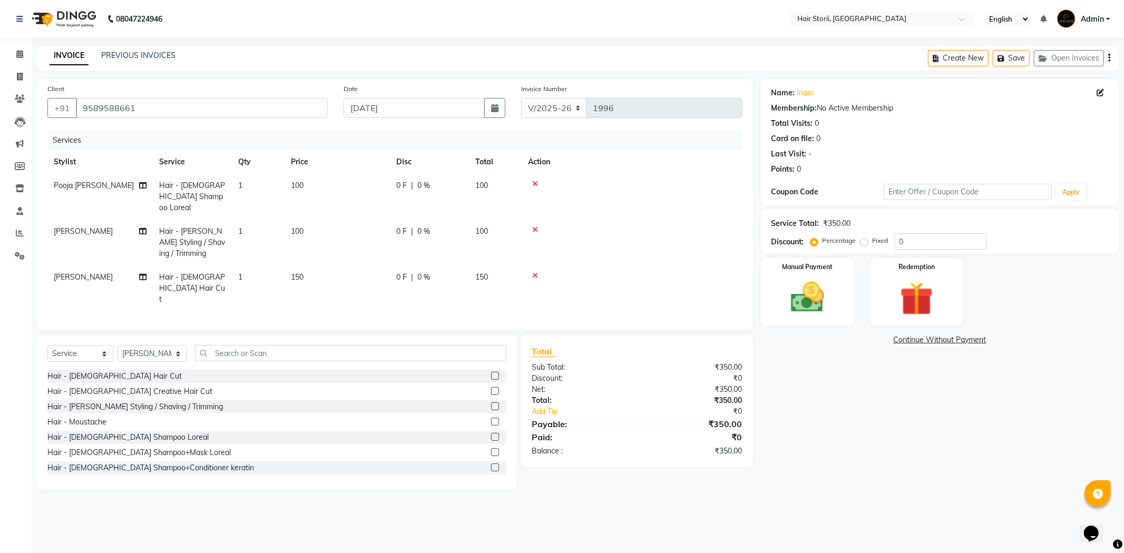
click at [873, 241] on label "Fixed" at bounding box center [881, 240] width 16 height 9
click at [863, 241] on input "Fixed" at bounding box center [866, 240] width 7 height 7
radio input "true"
click at [904, 240] on input "0" at bounding box center [941, 241] width 92 height 16
type input "0"
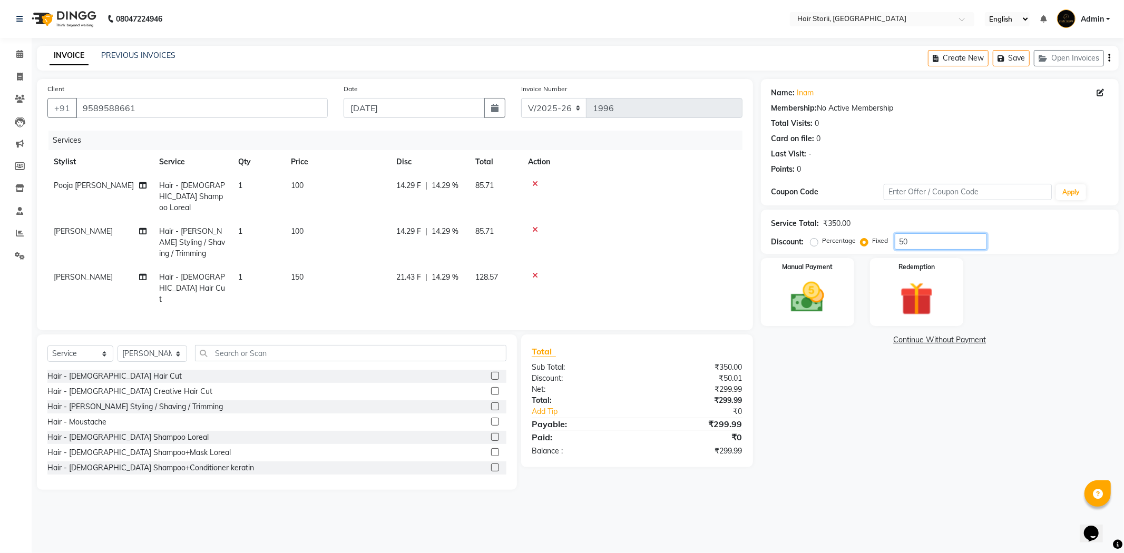
type input "5"
click at [822, 241] on label "Percentage" at bounding box center [839, 240] width 34 height 9
click at [814, 241] on input "Percentage" at bounding box center [815, 240] width 7 height 7
radio input "true"
click at [420, 226] on span "0 %" at bounding box center [423, 231] width 13 height 11
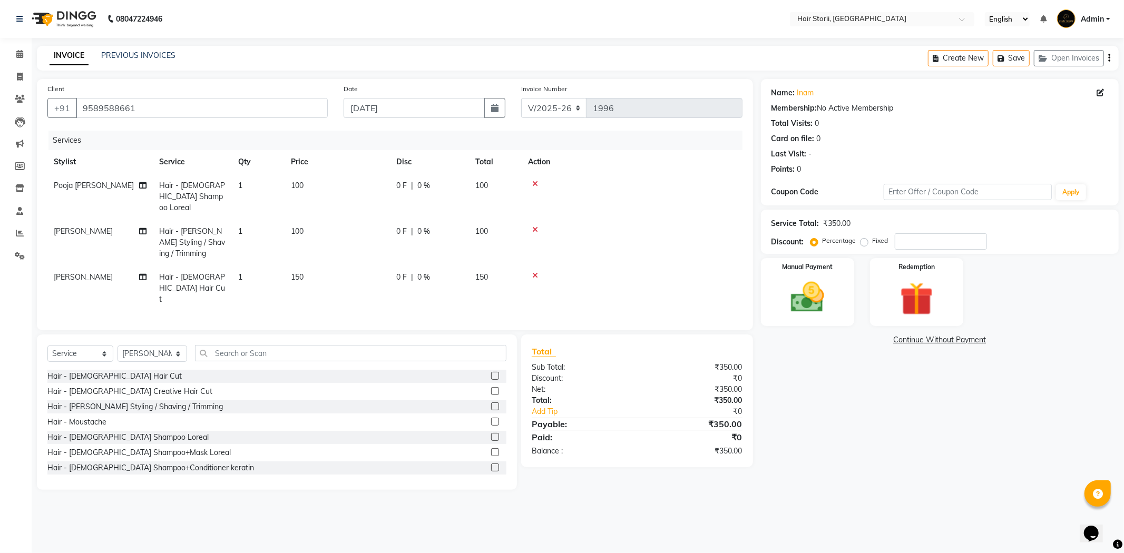
select select "51423"
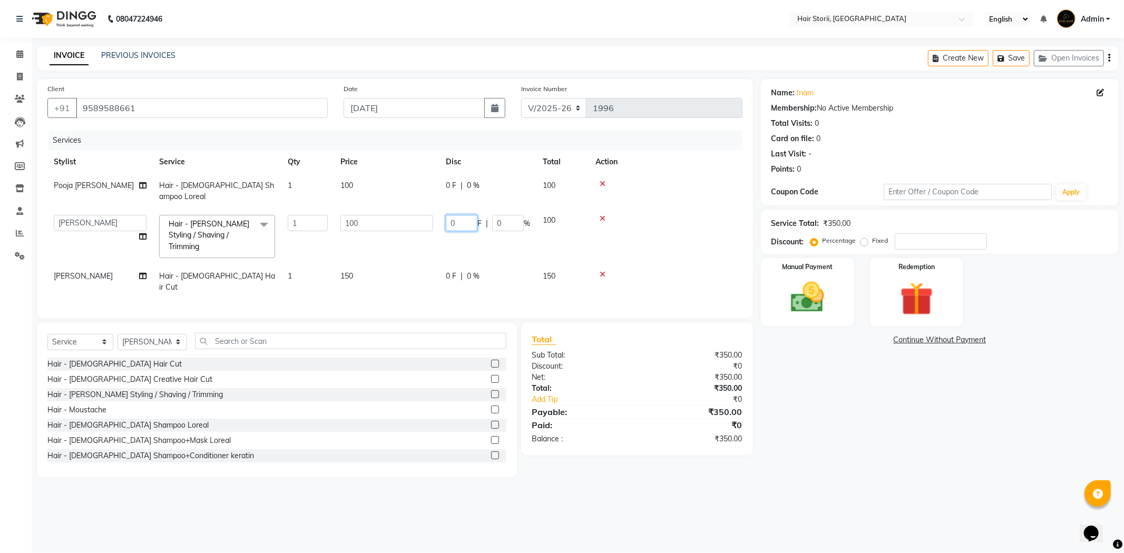
click at [463, 215] on input "0" at bounding box center [462, 223] width 32 height 16
type input "50"
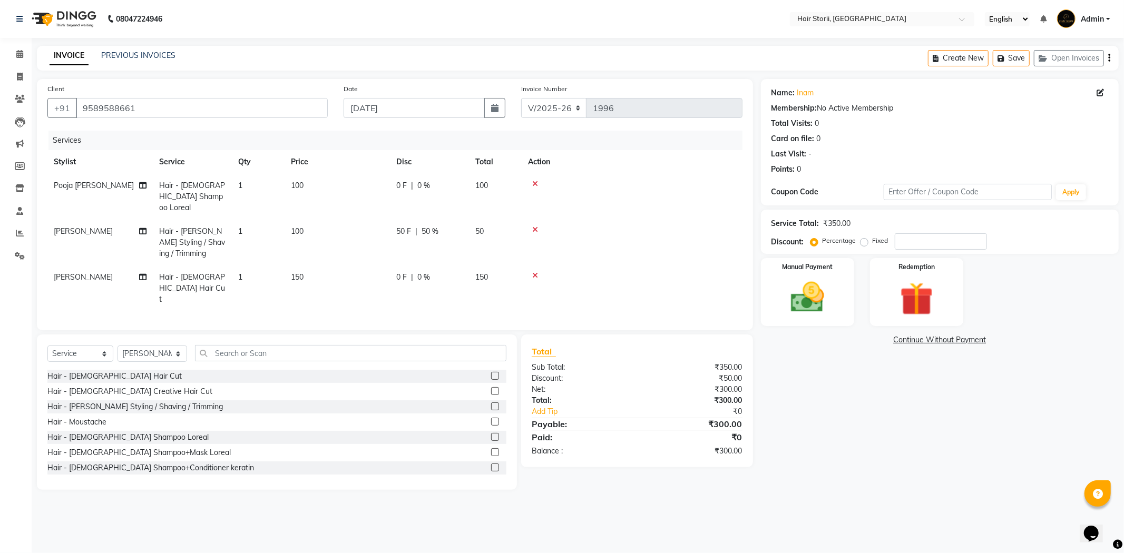
click at [804, 369] on div "Name: Inam Membership: No Active Membership Total Visits: 0 Card on file: 0 Las…" at bounding box center [944, 284] width 366 height 411
click at [812, 297] on img at bounding box center [807, 298] width 56 height 40
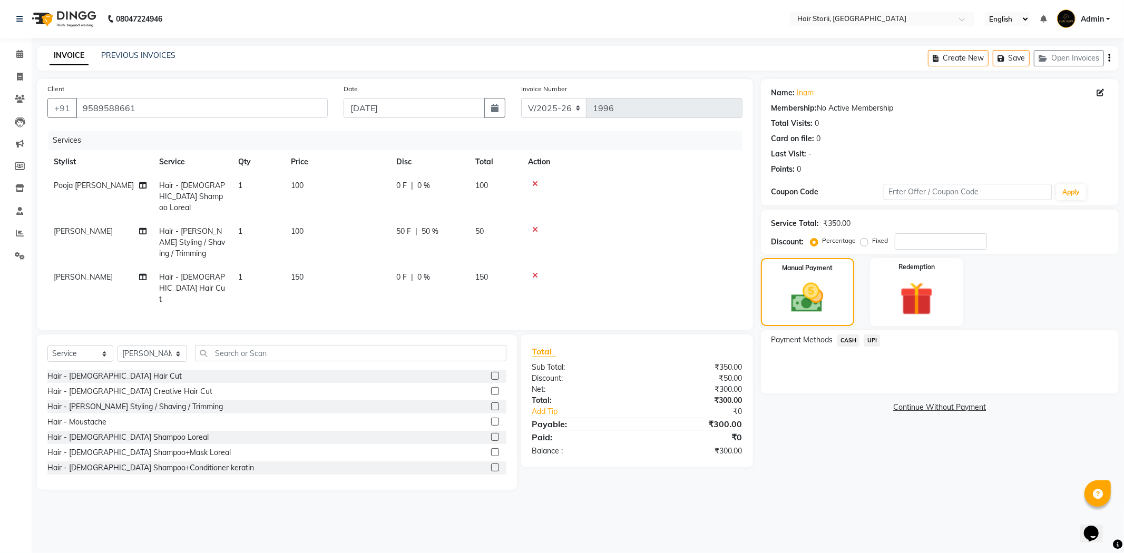
click at [850, 341] on span "CASH" at bounding box center [848, 341] width 23 height 12
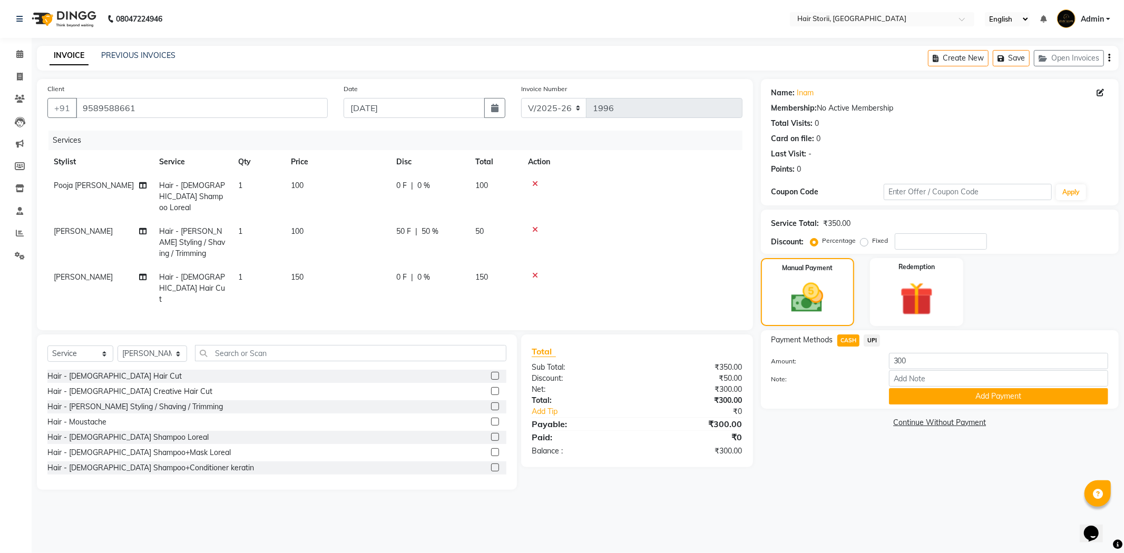
drag, startPoint x: 978, startPoint y: 392, endPoint x: 974, endPoint y: 395, distance: 5.7
click at [978, 393] on button "Add Payment" at bounding box center [998, 396] width 219 height 16
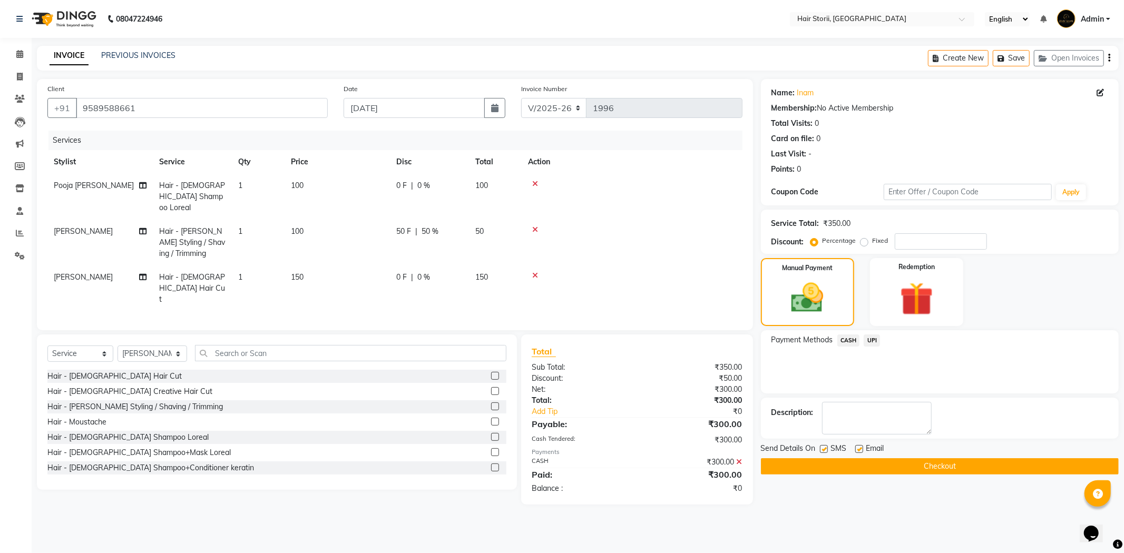
click at [858, 450] on label at bounding box center [859, 449] width 8 height 8
click at [858, 450] on input "checkbox" at bounding box center [858, 449] width 7 height 7
checkbox input "false"
click at [869, 464] on button "Checkout" at bounding box center [940, 466] width 358 height 16
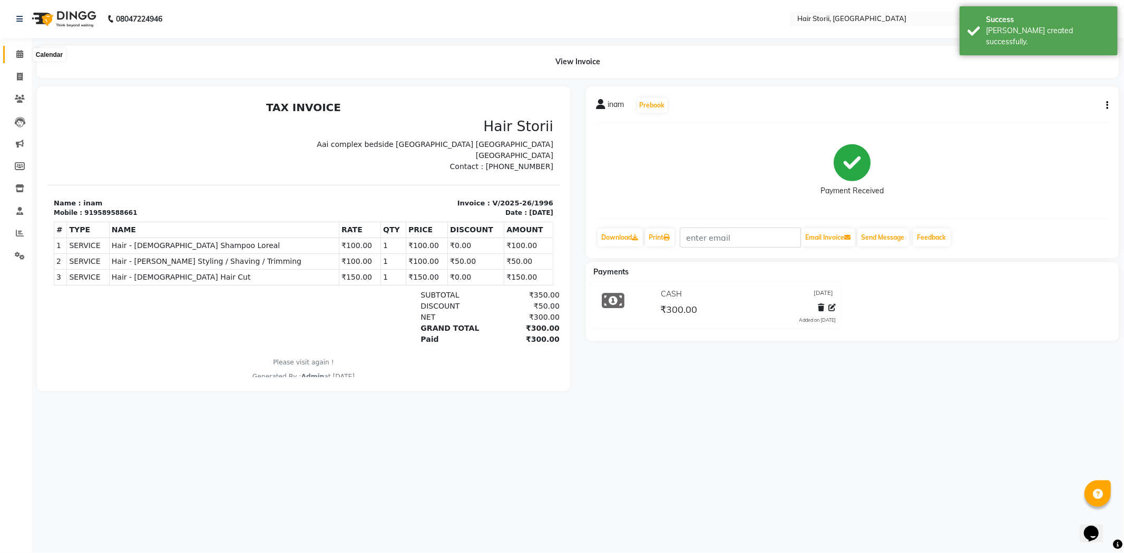
click at [18, 55] on icon at bounding box center [19, 54] width 7 height 8
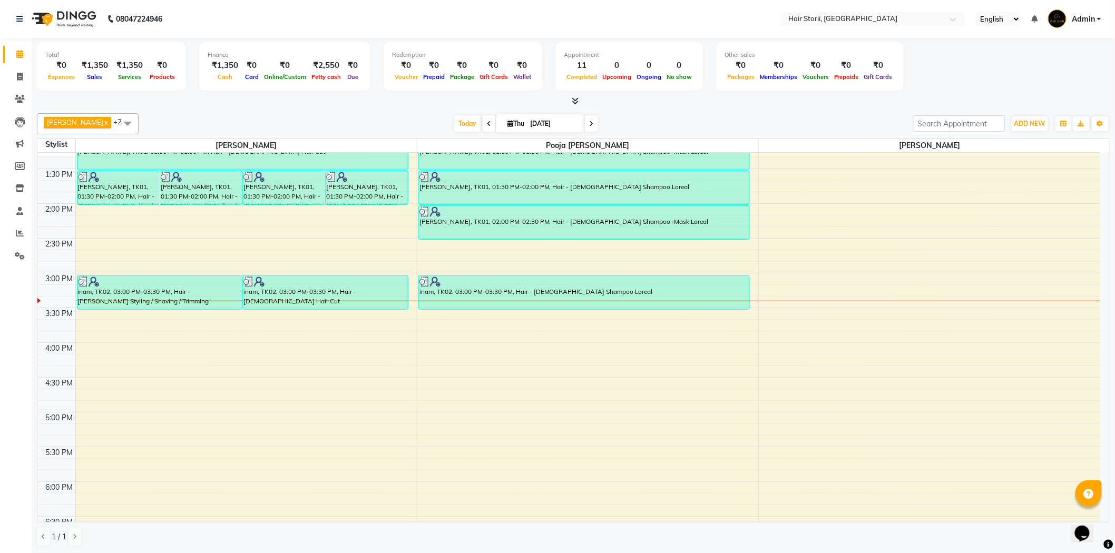
scroll to position [280, 0]
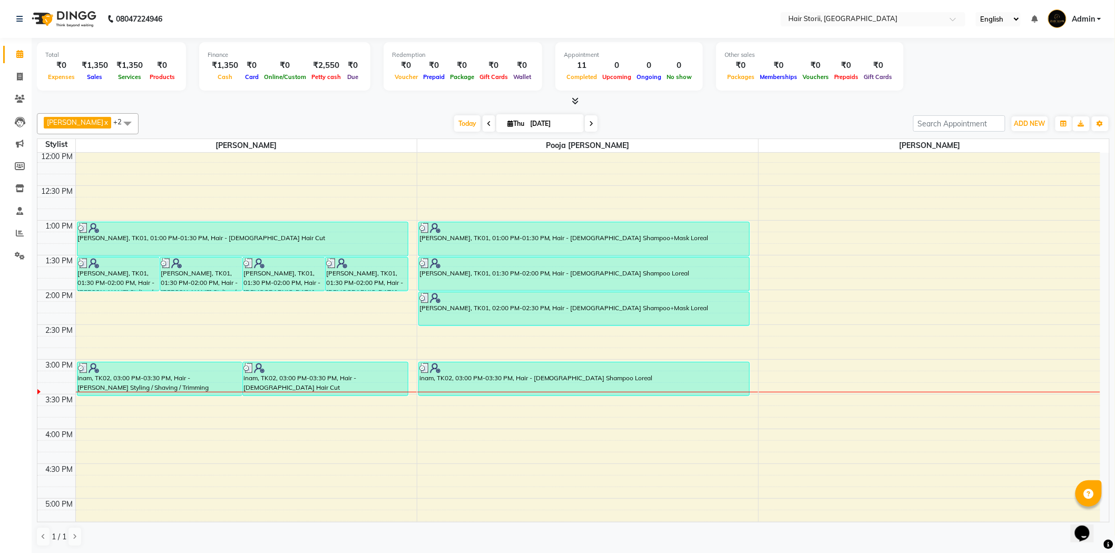
drag, startPoint x: 162, startPoint y: 382, endPoint x: 169, endPoint y: 350, distance: 33.0
click at [169, 350] on div "8:00 AM 8:30 AM 9:00 AM 9:30 AM 10:00 AM 10:30 AM 11:00 AM 11:30 AM 12:00 PM 12…" at bounding box center [568, 429] width 1063 height 1112
click at [112, 360] on div "8:00 AM 8:30 AM 9:00 AM 9:30 AM 10:00 AM 10:30 AM 11:00 AM 11:30 AM 12:00 PM 12…" at bounding box center [568, 429] width 1063 height 1112
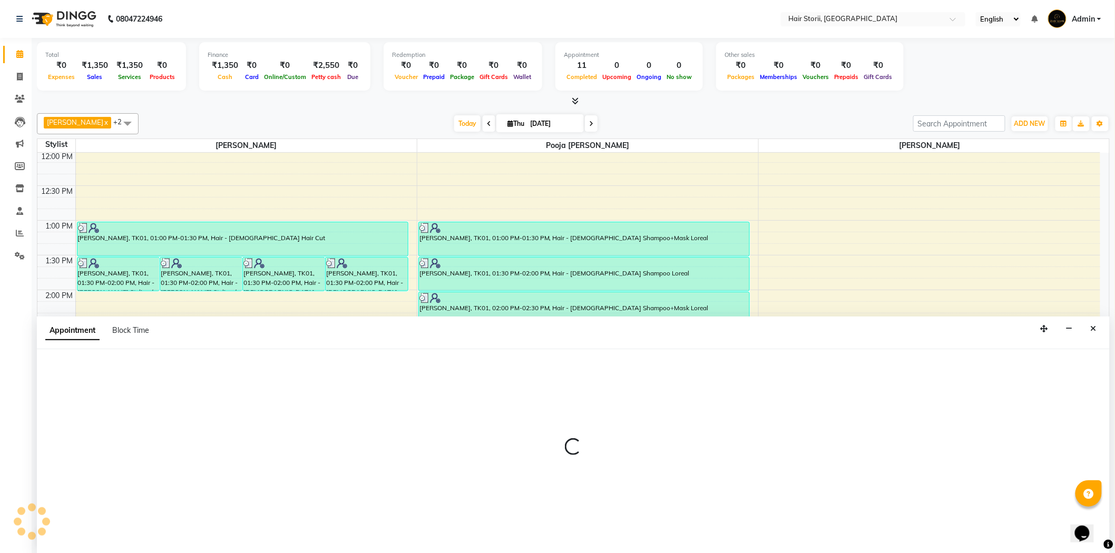
scroll to position [1, 0]
select select "51423"
select select "tentative"
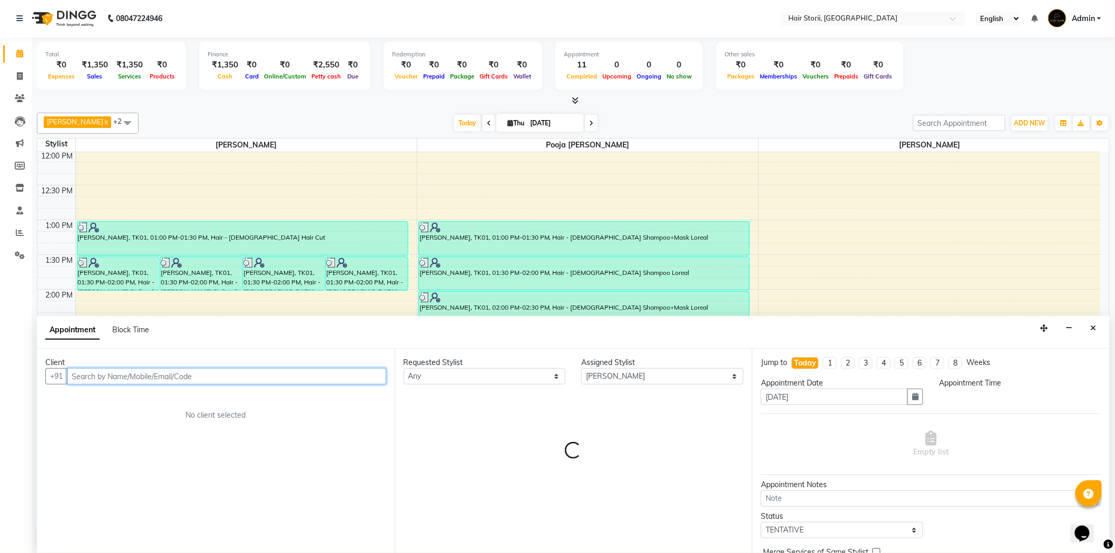
select select "885"
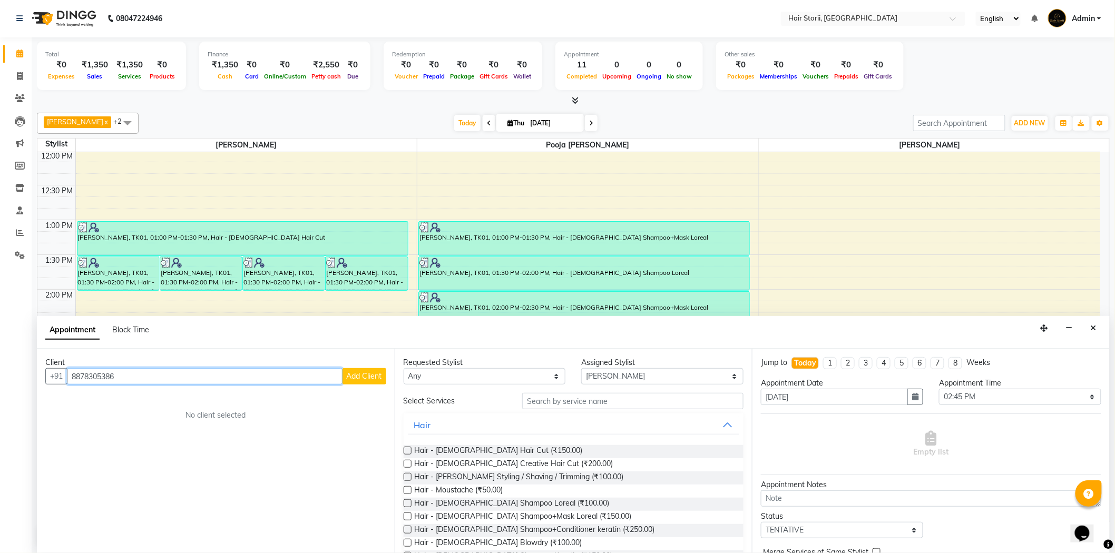
type input "8878305386"
click at [356, 373] on span "Add Client" at bounding box center [364, 375] width 35 height 9
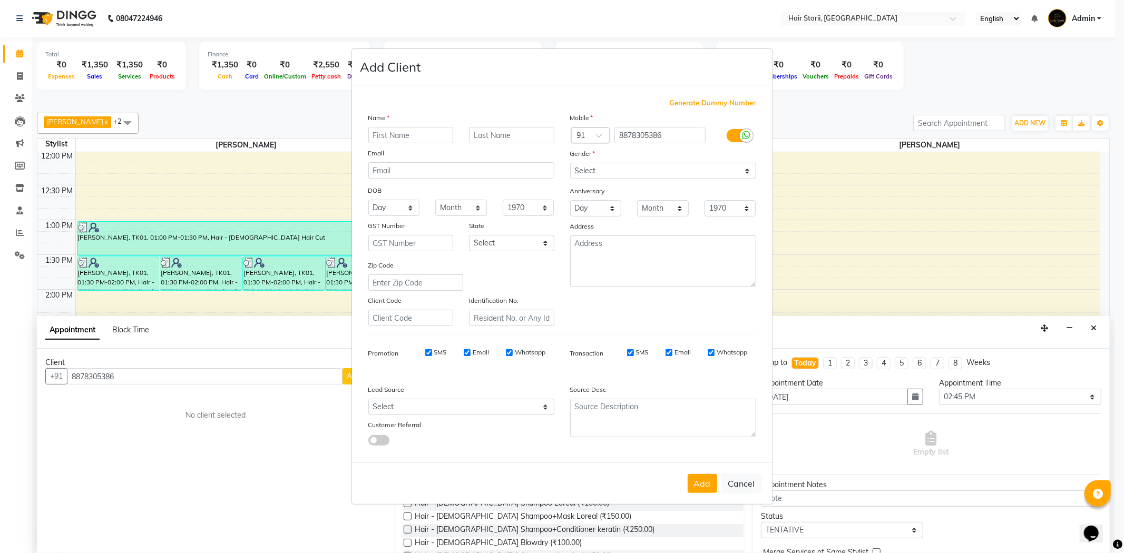
click at [416, 137] on input "text" at bounding box center [410, 135] width 85 height 16
type input "mozkho"
click at [601, 167] on select "Select [DEMOGRAPHIC_DATA] [DEMOGRAPHIC_DATA] Other Prefer Not To Say" at bounding box center [663, 171] width 186 height 16
click at [570, 163] on select "Select [DEMOGRAPHIC_DATA] [DEMOGRAPHIC_DATA] Other Prefer Not To Say" at bounding box center [663, 171] width 186 height 16
click at [609, 165] on select "Select [DEMOGRAPHIC_DATA] [DEMOGRAPHIC_DATA] Other Prefer Not To Say" at bounding box center [663, 171] width 186 height 16
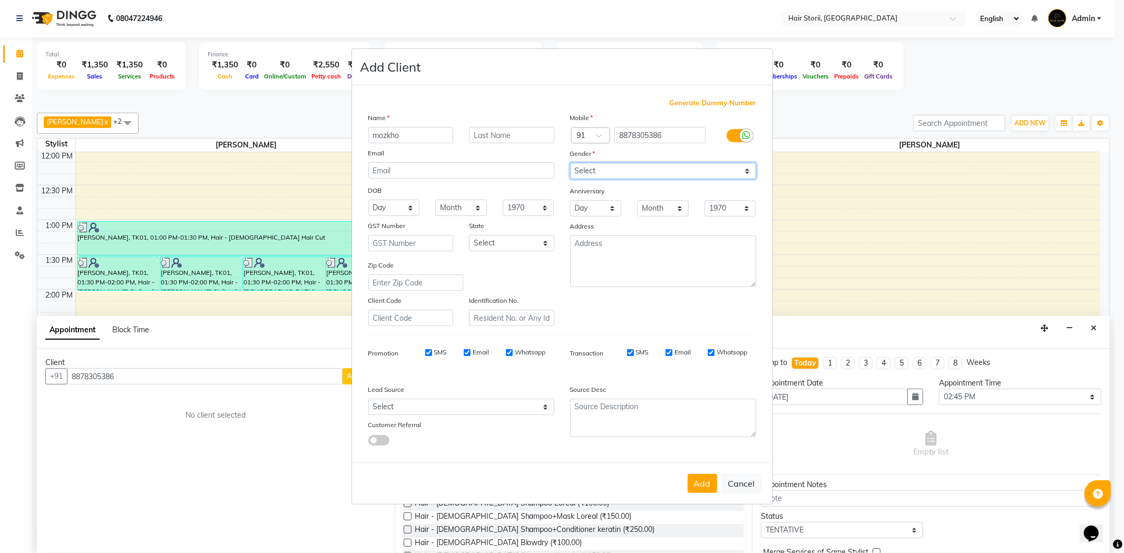
select select "[DEMOGRAPHIC_DATA]"
click at [570, 163] on select "Select [DEMOGRAPHIC_DATA] [DEMOGRAPHIC_DATA] Other Prefer Not To Say" at bounding box center [663, 171] width 186 height 16
drag, startPoint x: 718, startPoint y: 350, endPoint x: 711, endPoint y: 355, distance: 7.9
click at [718, 350] on label "Whatsapp" at bounding box center [732, 352] width 31 height 9
click at [714, 350] on input "Whatsapp" at bounding box center [711, 352] width 7 height 7
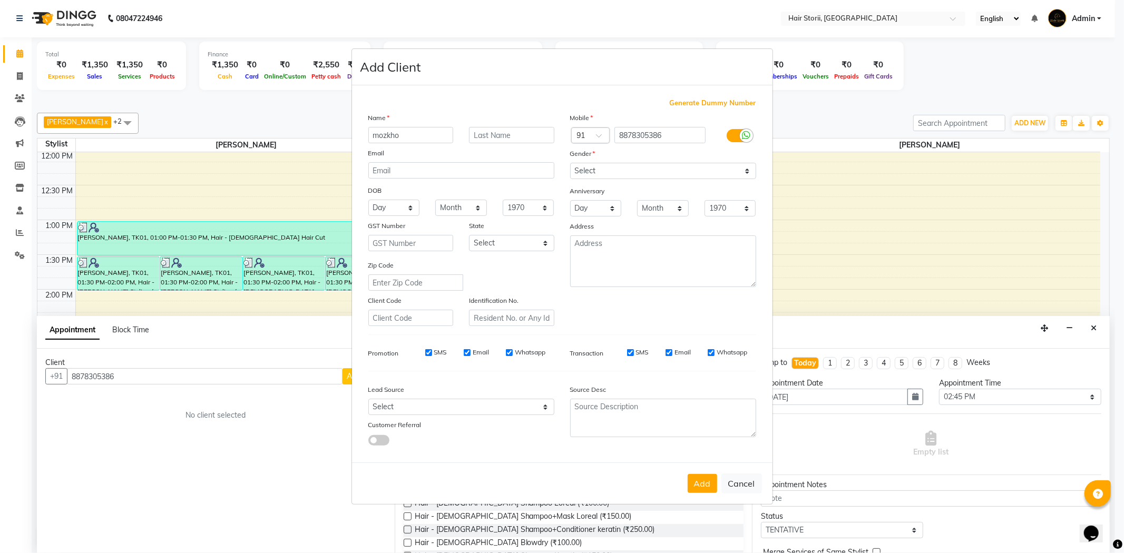
checkbox input "false"
drag, startPoint x: 683, startPoint y: 354, endPoint x: 668, endPoint y: 356, distance: 15.4
click at [682, 354] on label "Email" at bounding box center [682, 352] width 16 height 9
click at [672, 354] on input "Email" at bounding box center [668, 352] width 7 height 7
checkbox input "false"
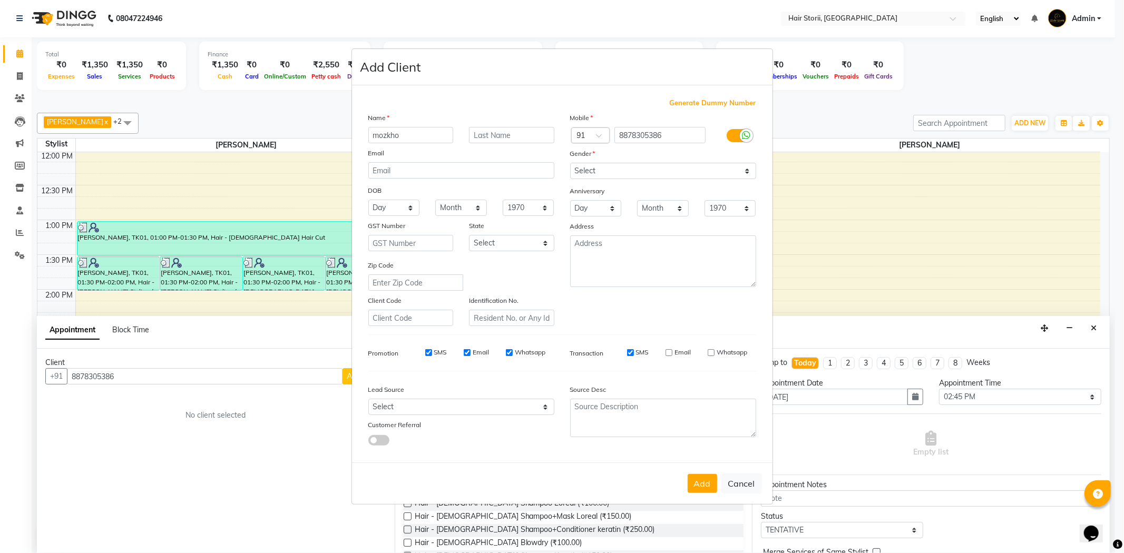
click at [520, 351] on label "Whatsapp" at bounding box center [530, 352] width 31 height 9
click at [513, 351] on input "Whatsapp" at bounding box center [509, 352] width 7 height 7
checkbox input "false"
click at [487, 352] on label "Email" at bounding box center [481, 352] width 16 height 9
click at [471, 352] on input "Email" at bounding box center [467, 352] width 7 height 7
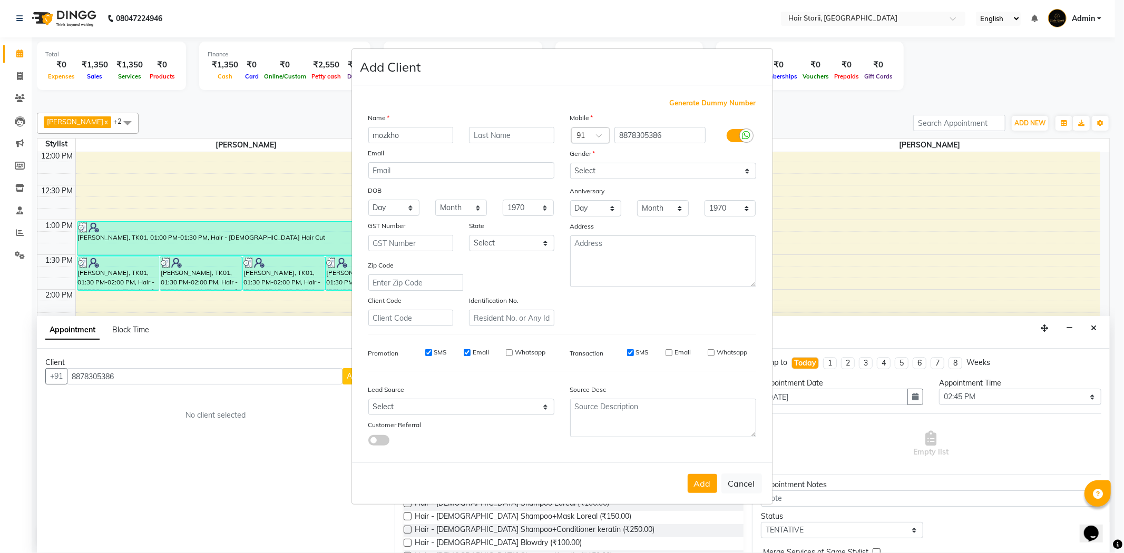
checkbox input "false"
click at [450, 352] on div "SMS Email Whatsapp" at bounding box center [477, 352] width 152 height 9
click at [442, 354] on label "SMS" at bounding box center [440, 352] width 13 height 9
click at [432, 354] on input "SMS" at bounding box center [428, 352] width 7 height 7
checkbox input "false"
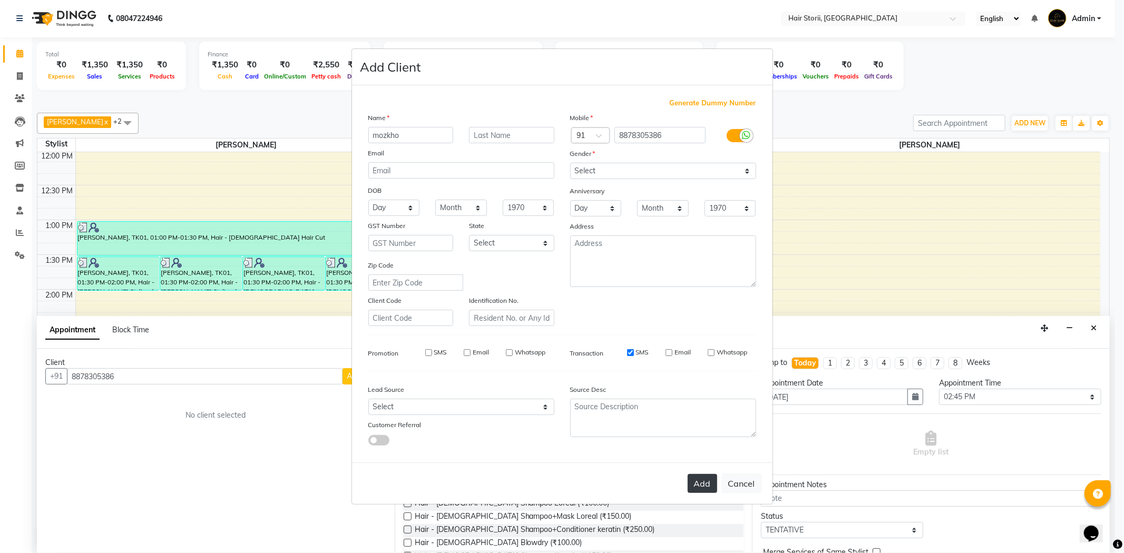
click at [691, 487] on button "Add" at bounding box center [703, 483] width 30 height 19
select select
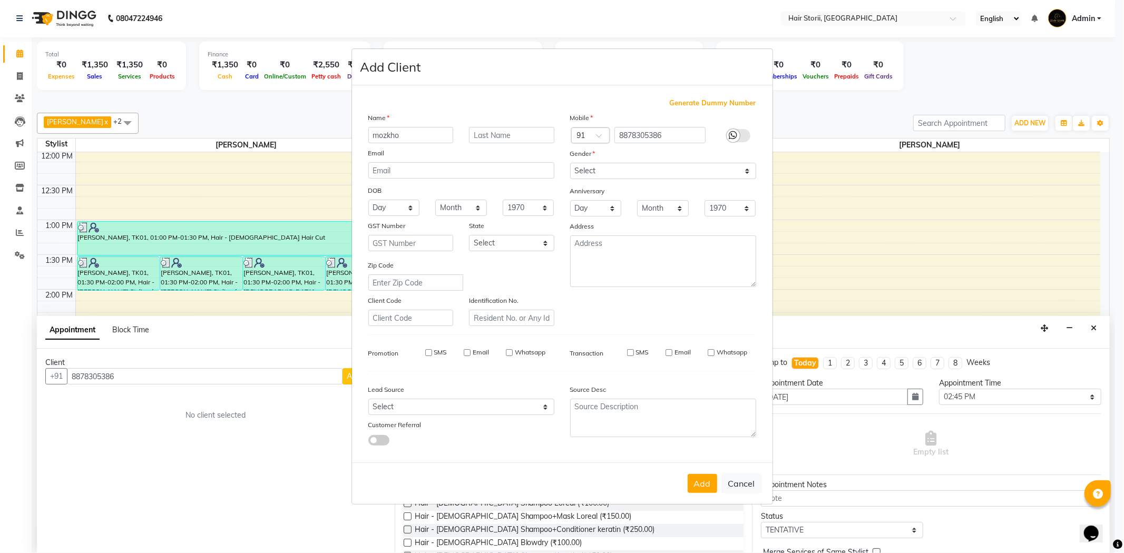
select select
checkbox input "false"
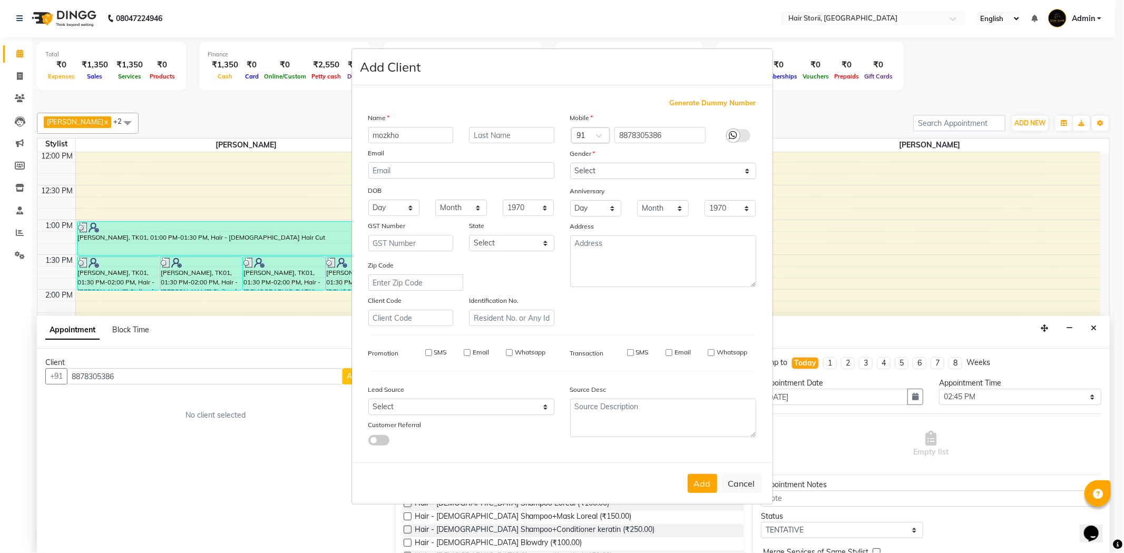
checkbox input "false"
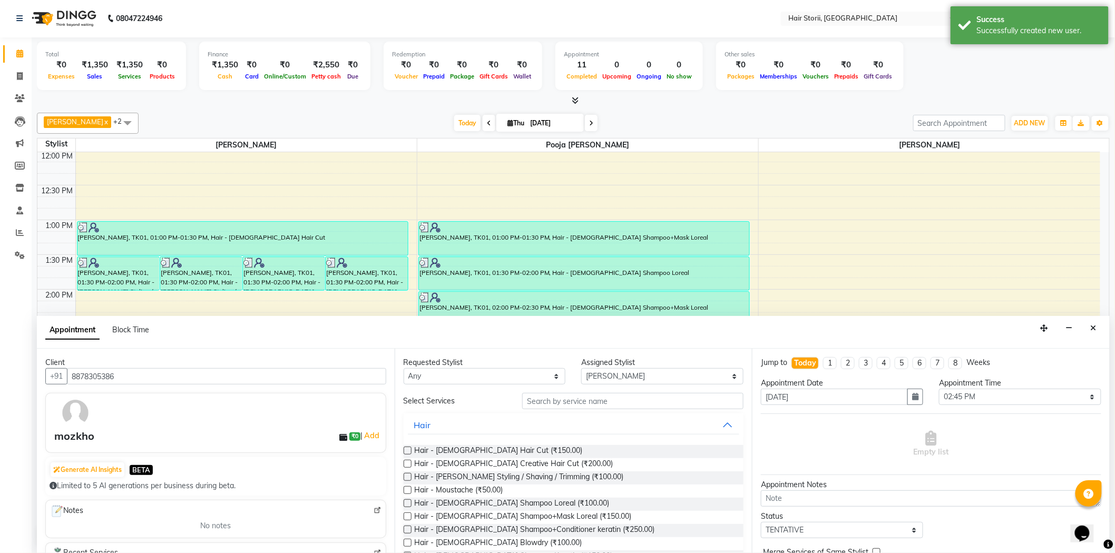
click at [406, 449] on label at bounding box center [408, 451] width 8 height 8
click at [406, 449] on input "checkbox" at bounding box center [407, 451] width 7 height 7
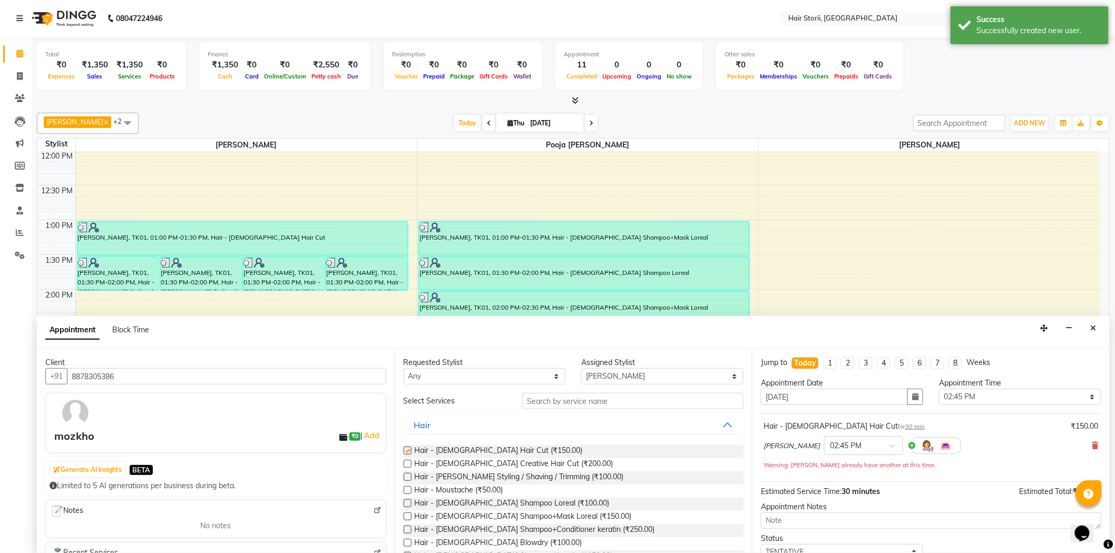
checkbox input "false"
click at [406, 479] on label at bounding box center [408, 477] width 8 height 8
click at [406, 479] on input "checkbox" at bounding box center [407, 478] width 7 height 7
checkbox input "false"
click at [409, 517] on label at bounding box center [408, 517] width 8 height 8
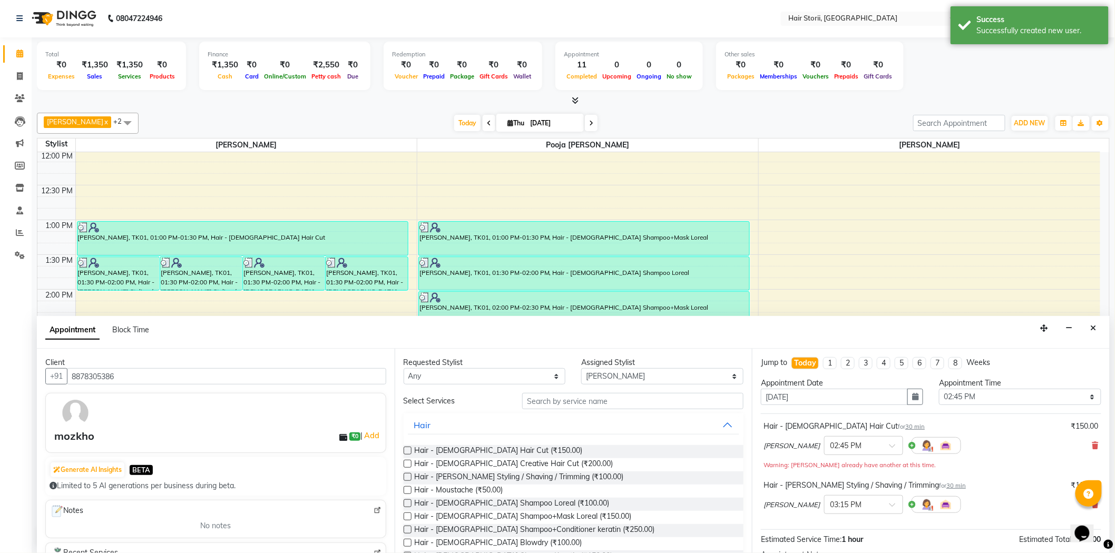
click at [409, 517] on input "checkbox" at bounding box center [407, 517] width 7 height 7
checkbox input "false"
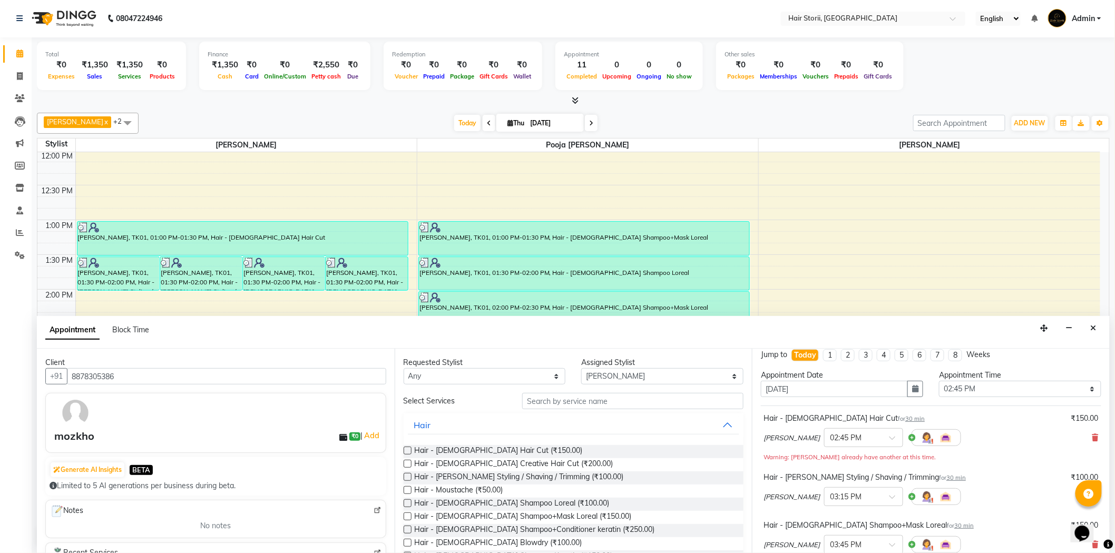
scroll to position [170, 0]
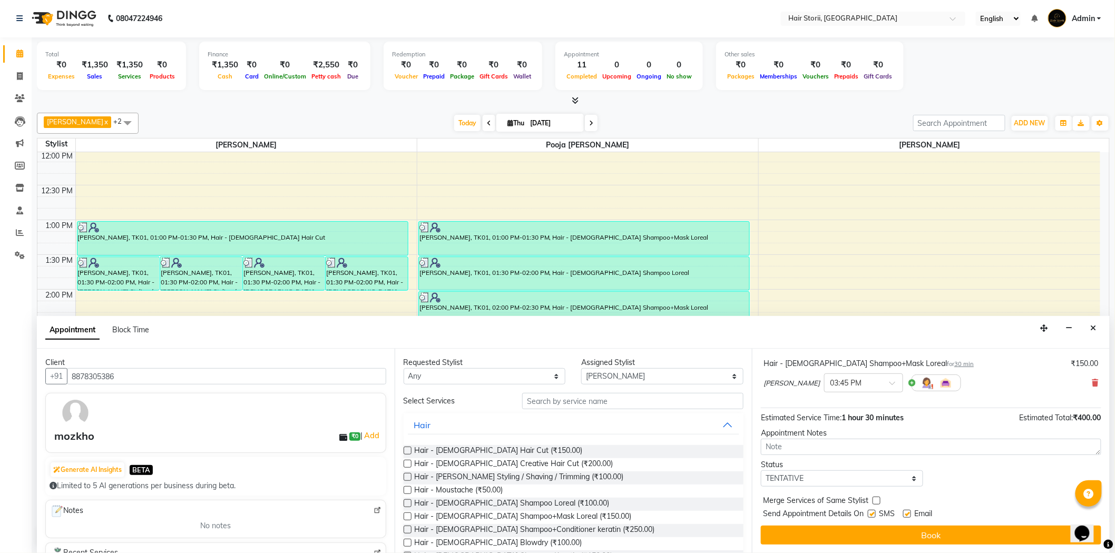
click at [906, 515] on label at bounding box center [907, 514] width 8 height 8
click at [906, 515] on input "checkbox" at bounding box center [906, 515] width 7 height 7
checkbox input "false"
click at [874, 514] on label at bounding box center [872, 514] width 8 height 8
click at [874, 514] on input "checkbox" at bounding box center [871, 515] width 7 height 7
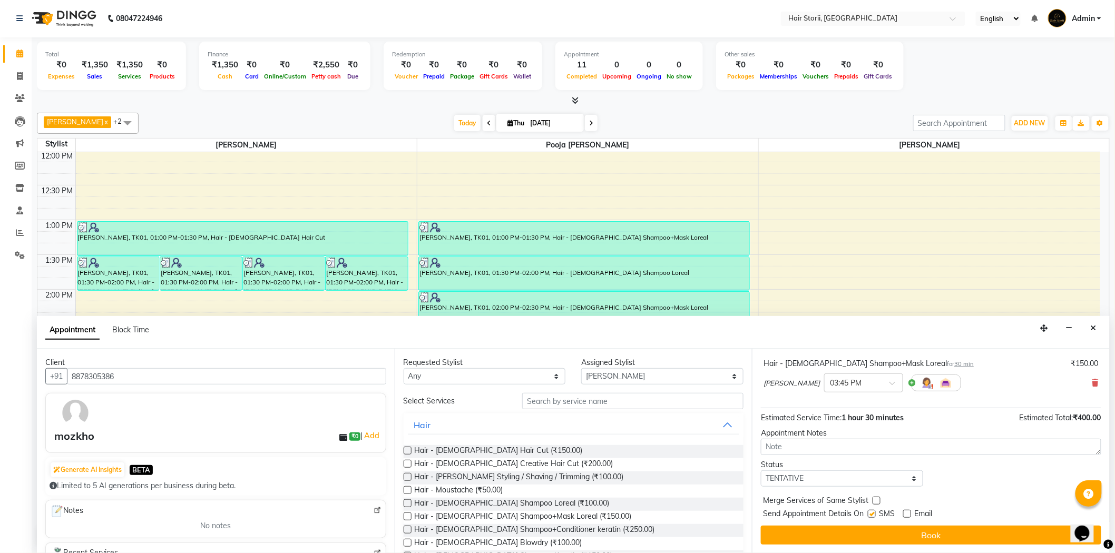
checkbox input "false"
click at [905, 530] on button "Book" at bounding box center [931, 535] width 340 height 19
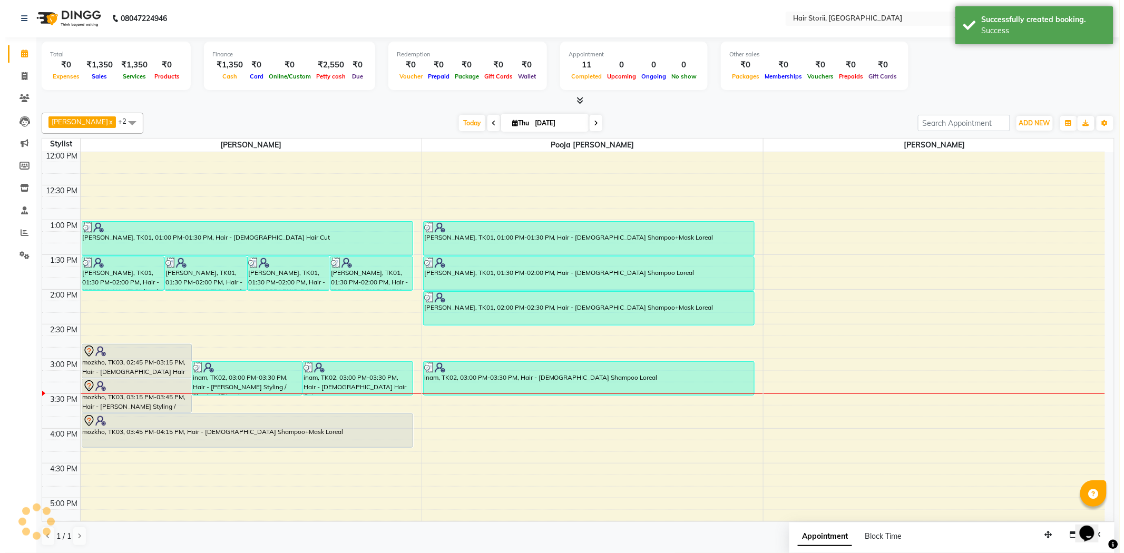
scroll to position [0, 0]
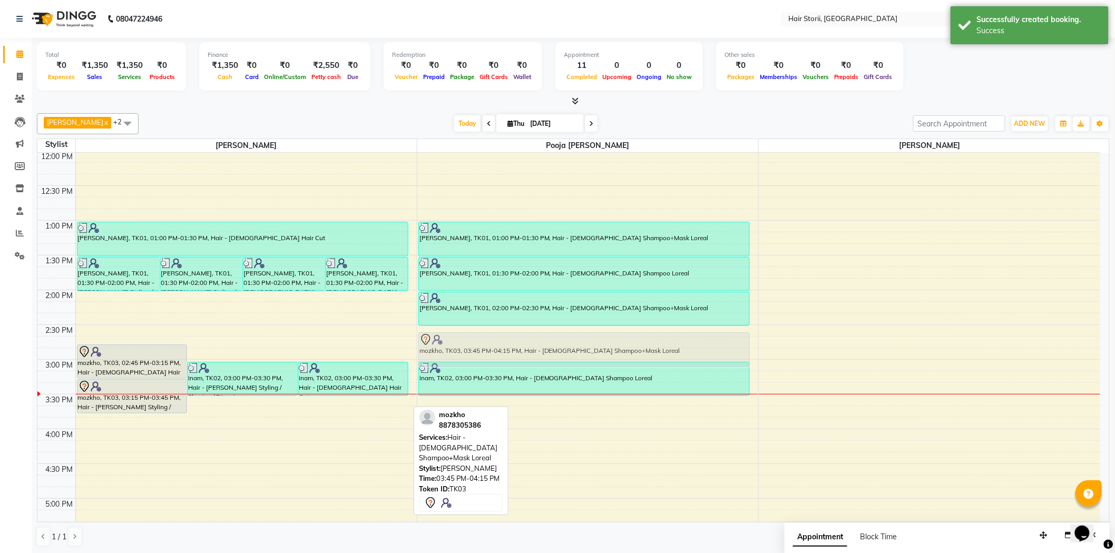
drag, startPoint x: 261, startPoint y: 429, endPoint x: 553, endPoint y: 346, distance: 303.7
click at [553, 346] on tr "[PERSON_NAME], TK01, 01:30 PM-02:00 PM, Hair - [PERSON_NAME] Styling / Shaving …" at bounding box center [568, 429] width 1063 height 1112
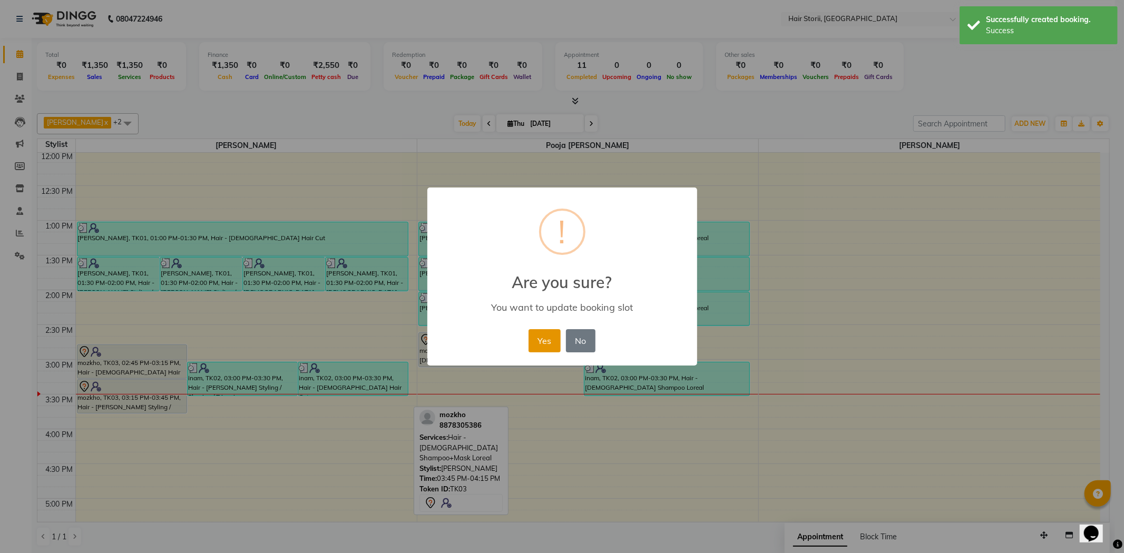
click at [535, 341] on button "Yes" at bounding box center [544, 340] width 32 height 23
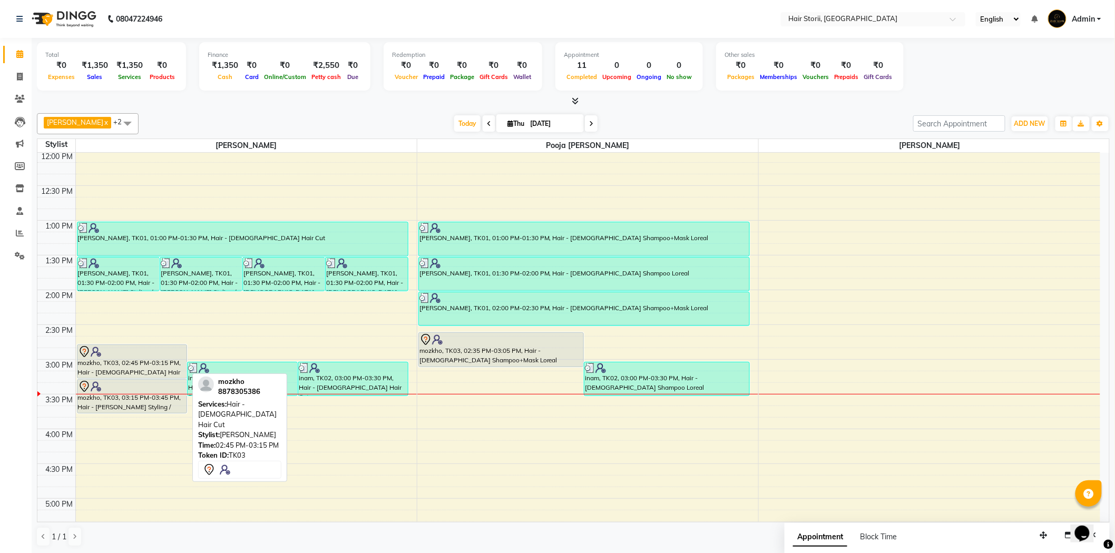
click at [119, 367] on div "mozkho, TK03, 02:45 PM-03:15 PM, Hair - [DEMOGRAPHIC_DATA] Hair Cut" at bounding box center [132, 361] width 110 height 33
click at [130, 370] on div "mozkho, TK03, 02:45 PM-03:15 PM, Hair - [DEMOGRAPHIC_DATA] Hair Cut" at bounding box center [132, 361] width 110 height 33
select select "7"
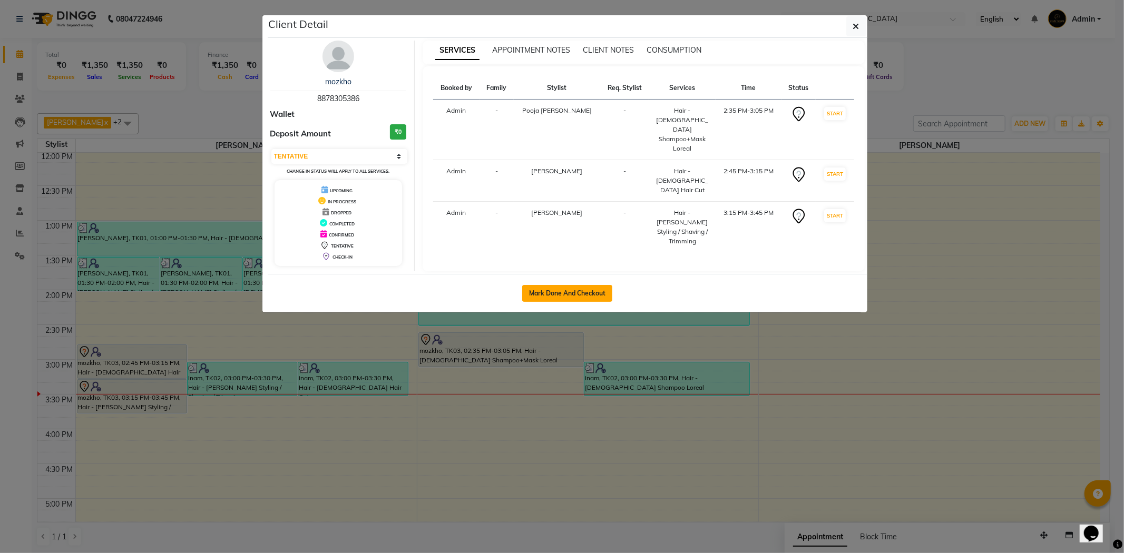
click at [545, 290] on button "Mark Done And Checkout" at bounding box center [567, 293] width 90 height 17
select select "service"
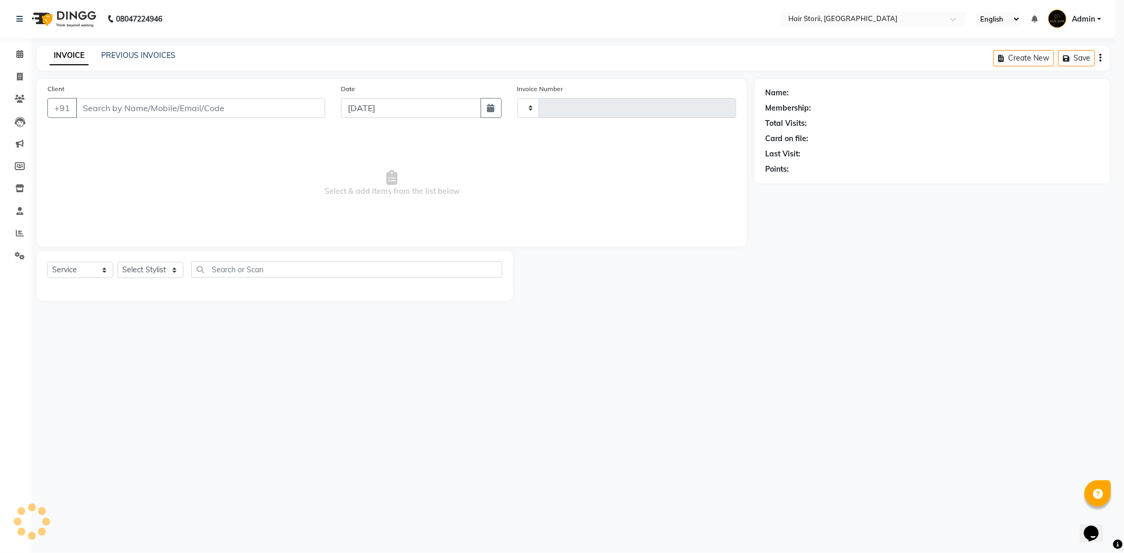
type input "1997"
select select "6638"
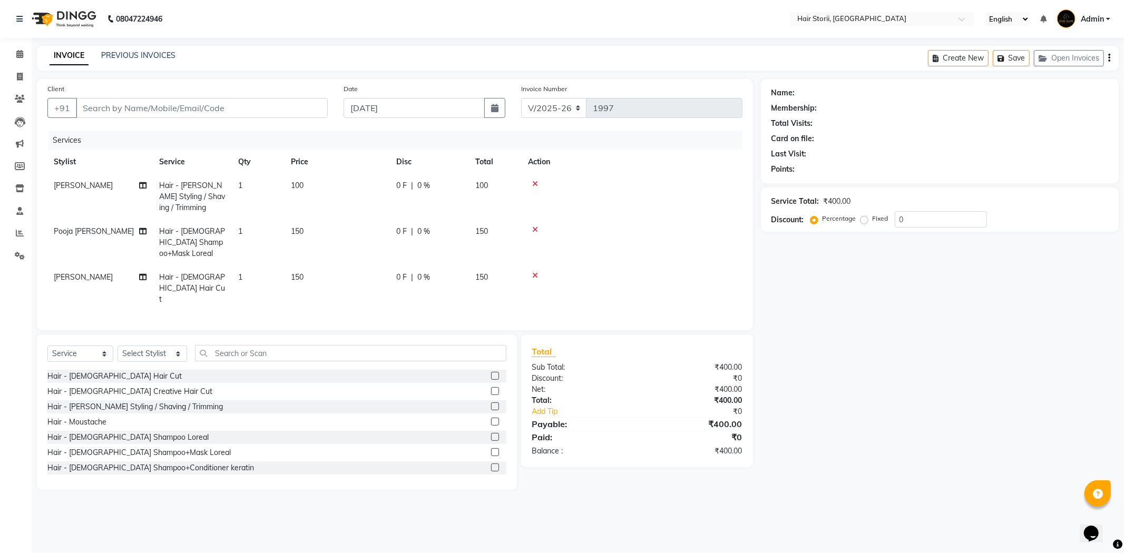
type input "8878305386"
select select "51423"
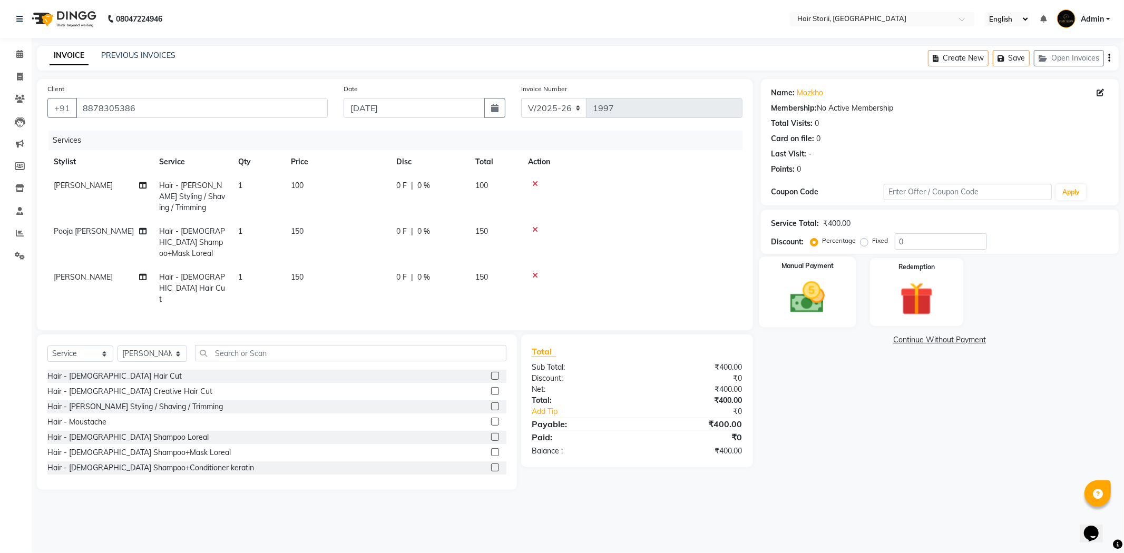
click at [802, 303] on img at bounding box center [807, 298] width 56 height 40
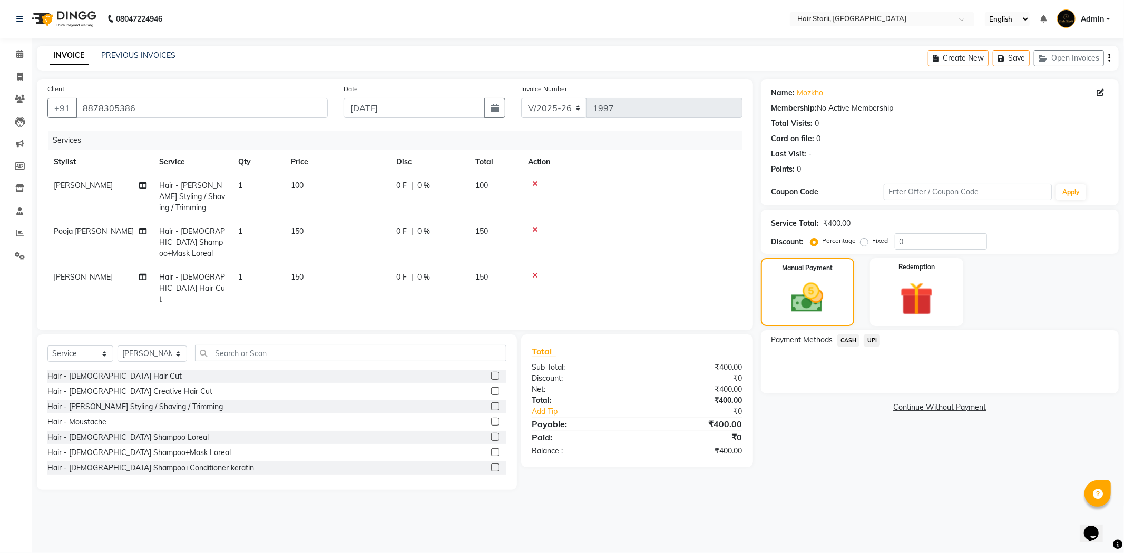
click at [848, 341] on span "CASH" at bounding box center [848, 341] width 23 height 12
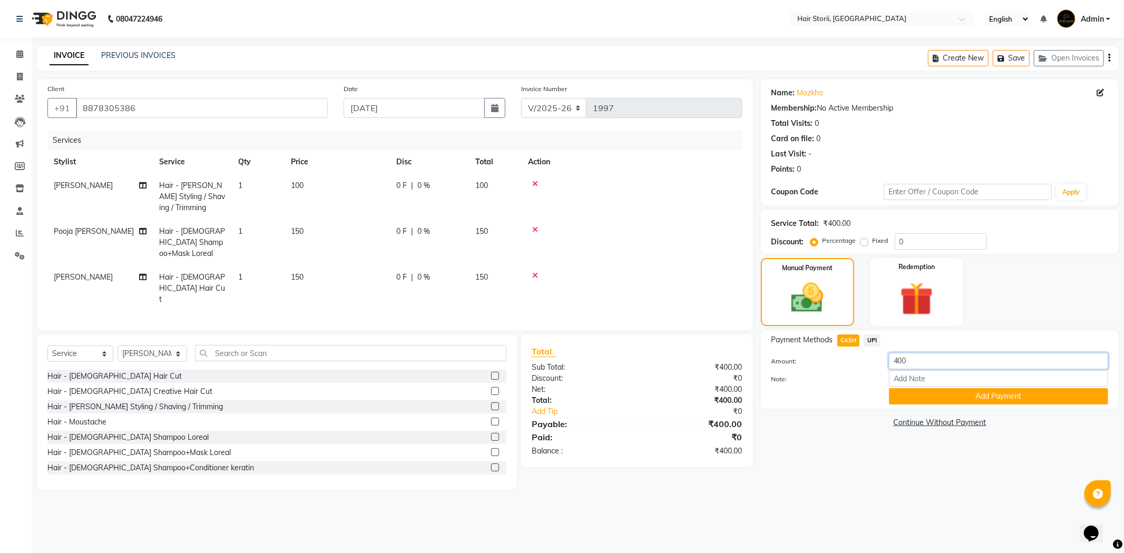
click at [917, 362] on input "400" at bounding box center [998, 361] width 219 height 16
type input "4"
type input "250"
click at [967, 391] on button "Add Payment" at bounding box center [998, 396] width 219 height 16
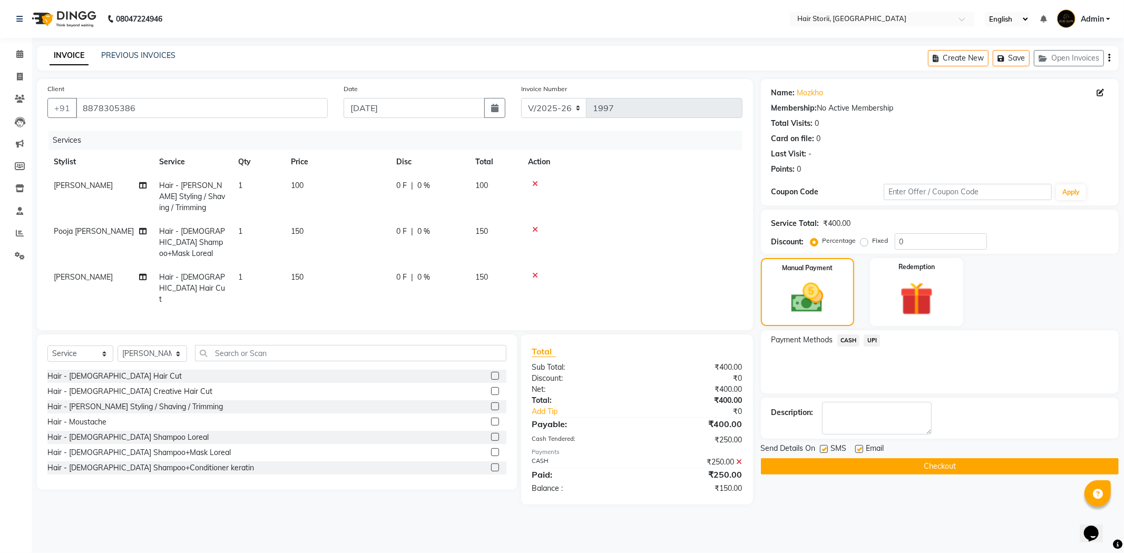
click at [873, 339] on span "UPI" at bounding box center [872, 341] width 16 height 12
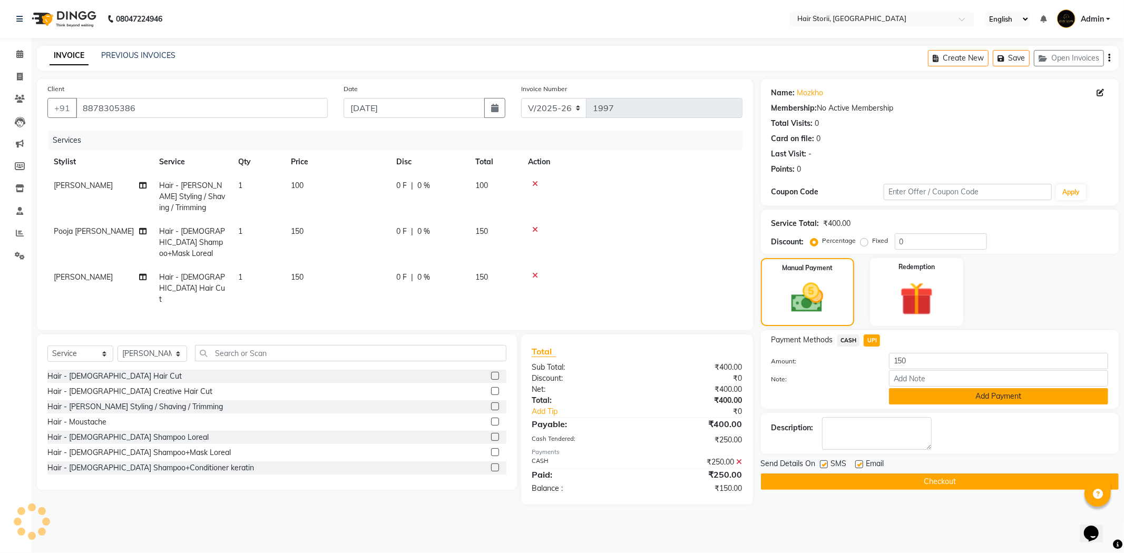
click at [967, 397] on button "Add Payment" at bounding box center [998, 396] width 219 height 16
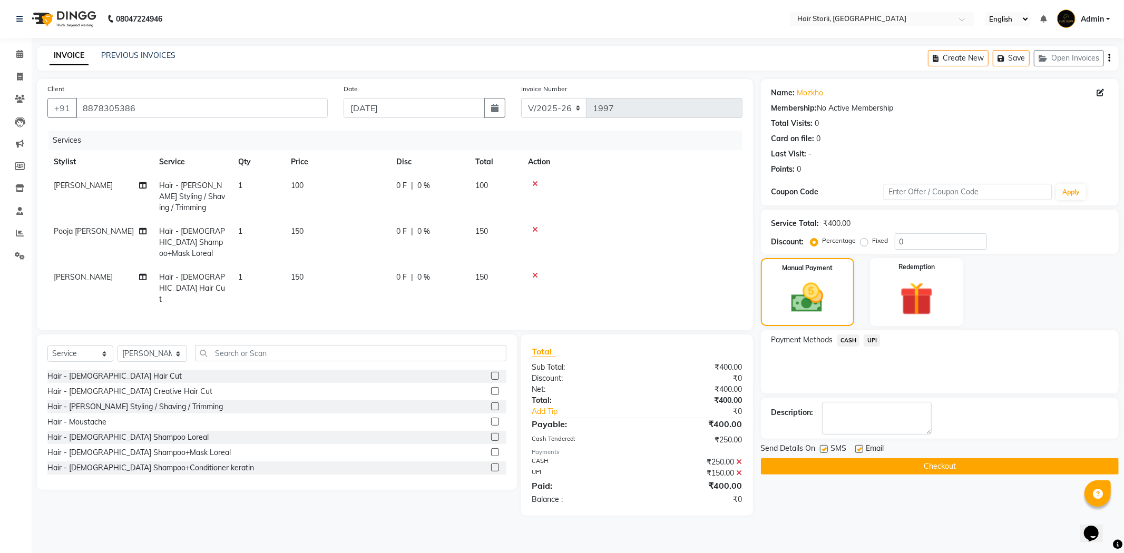
click at [861, 450] on label at bounding box center [859, 449] width 8 height 8
click at [861, 450] on input "checkbox" at bounding box center [858, 449] width 7 height 7
checkbox input "false"
click at [870, 464] on button "Checkout" at bounding box center [940, 466] width 358 height 16
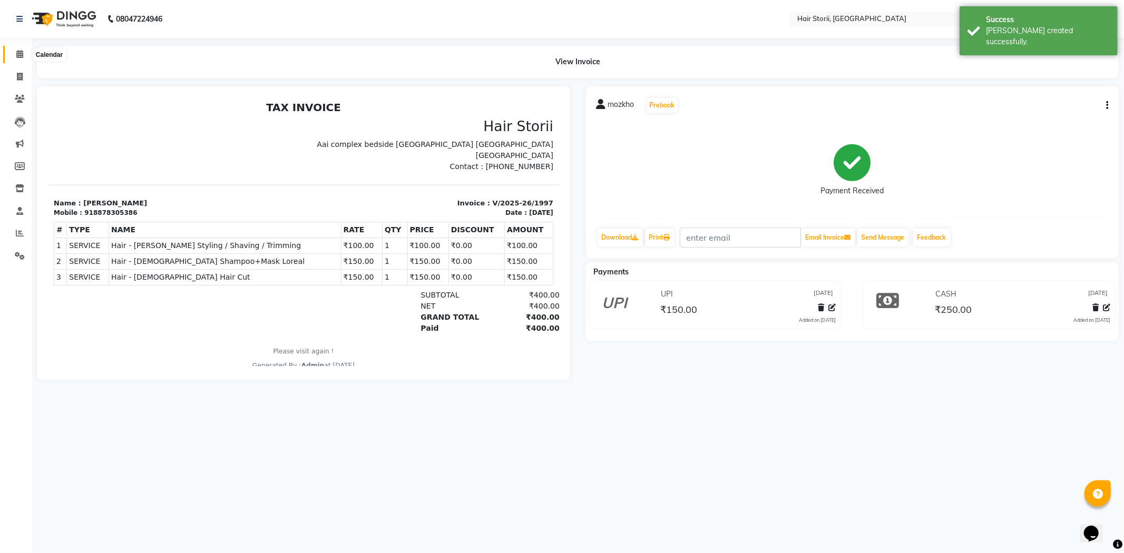
click at [16, 53] on icon at bounding box center [19, 54] width 7 height 8
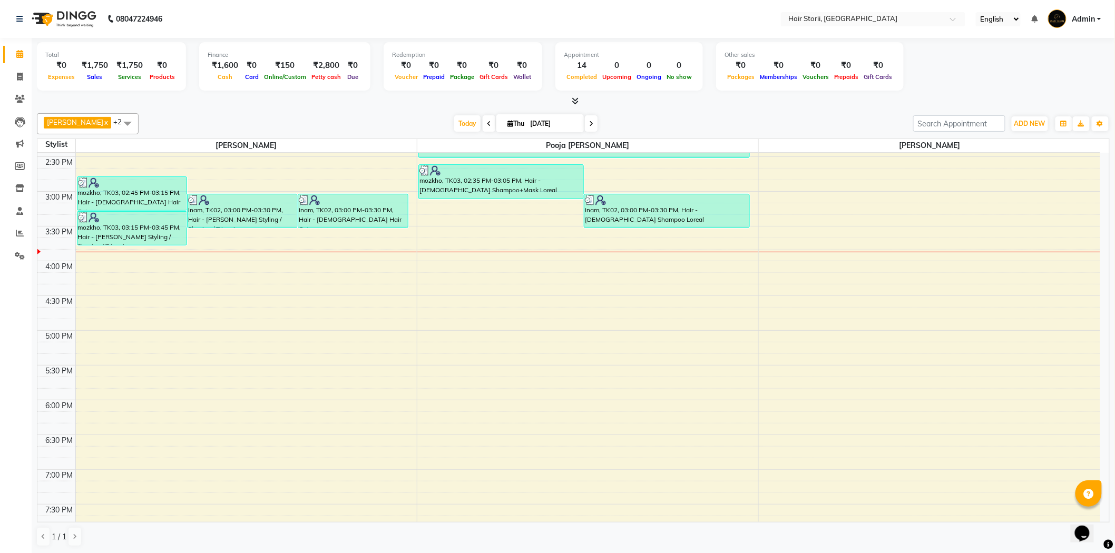
scroll to position [468, 0]
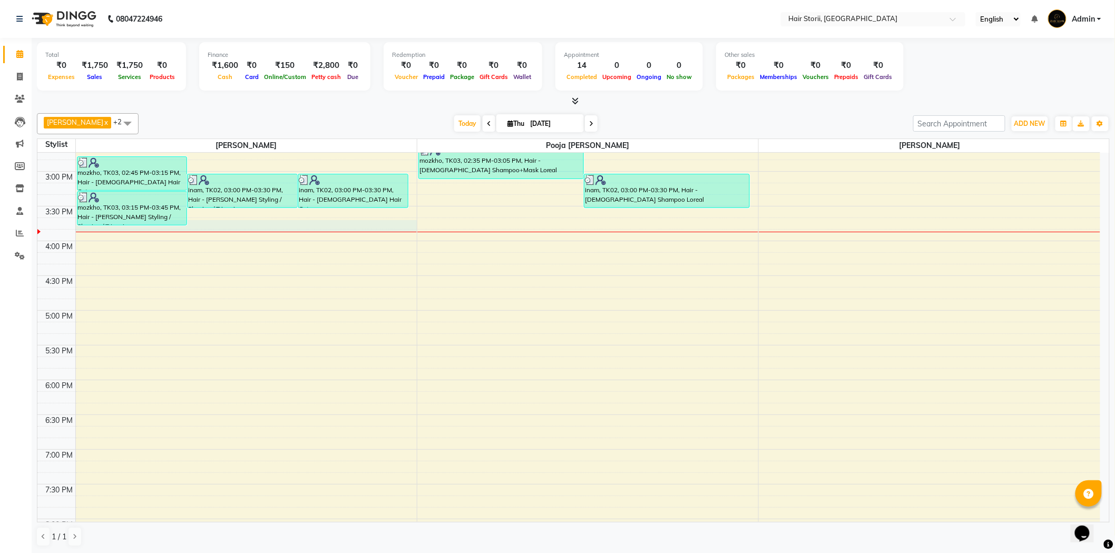
click at [201, 220] on div "8:00 AM 8:30 AM 9:00 AM 9:30 AM 10:00 AM 10:30 AM 11:00 AM 11:30 AM 12:00 PM 12…" at bounding box center [568, 241] width 1063 height 1112
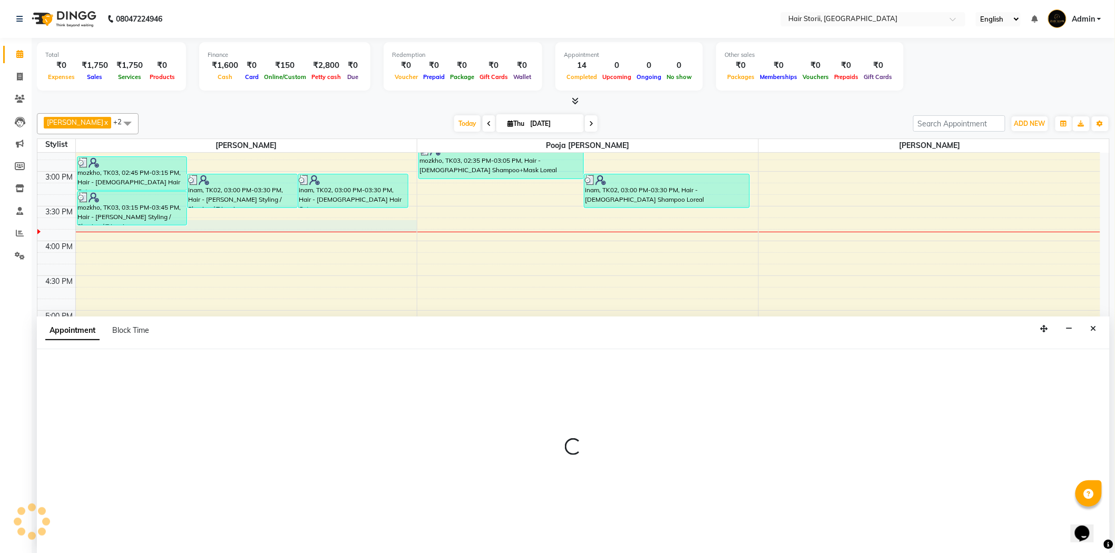
scroll to position [1, 0]
select select "51423"
select select "945"
select select "tentative"
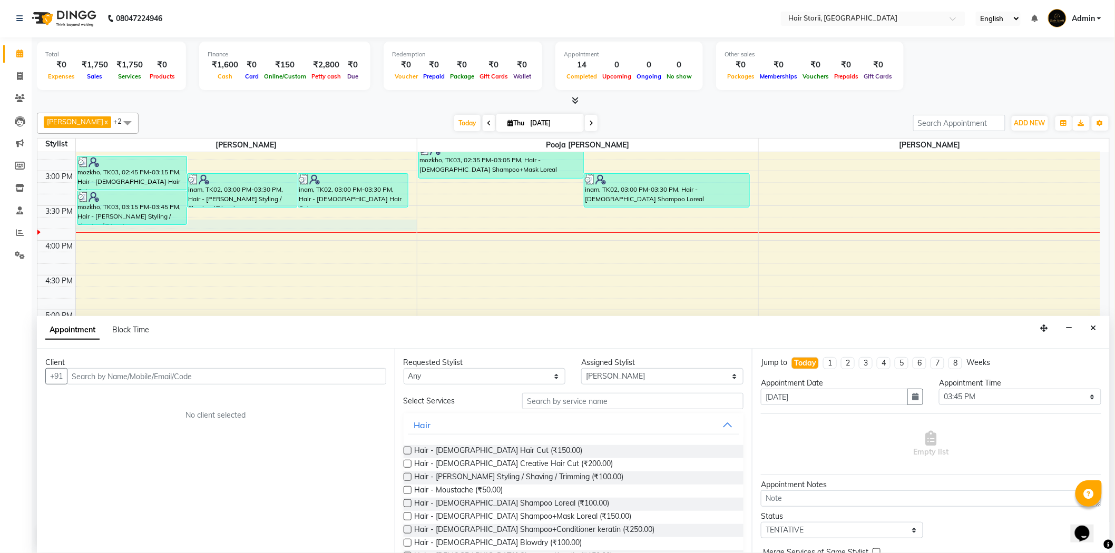
click at [406, 451] on label at bounding box center [408, 451] width 8 height 8
click at [406, 451] on input "checkbox" at bounding box center [407, 451] width 7 height 7
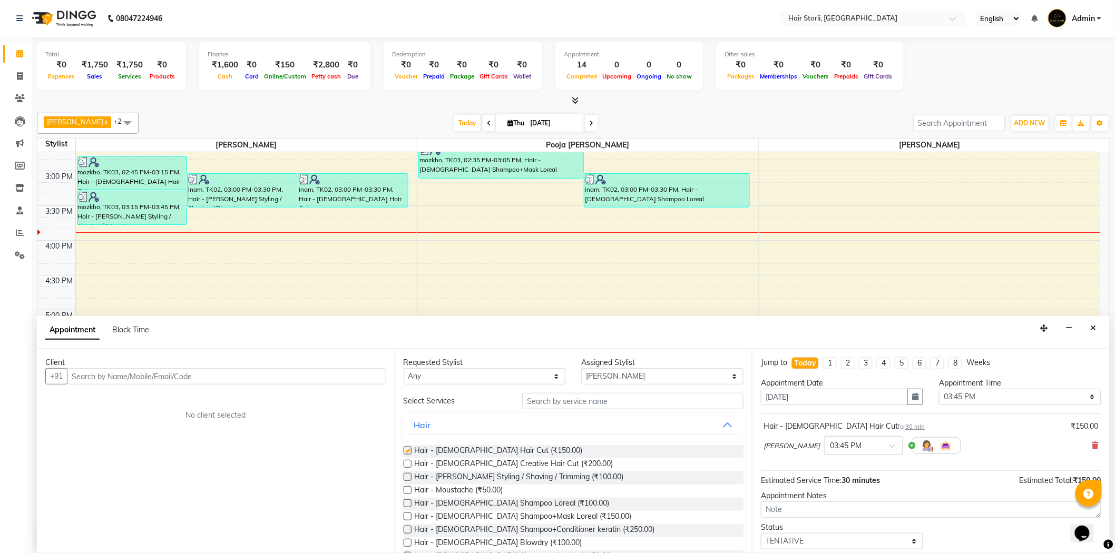
checkbox input "false"
click at [408, 516] on label at bounding box center [408, 517] width 8 height 8
click at [408, 516] on input "checkbox" at bounding box center [407, 517] width 7 height 7
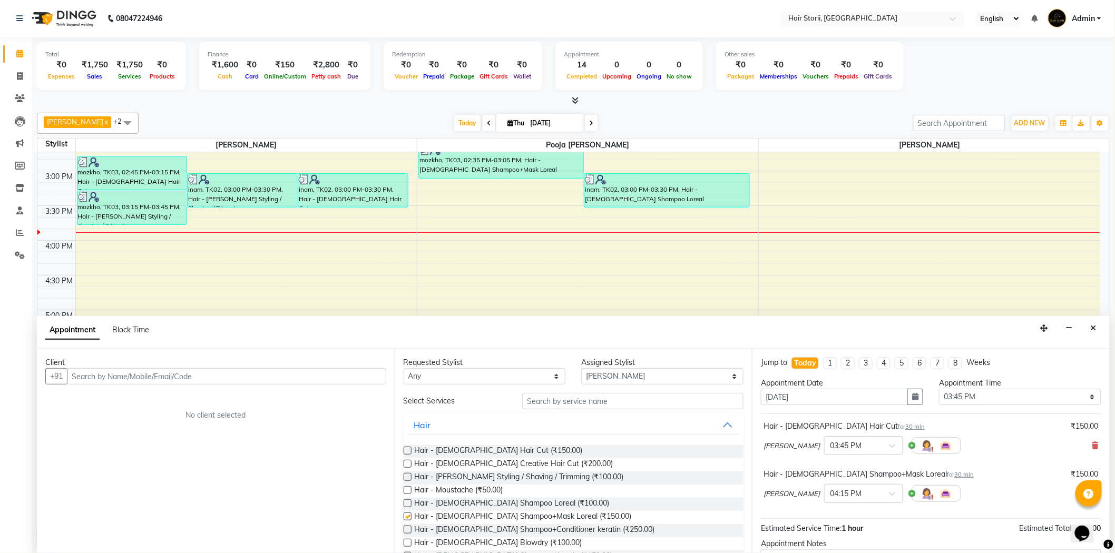
checkbox input "false"
click at [406, 477] on label at bounding box center [408, 477] width 8 height 8
click at [406, 477] on input "checkbox" at bounding box center [407, 478] width 7 height 7
checkbox input "false"
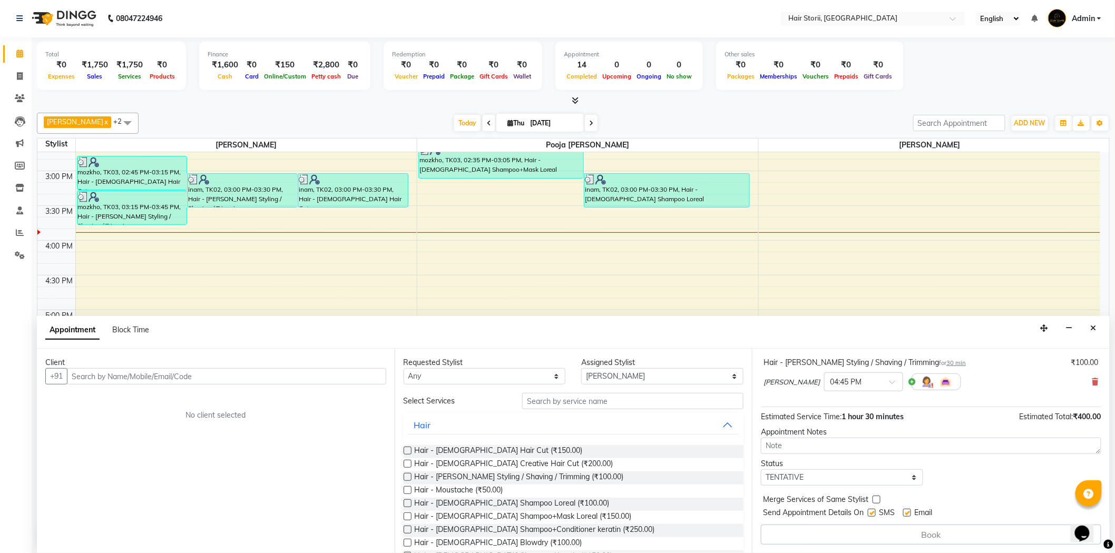
click at [906, 514] on label at bounding box center [907, 513] width 8 height 8
click at [906, 514] on input "checkbox" at bounding box center [906, 514] width 7 height 7
checkbox input "false"
click at [871, 512] on label at bounding box center [872, 513] width 8 height 8
click at [871, 512] on input "checkbox" at bounding box center [871, 514] width 7 height 7
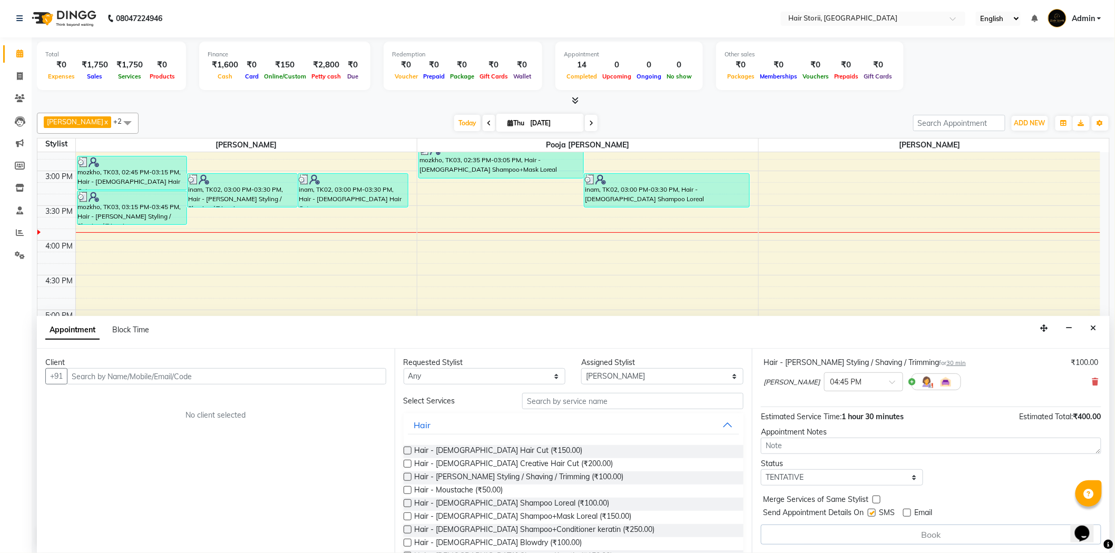
checkbox input "false"
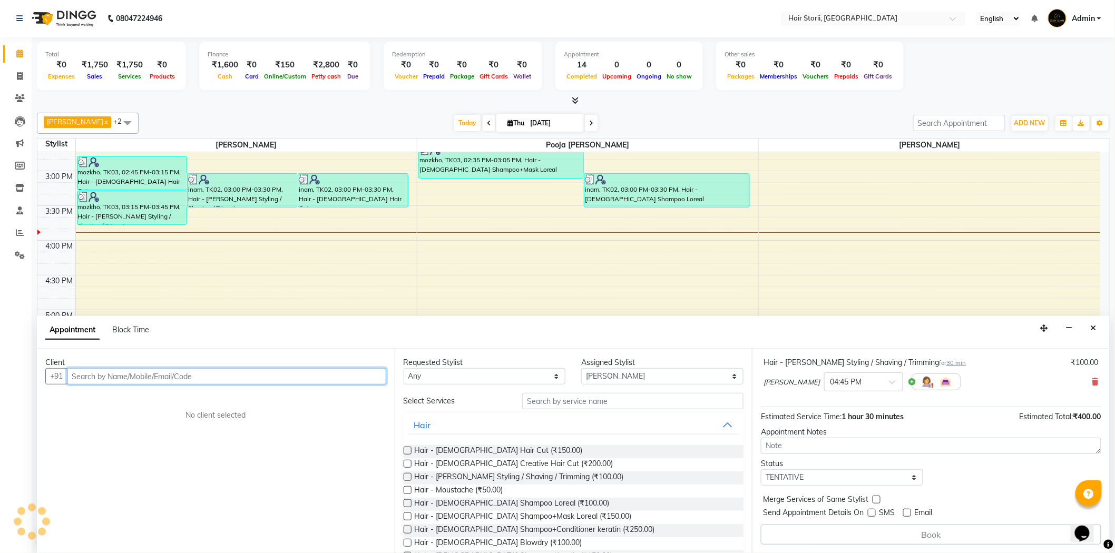
click at [275, 383] on input "text" at bounding box center [226, 376] width 319 height 16
